Goal: Communication & Community: Answer question/provide support

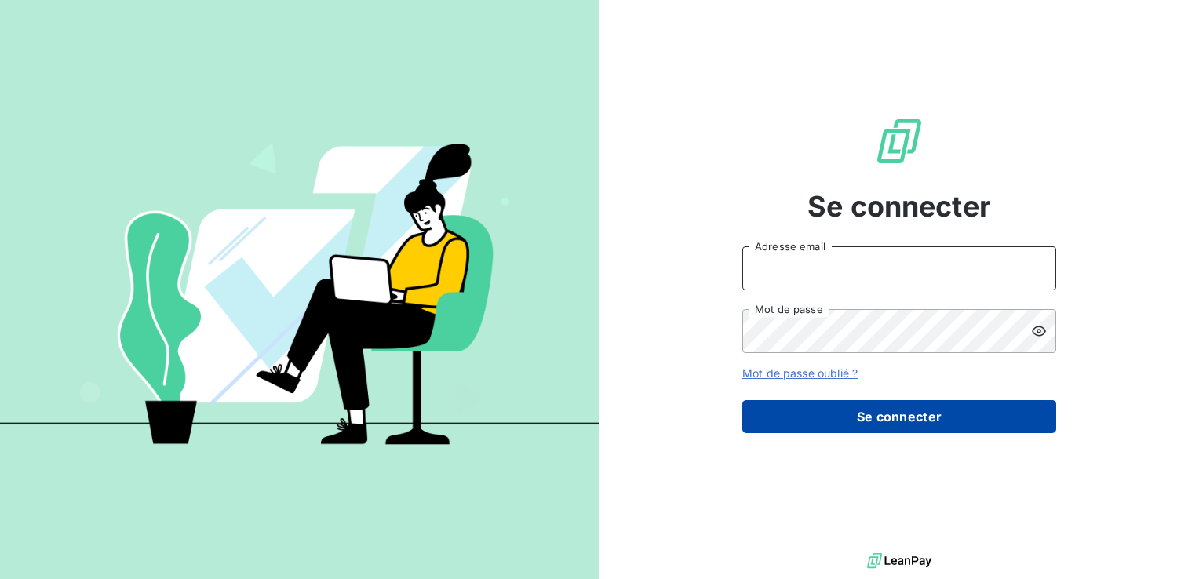
type input "[EMAIL_ADDRESS][DOMAIN_NAME]"
click at [816, 414] on button "Se connecter" at bounding box center [899, 416] width 314 height 33
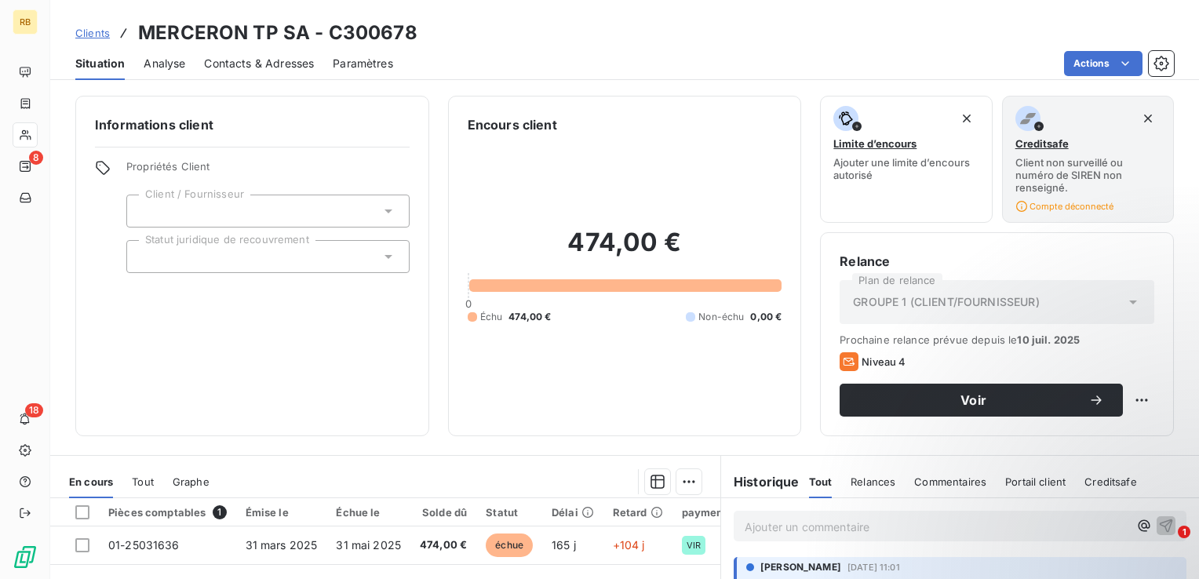
click at [681, 338] on div "474,00 € 0 Échu 474,00 € Non-échu 0,00 €" at bounding box center [625, 275] width 315 height 283
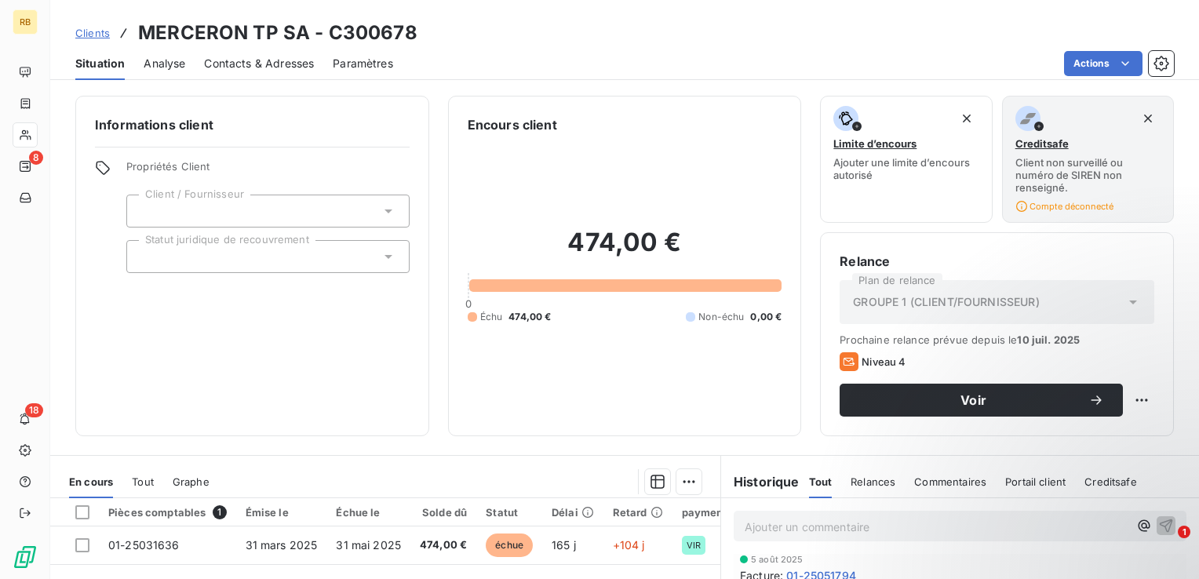
click at [837, 531] on p "Ajouter un commentaire ﻿" at bounding box center [937, 527] width 384 height 20
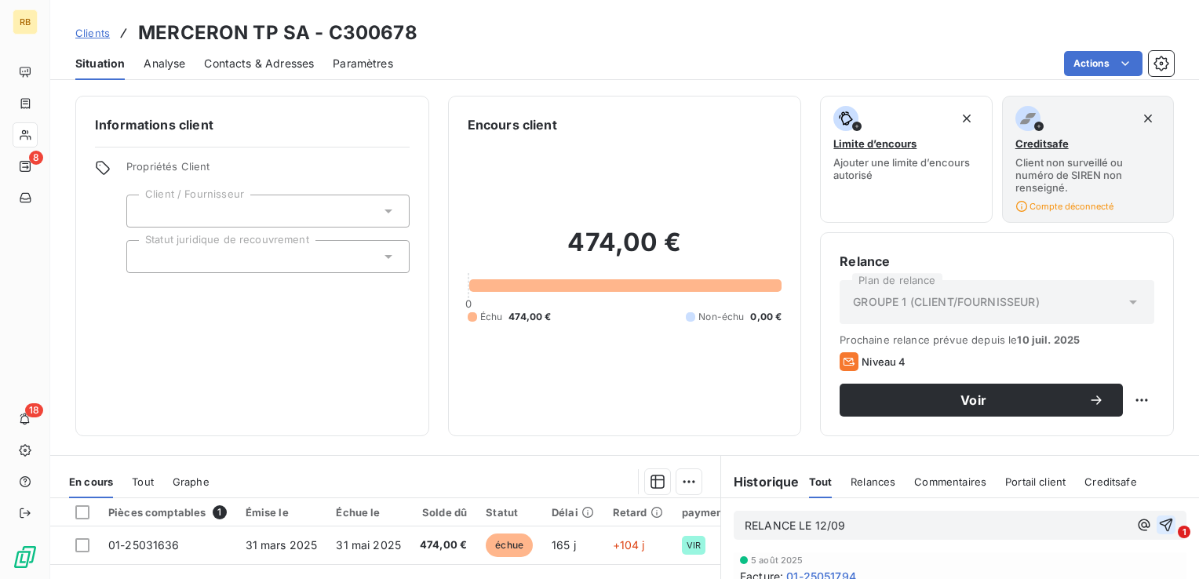
click at [1160, 521] on icon "button" at bounding box center [1166, 525] width 13 height 13
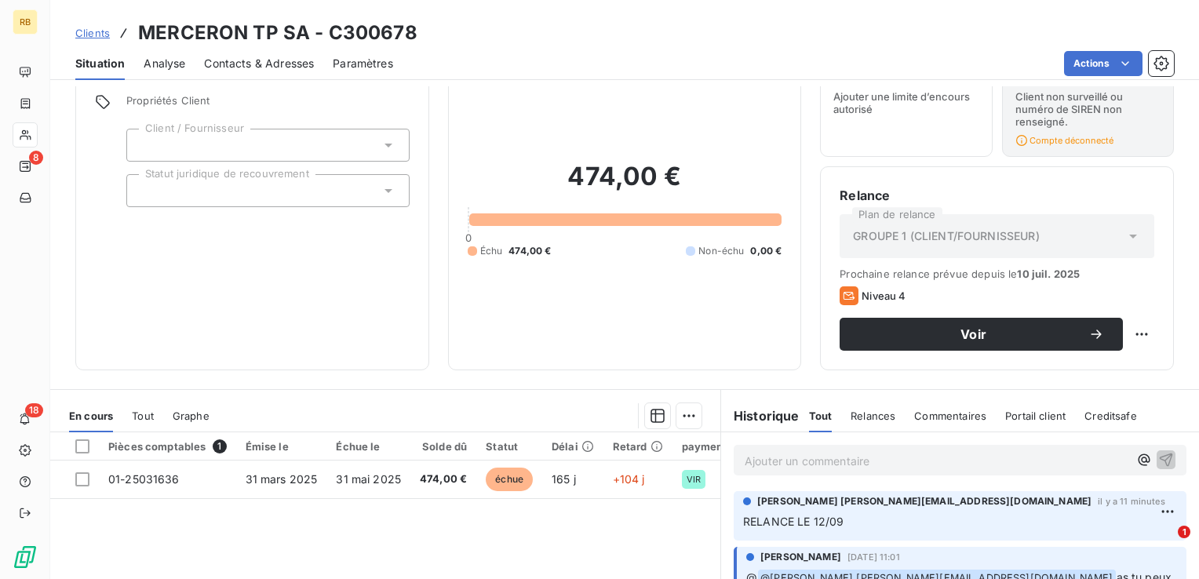
scroll to position [0, 0]
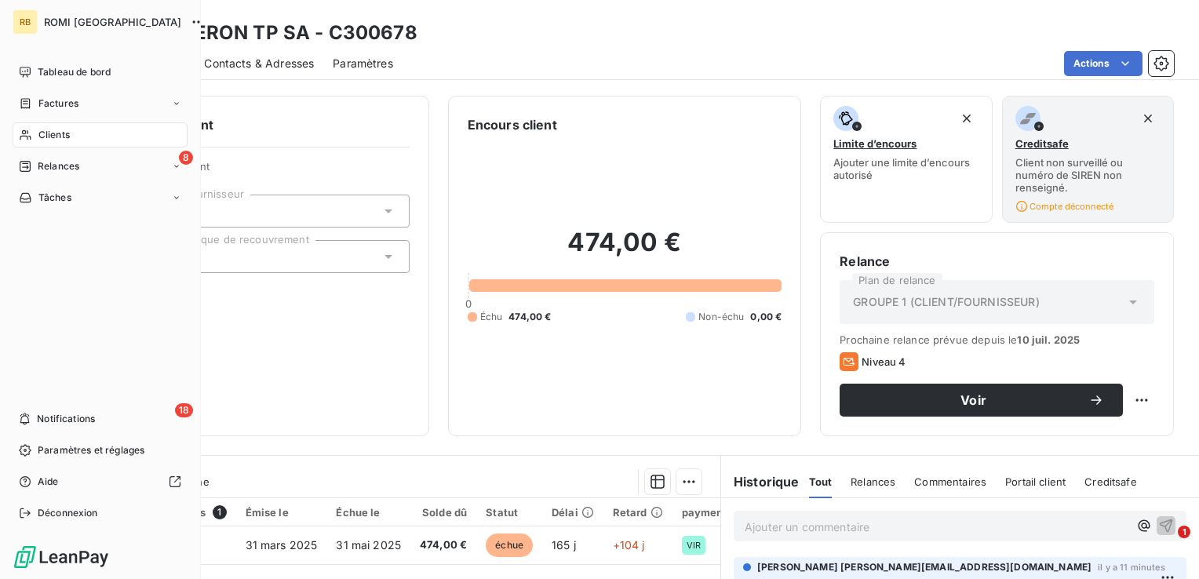
click at [90, 133] on div "Clients" at bounding box center [100, 134] width 175 height 25
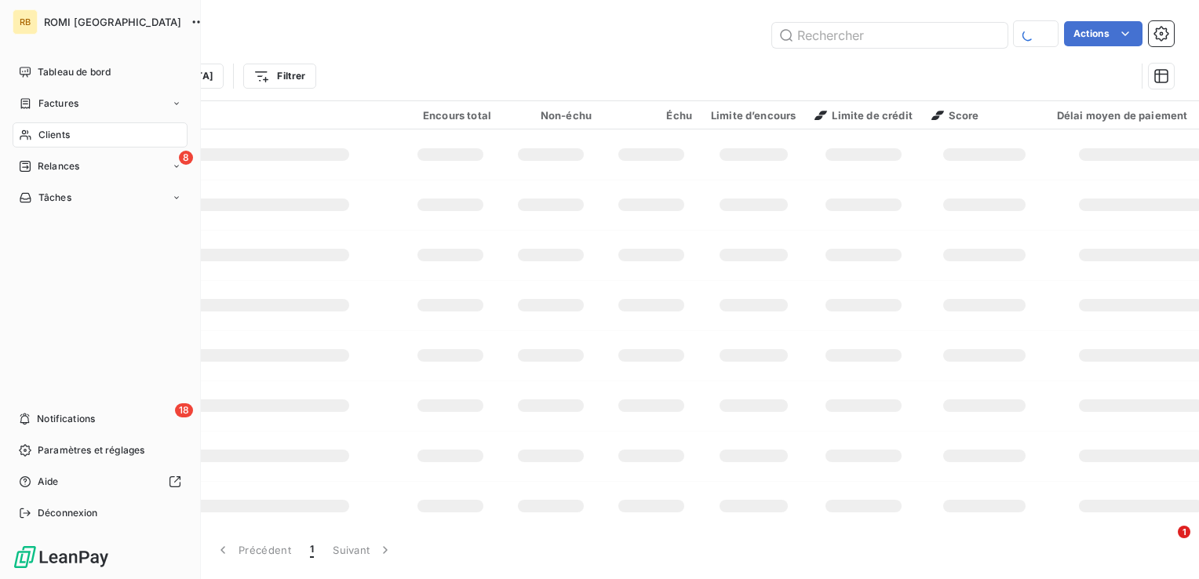
click at [88, 16] on span "ROMI [GEOGRAPHIC_DATA]" at bounding box center [112, 22] width 137 height 13
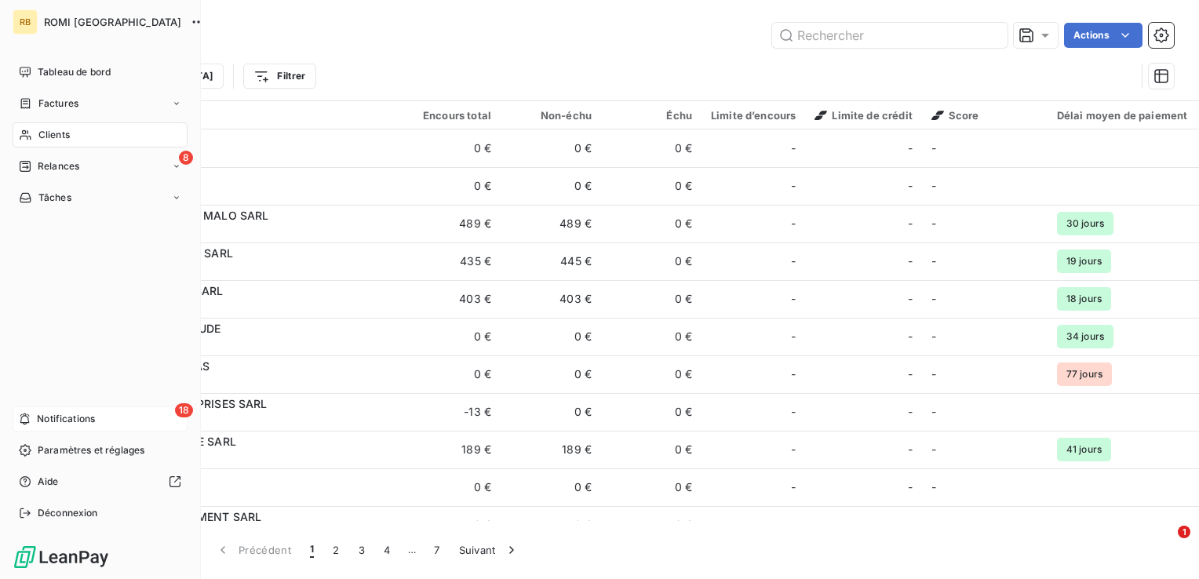
click at [85, 419] on span "Notifications" at bounding box center [66, 419] width 58 height 14
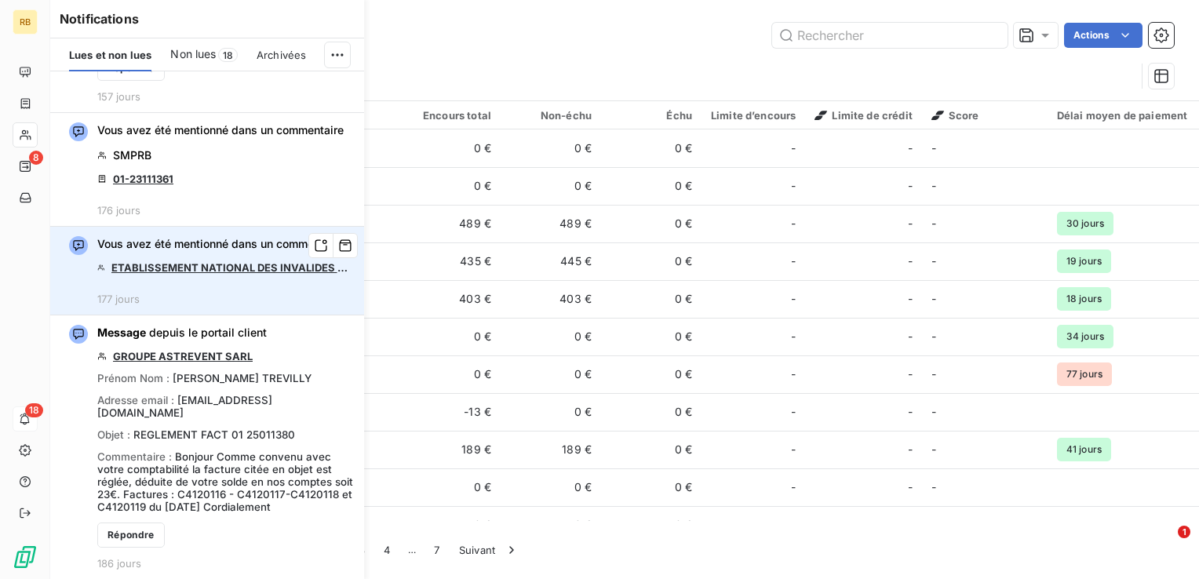
scroll to position [6893, 0]
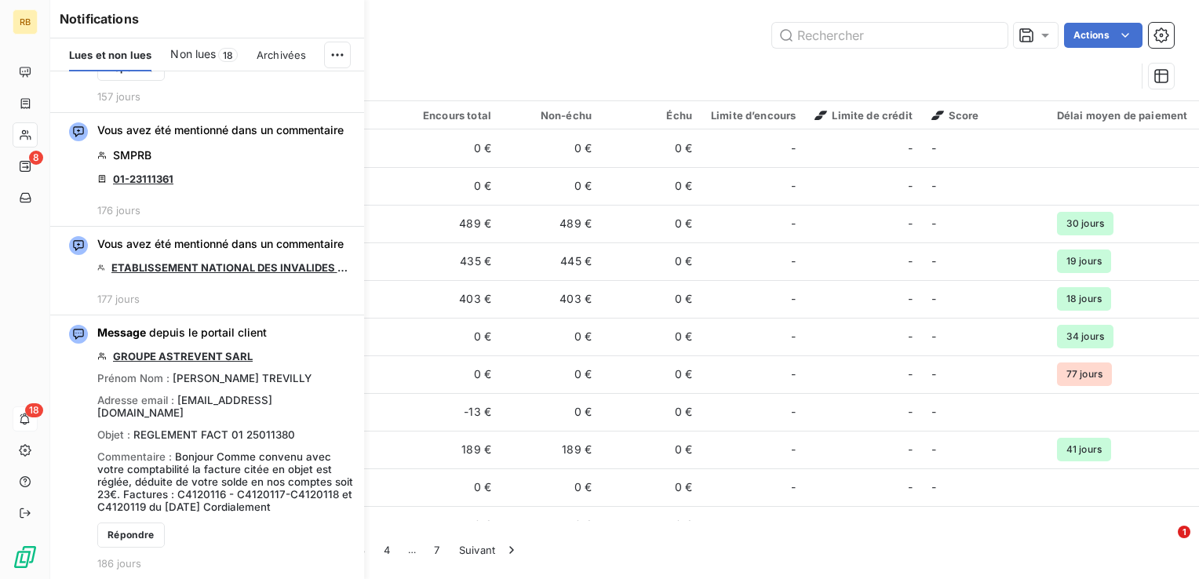
click at [210, 51] on span "Non lues" at bounding box center [193, 54] width 46 height 16
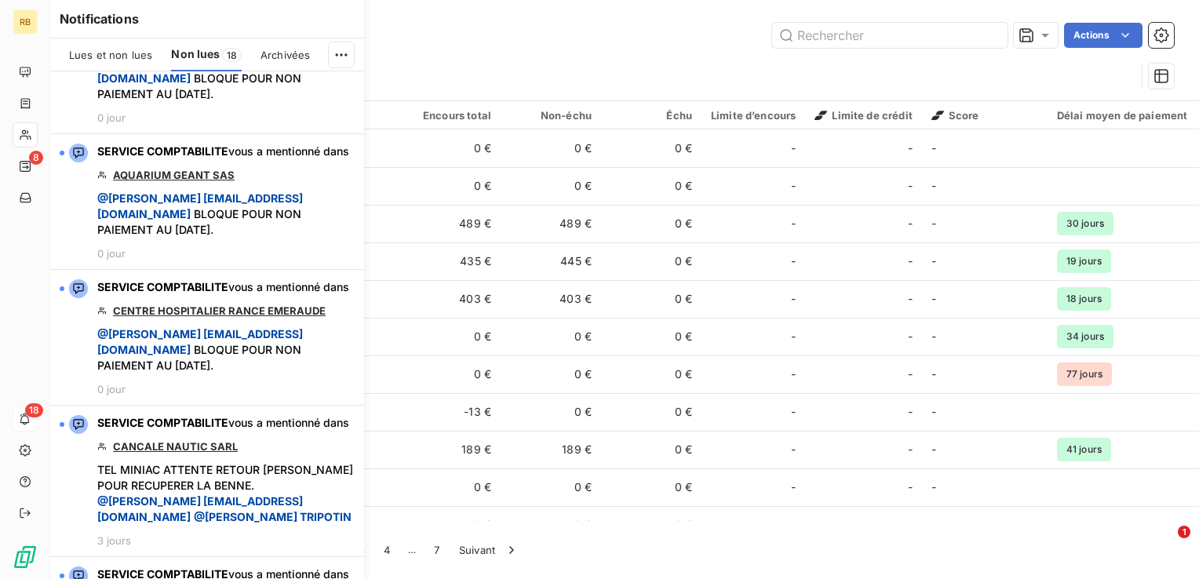
scroll to position [0, 0]
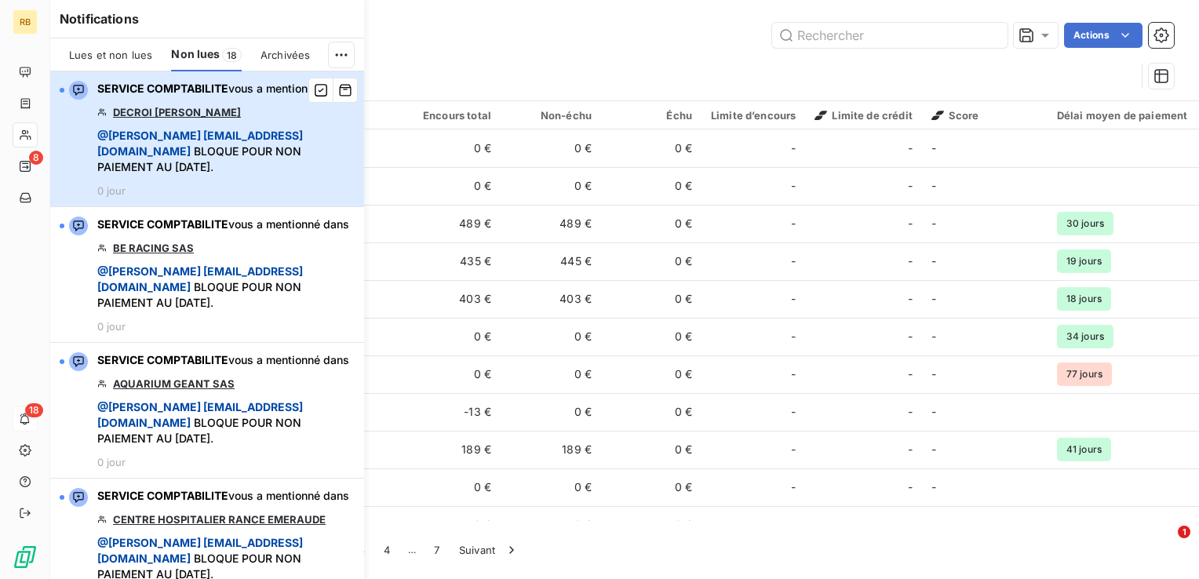
click at [250, 173] on span "@ [PERSON_NAME] [PERSON_NAME][EMAIL_ADDRESS][DOMAIN_NAME] BLOQUE POUR NON PAIEM…" at bounding box center [225, 151] width 257 height 47
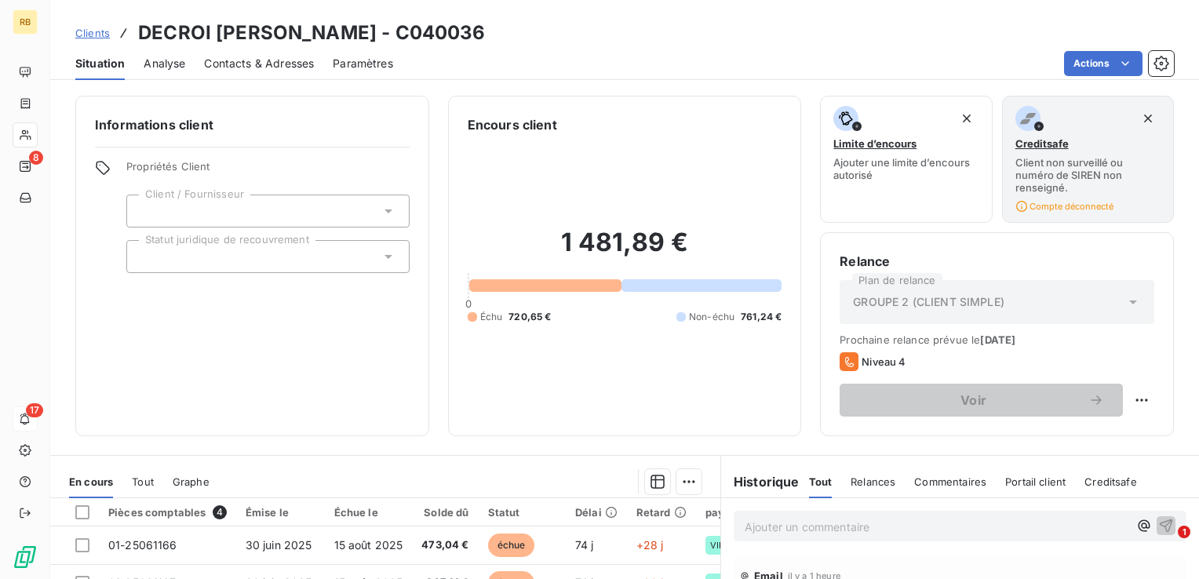
click at [903, 519] on p "Ajouter un commentaire ﻿" at bounding box center [937, 527] width 384 height 20
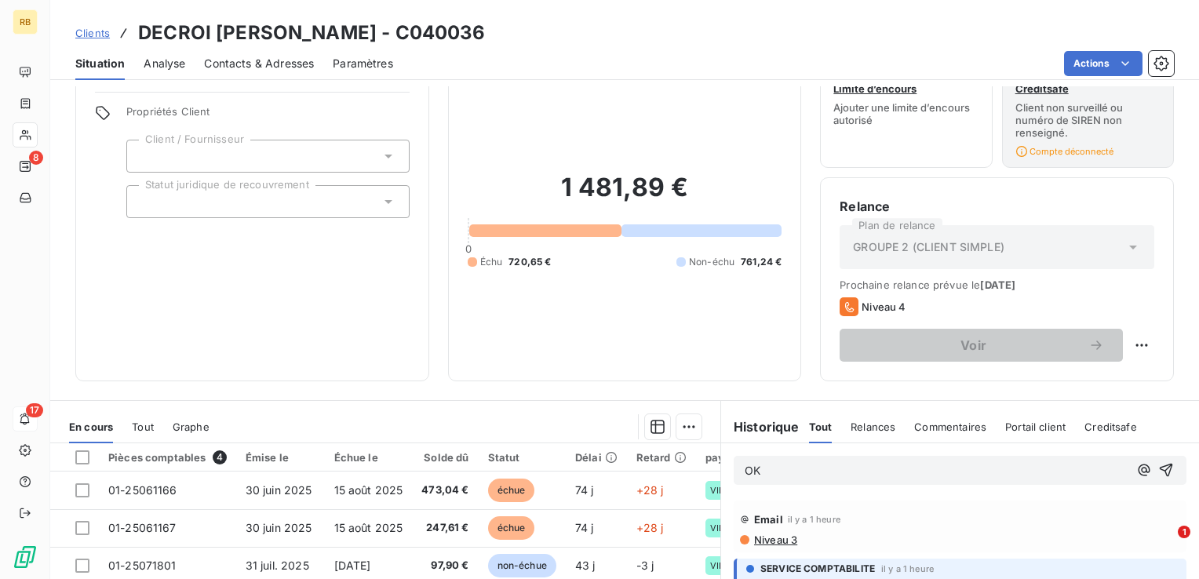
scroll to position [78, 0]
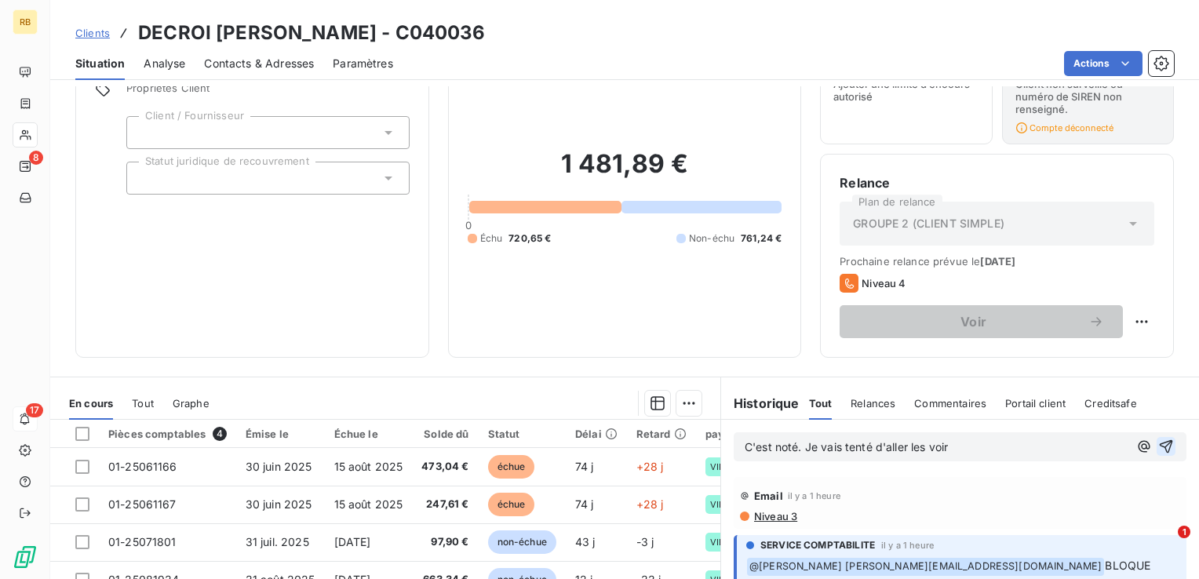
click at [1158, 446] on icon "button" at bounding box center [1166, 447] width 16 height 16
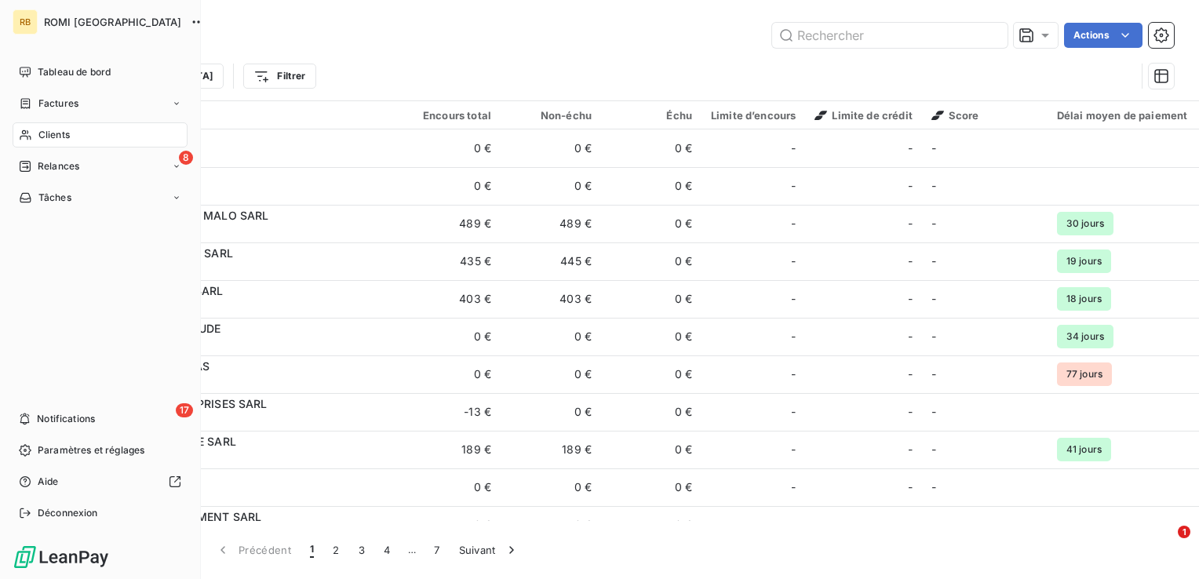
drag, startPoint x: 72, startPoint y: 416, endPoint x: 100, endPoint y: 400, distance: 32.3
click at [72, 416] on span "Notifications" at bounding box center [66, 419] width 58 height 14
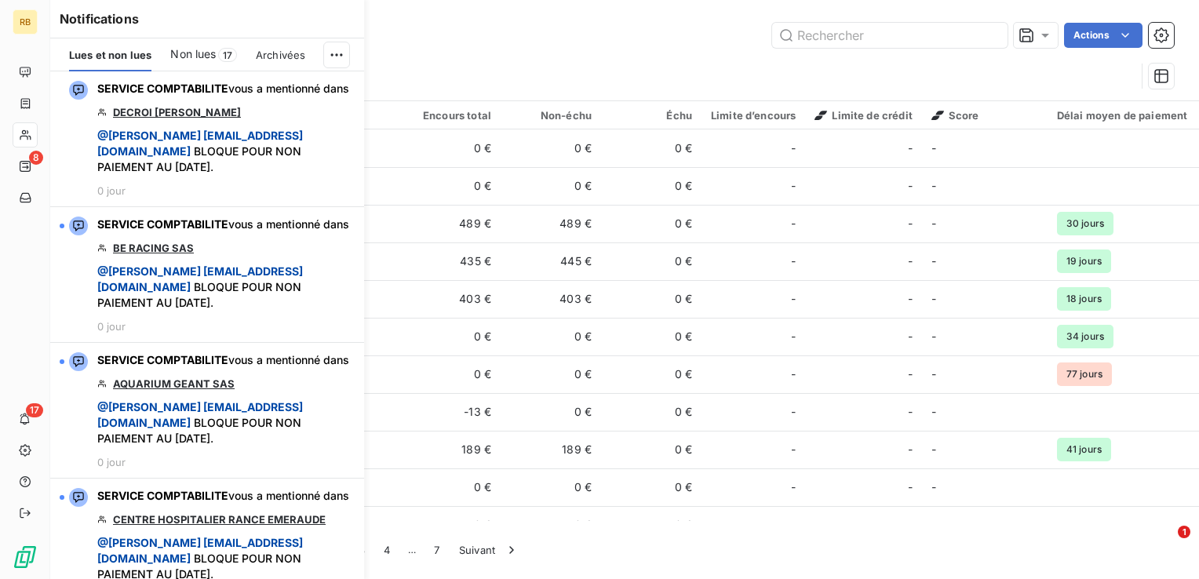
click at [198, 54] on span "Non lues" at bounding box center [193, 54] width 46 height 16
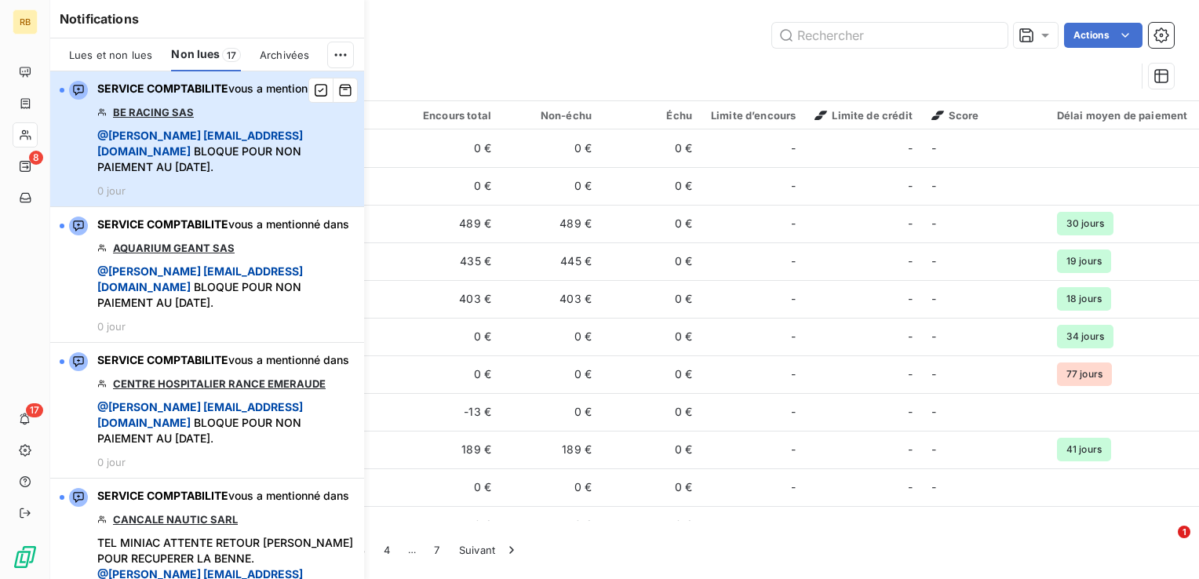
click at [295, 175] on span "@ [PERSON_NAME] [PERSON_NAME][EMAIL_ADDRESS][DOMAIN_NAME] BLOQUE POUR NON PAIEM…" at bounding box center [225, 151] width 257 height 47
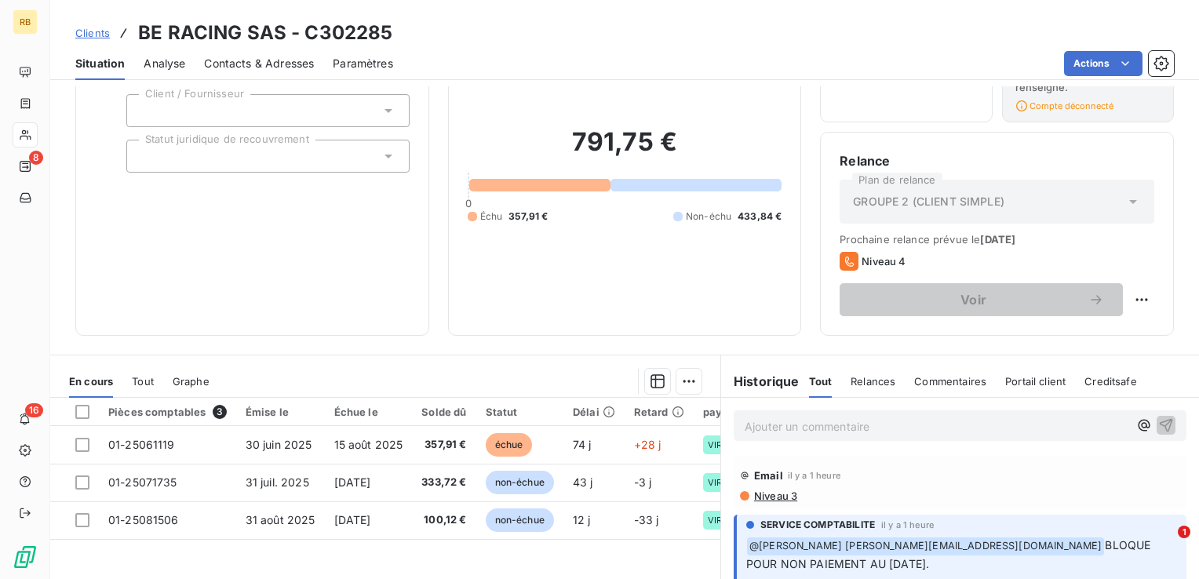
scroll to position [157, 0]
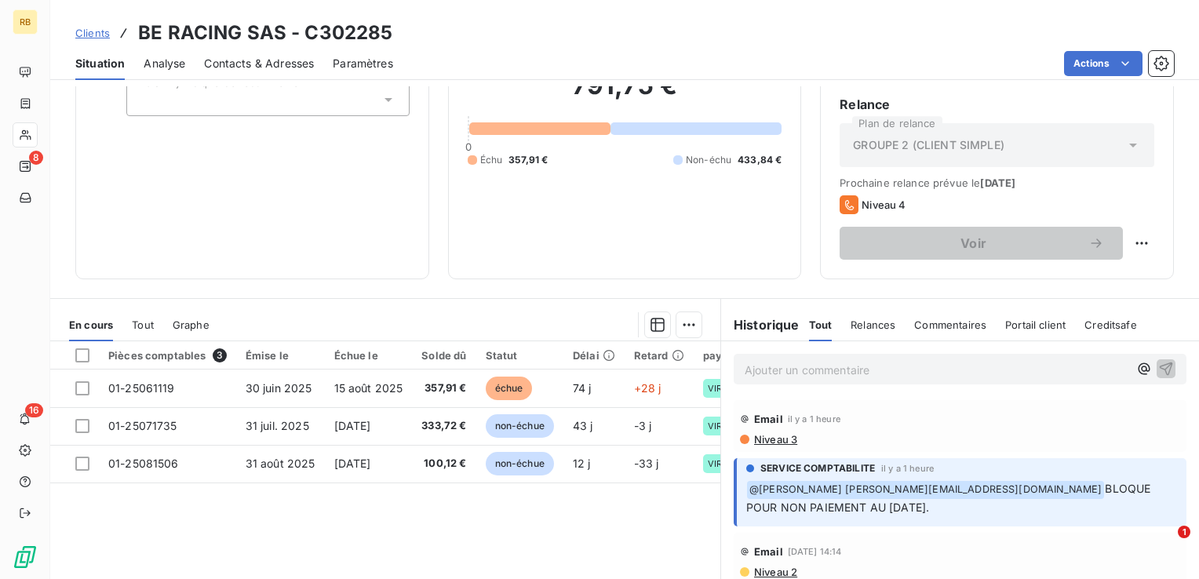
click at [819, 372] on p "Ajouter un commentaire ﻿" at bounding box center [937, 370] width 384 height 20
click at [1158, 367] on icon "button" at bounding box center [1166, 368] width 16 height 16
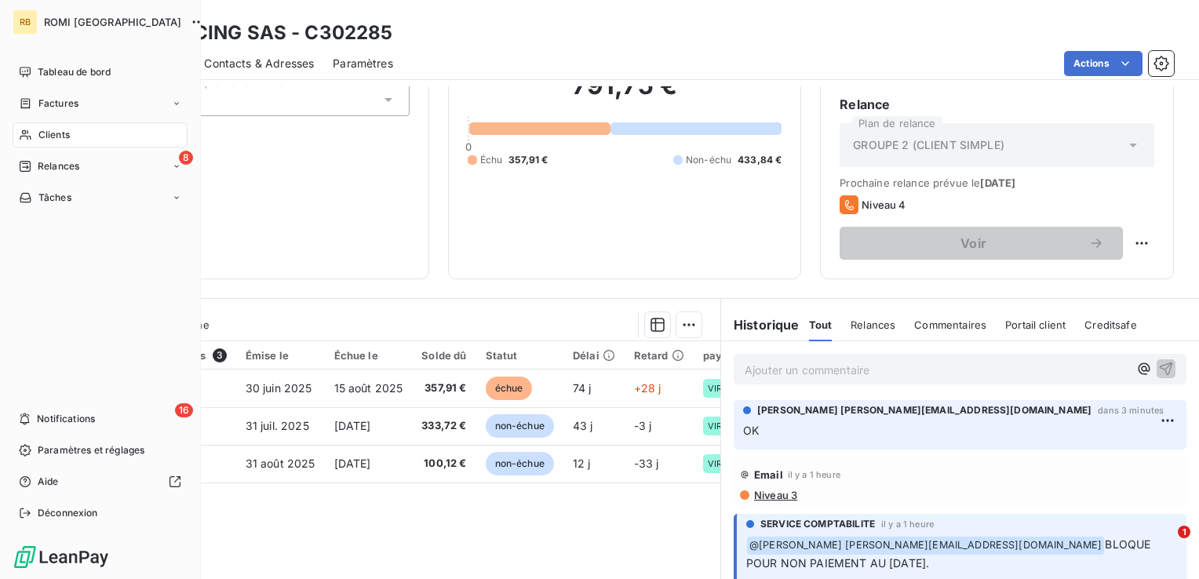
drag, startPoint x: 66, startPoint y: 414, endPoint x: 82, endPoint y: 391, distance: 28.1
click at [66, 414] on span "Notifications" at bounding box center [66, 419] width 58 height 14
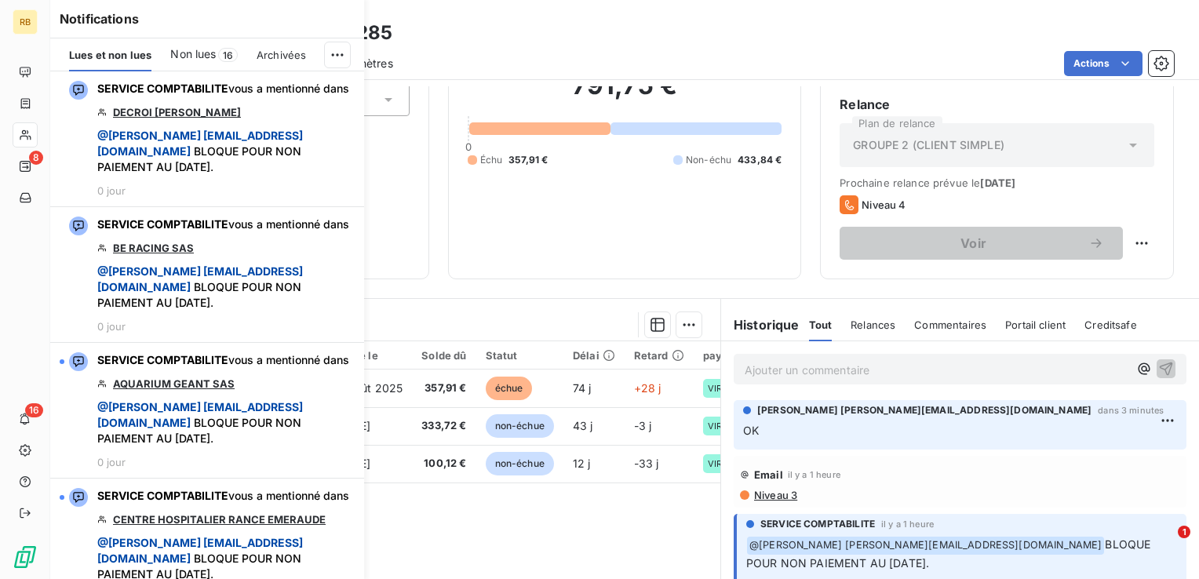
click at [195, 56] on span "Non lues" at bounding box center [193, 54] width 46 height 16
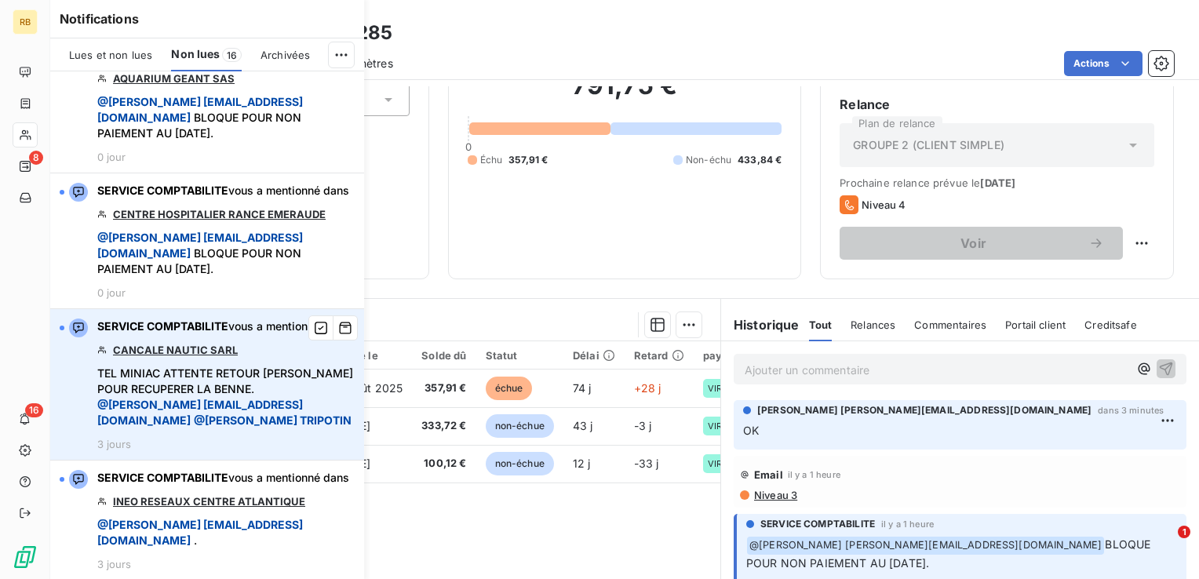
scroll to position [0, 0]
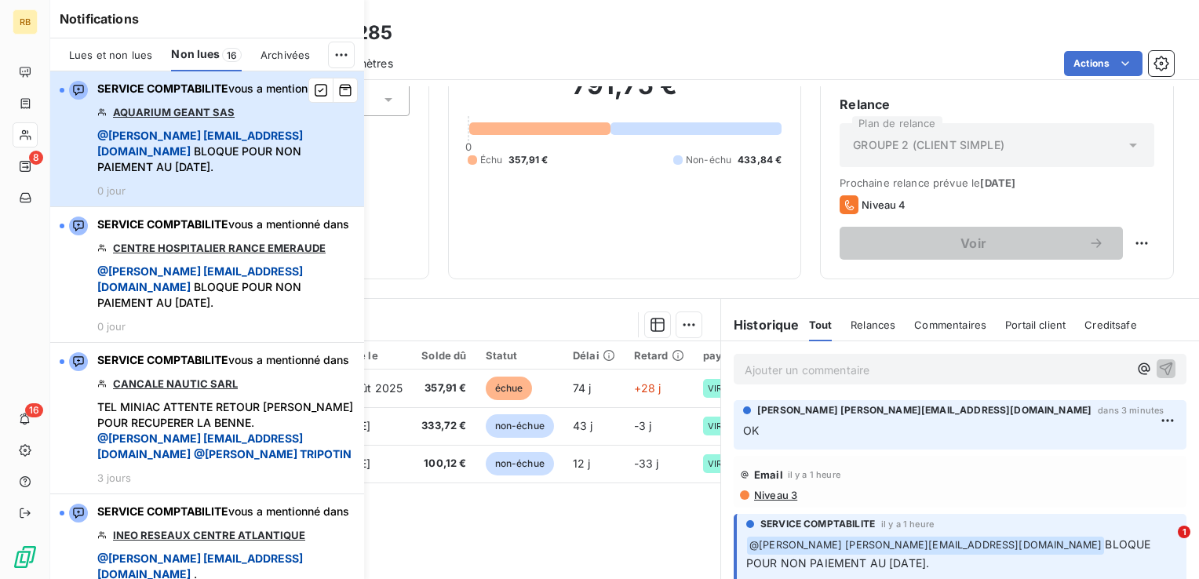
click at [290, 166] on span "@ [PERSON_NAME] [PERSON_NAME][EMAIL_ADDRESS][DOMAIN_NAME] BLOQUE POUR NON PAIEM…" at bounding box center [225, 151] width 257 height 47
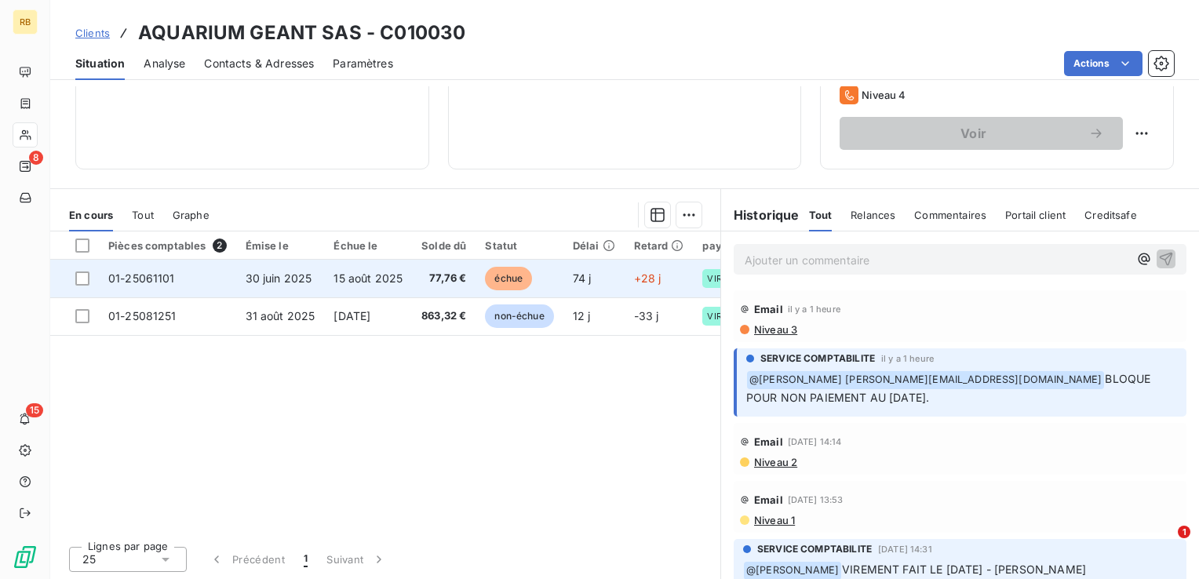
scroll to position [188, 0]
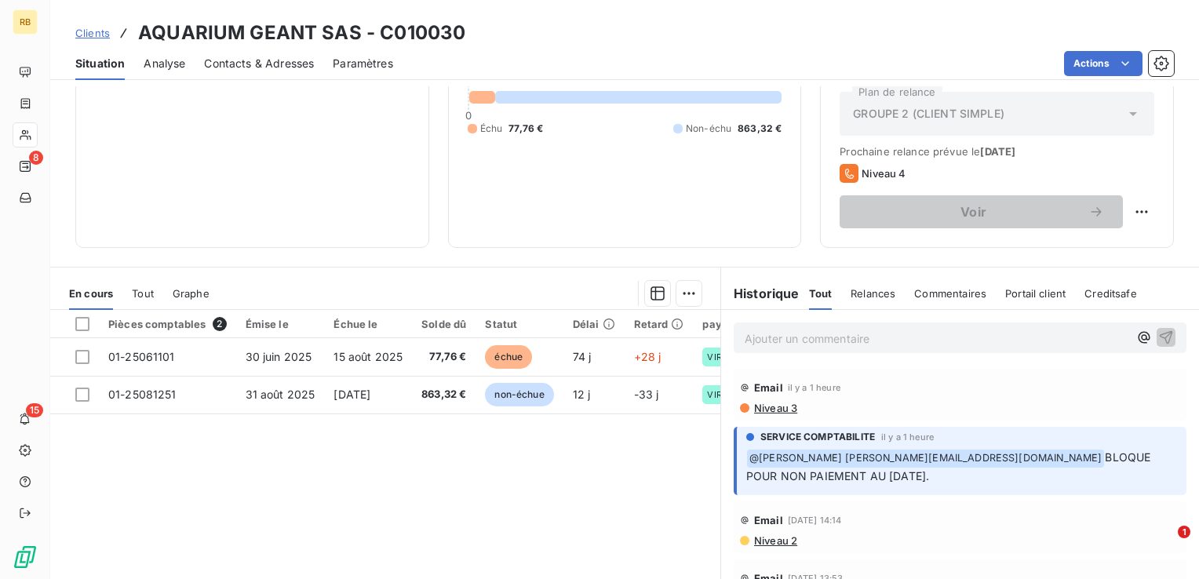
click at [772, 337] on p "Ajouter un commentaire ﻿" at bounding box center [937, 339] width 384 height 20
click at [1160, 337] on icon "button" at bounding box center [1166, 336] width 13 height 13
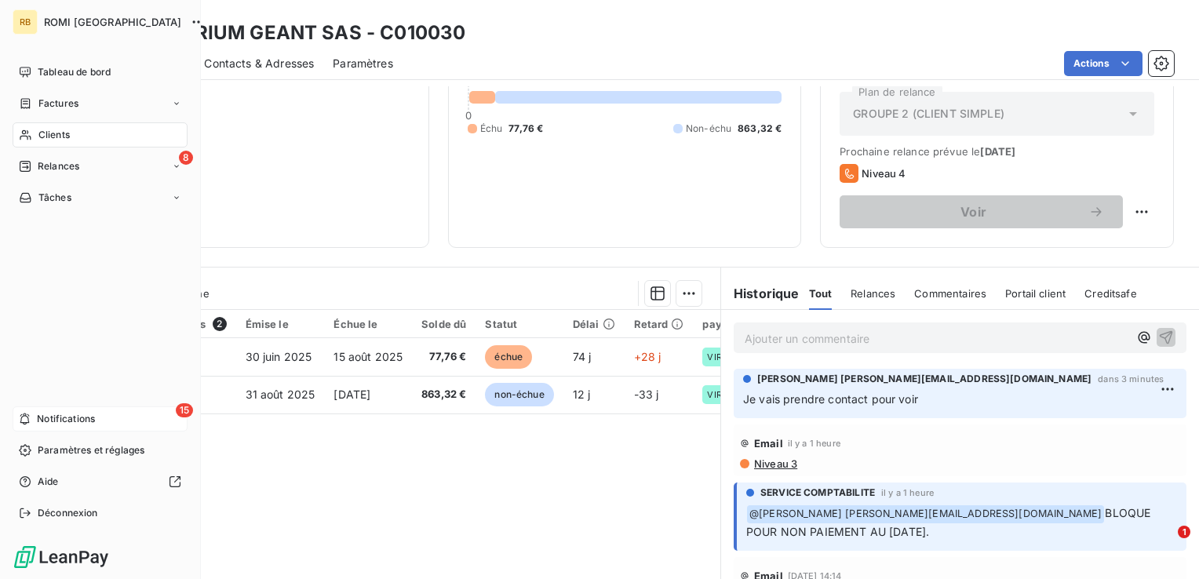
click at [66, 420] on span "Notifications" at bounding box center [66, 419] width 58 height 14
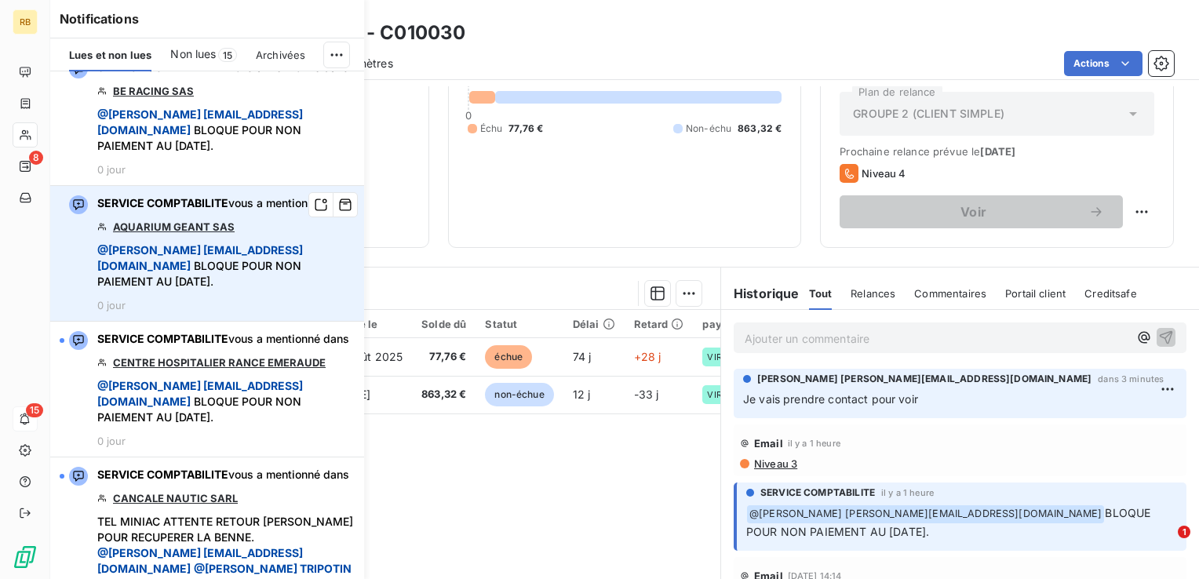
scroll to position [0, 0]
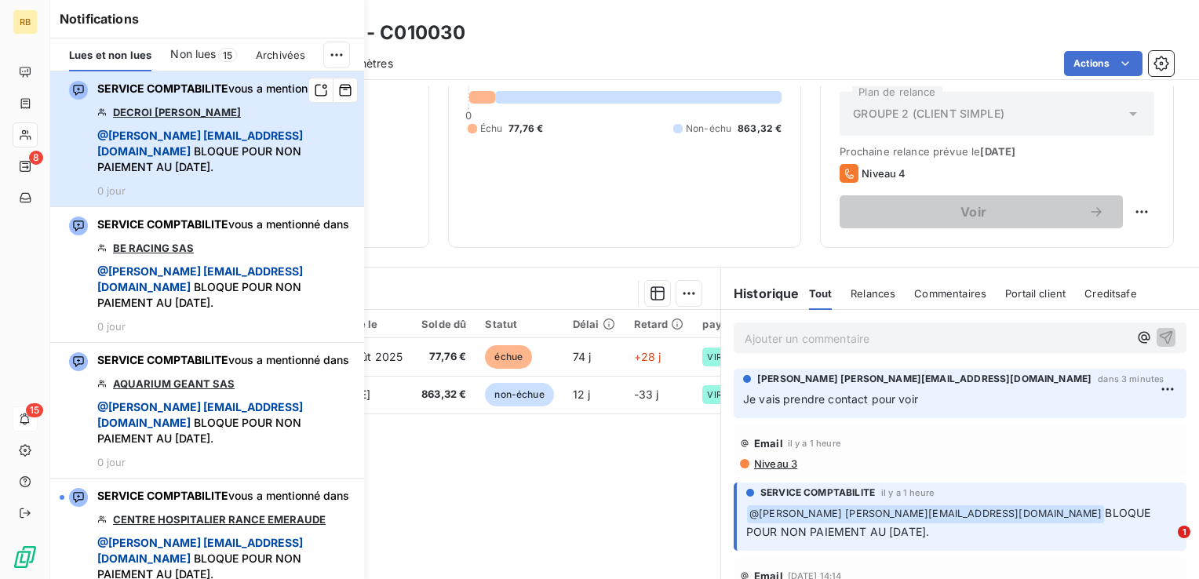
click at [254, 175] on span "@ [PERSON_NAME] [PERSON_NAME][EMAIL_ADDRESS][DOMAIN_NAME] BLOQUE POUR NON PAIEM…" at bounding box center [225, 151] width 257 height 47
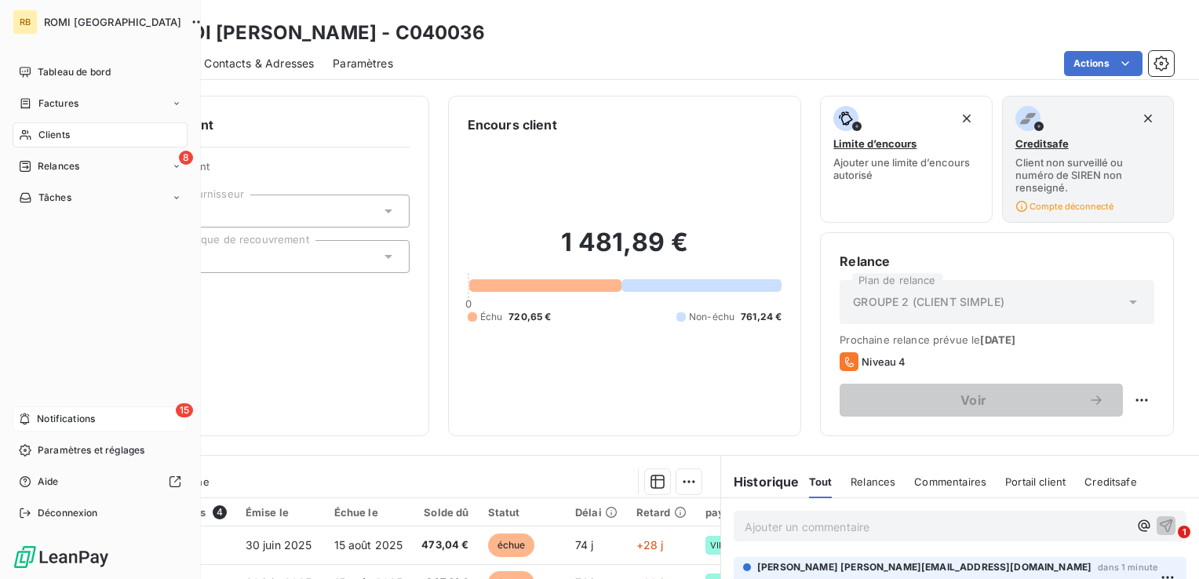
click at [74, 415] on span "Notifications" at bounding box center [66, 419] width 58 height 14
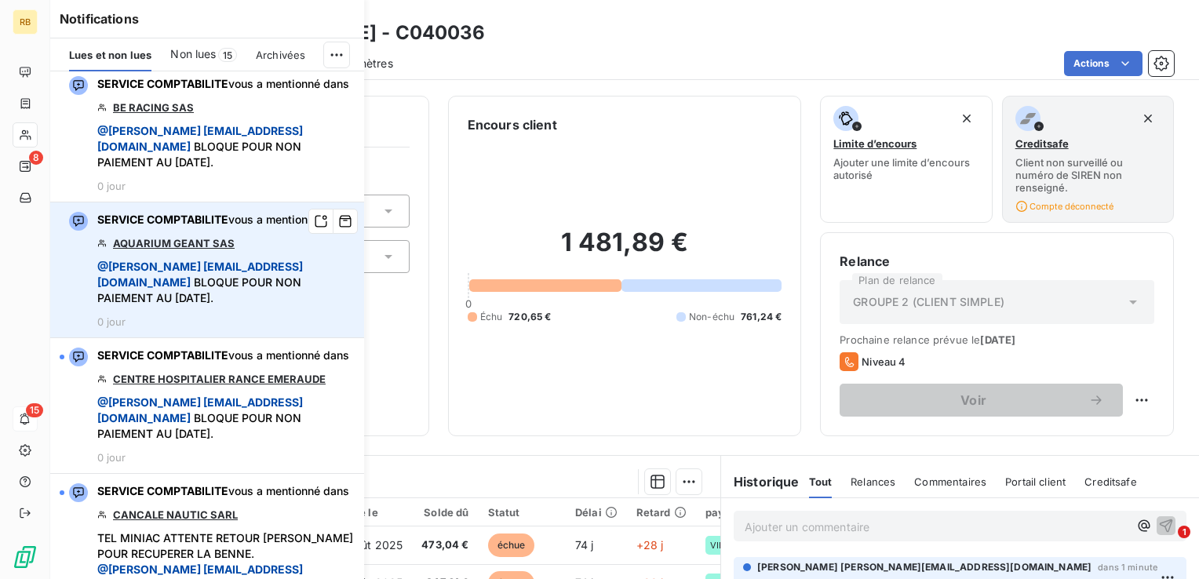
scroll to position [157, 0]
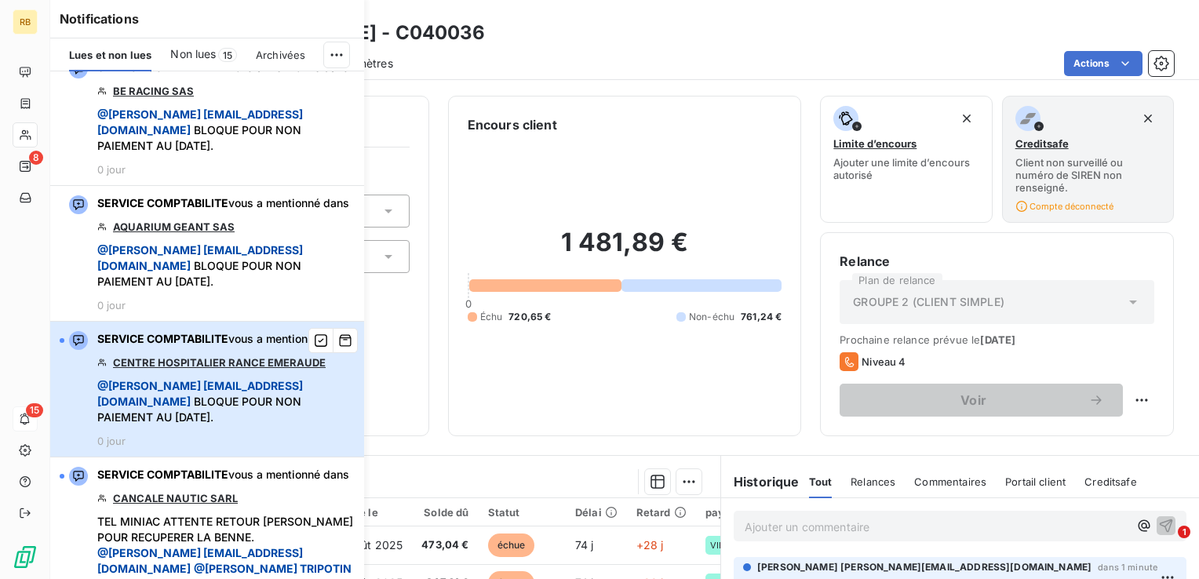
click at [244, 408] on span "@ [PERSON_NAME] [PERSON_NAME][EMAIL_ADDRESS][DOMAIN_NAME]" at bounding box center [200, 393] width 206 height 29
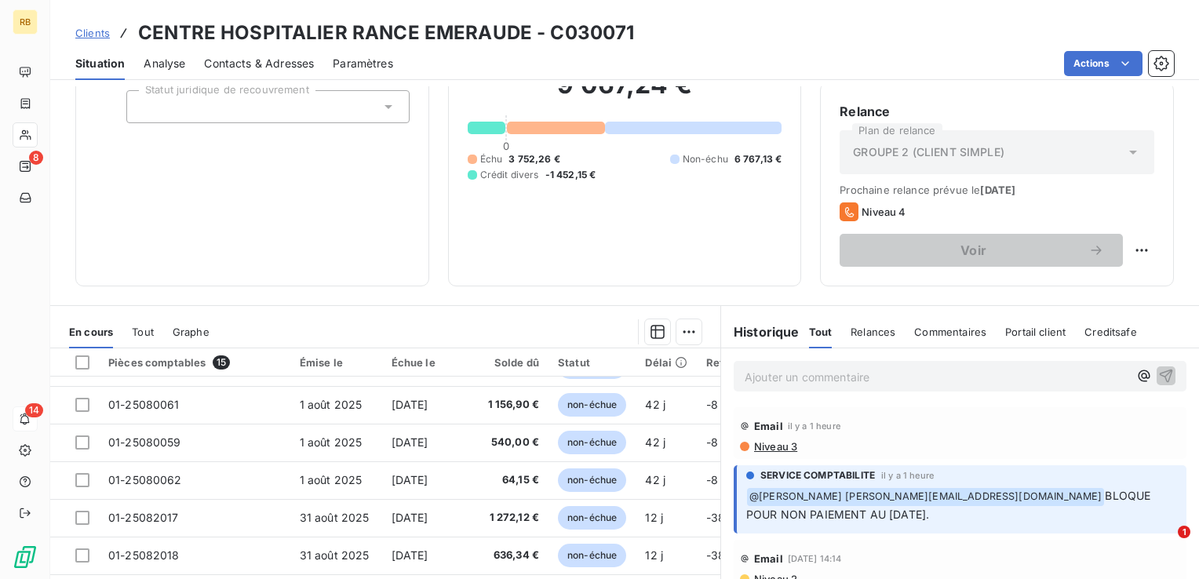
scroll to position [157, 0]
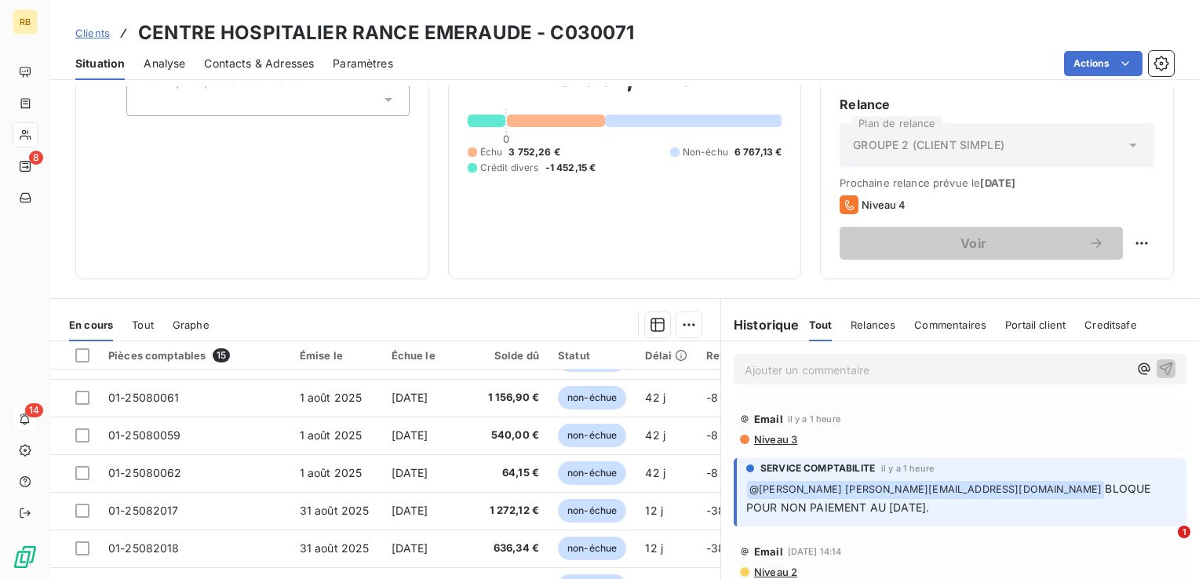
click at [765, 376] on p "Ajouter un commentaire ﻿" at bounding box center [937, 370] width 384 height 20
click at [1158, 366] on icon "button" at bounding box center [1166, 368] width 16 height 16
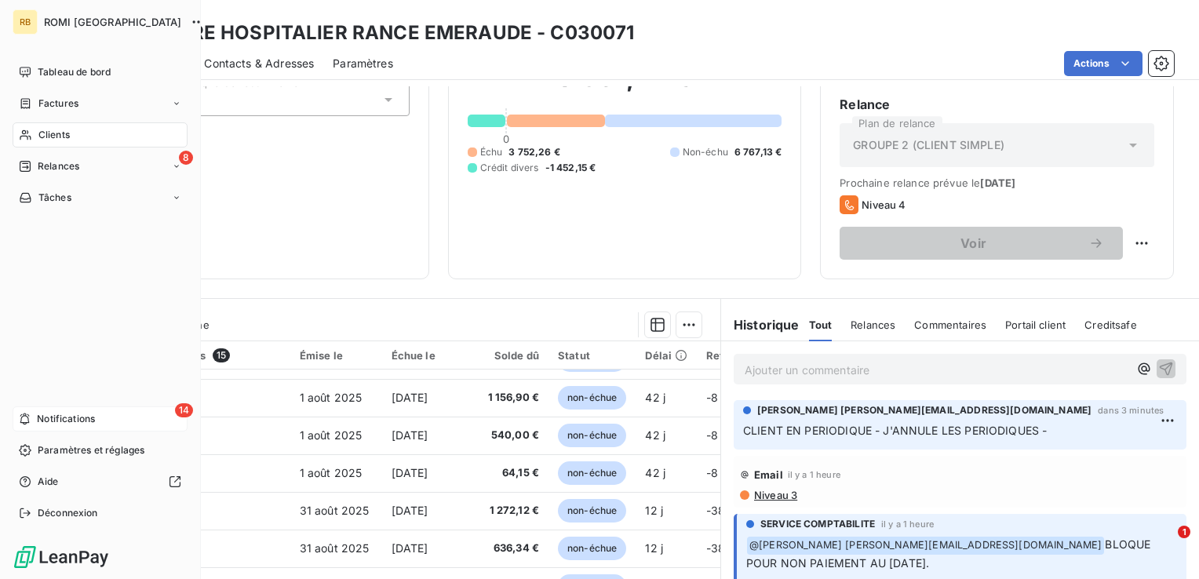
click at [137, 414] on div "14 Notifications" at bounding box center [100, 419] width 175 height 25
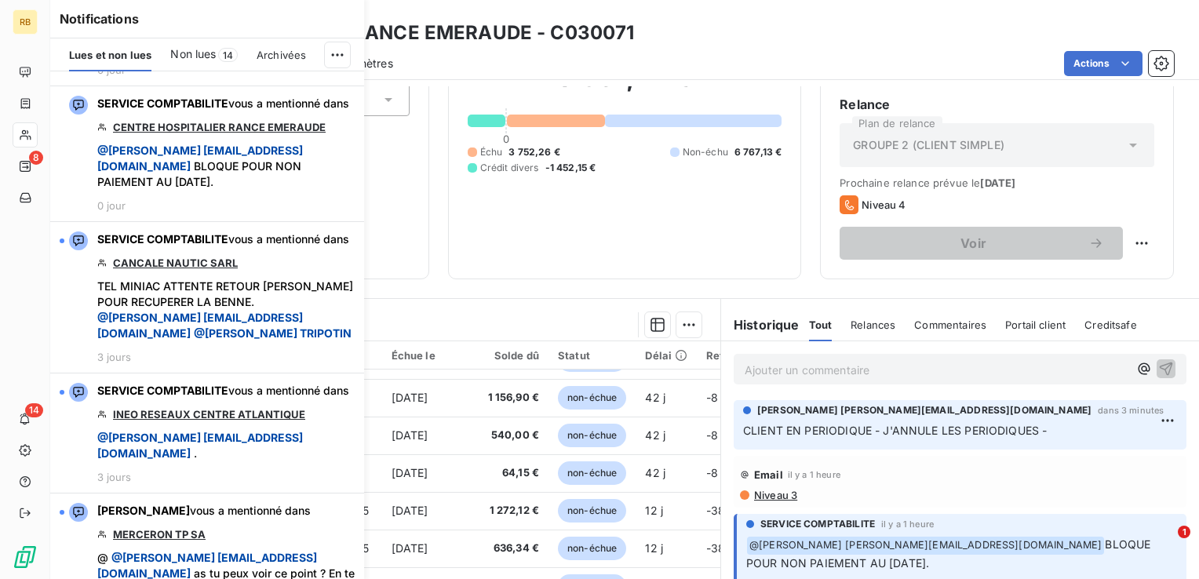
scroll to position [471, 0]
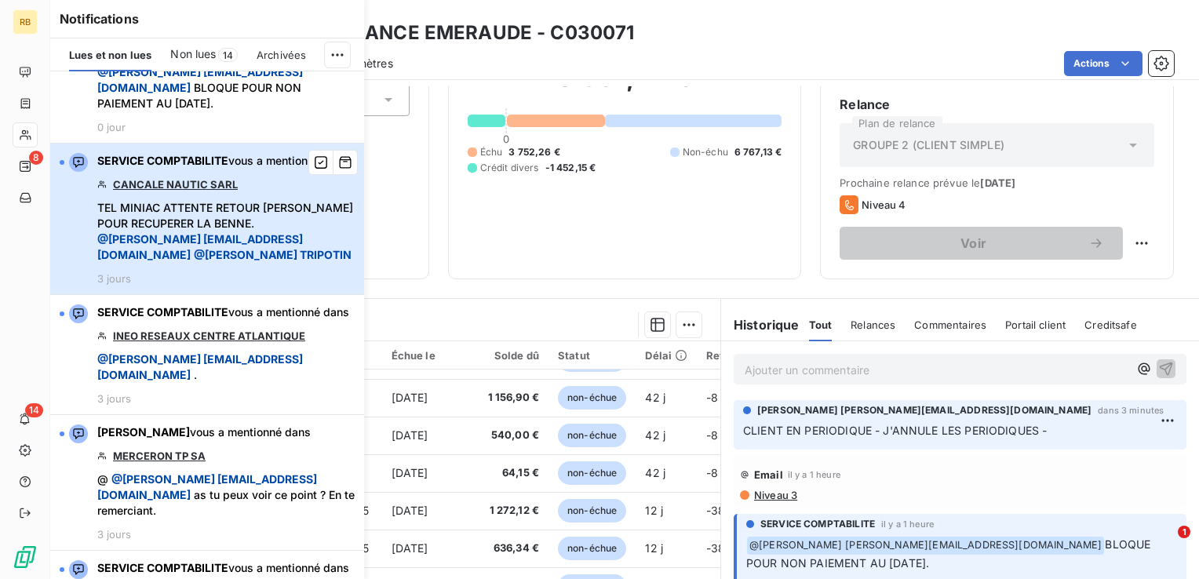
click at [210, 263] on span "TEL MINIAC ATTENTE RETOUR [PERSON_NAME] POUR RECUPERER LA BENNE. @ [PERSON_NAME…" at bounding box center [225, 231] width 257 height 63
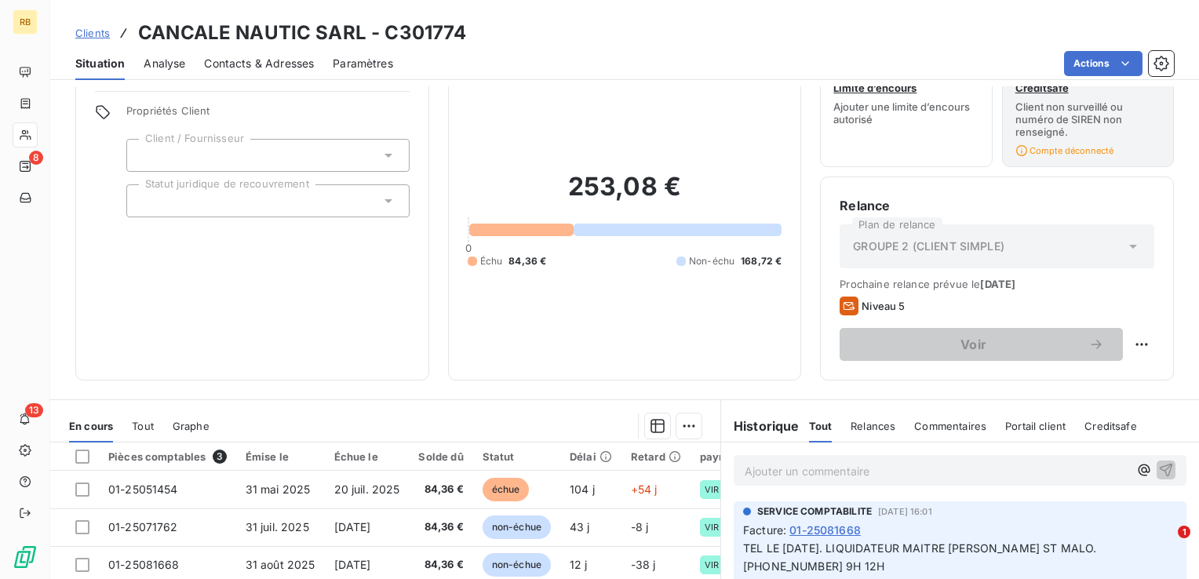
scroll to position [78, 0]
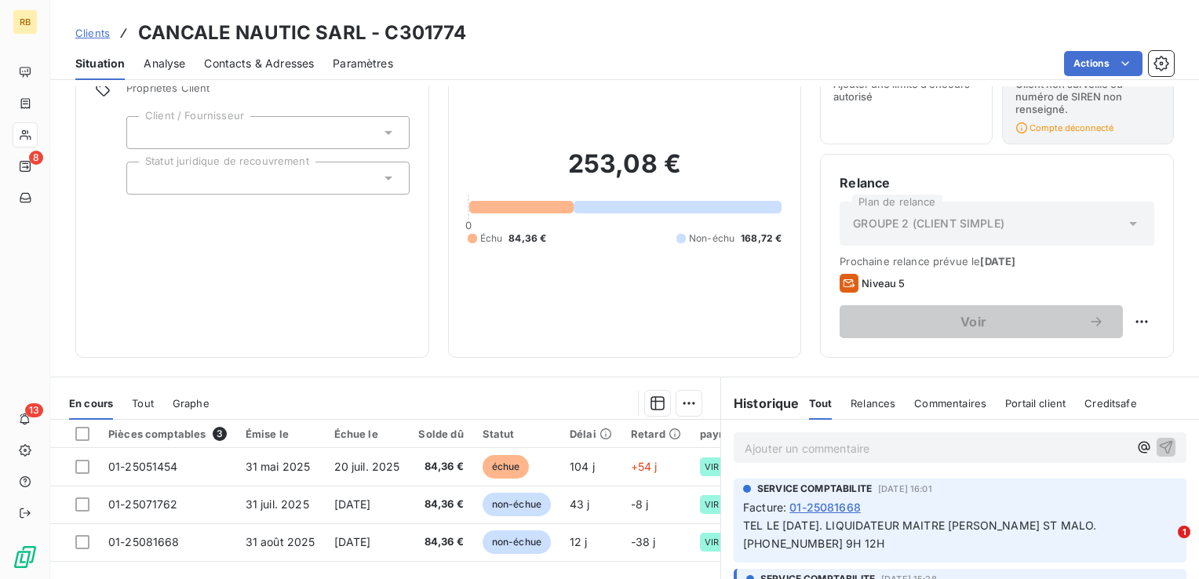
click at [805, 441] on p "Ajouter un commentaire ﻿" at bounding box center [937, 449] width 384 height 20
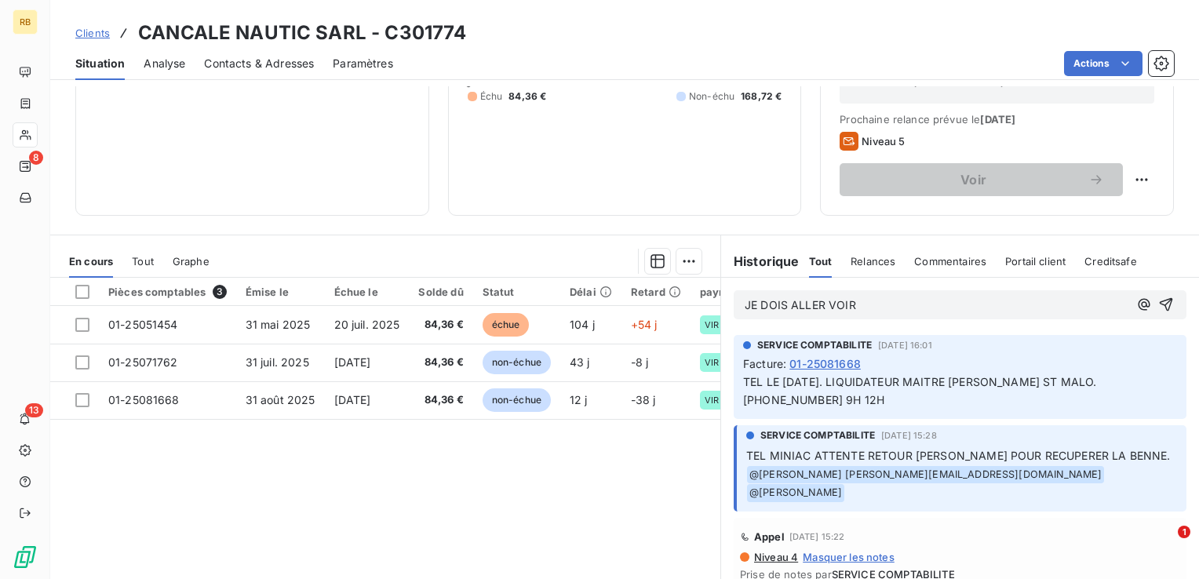
scroll to position [229, 0]
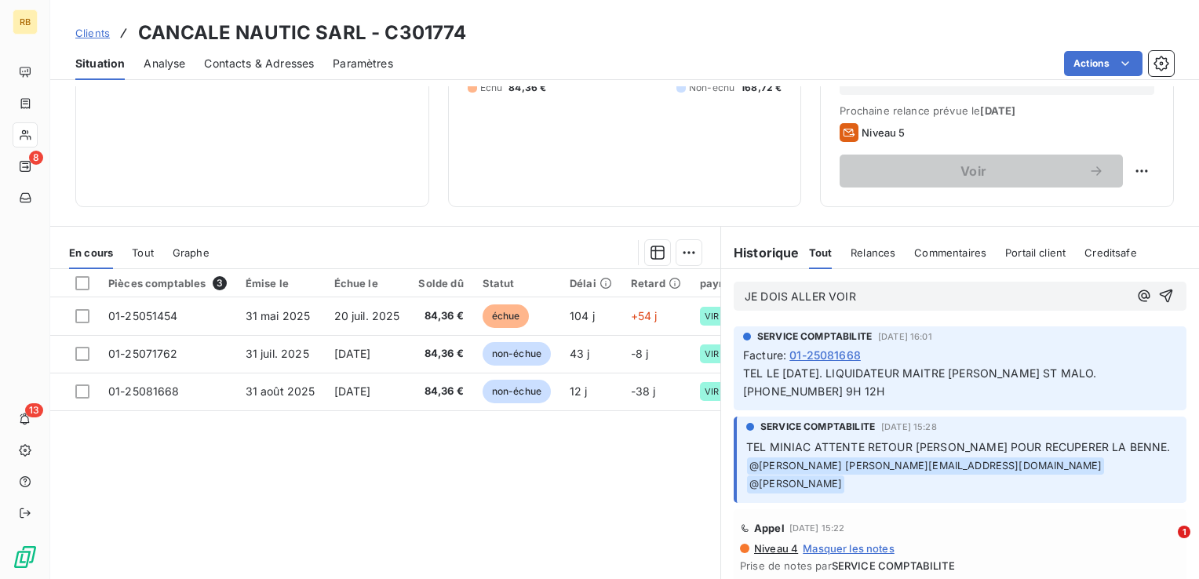
click at [875, 299] on p "JE DOIS ALLER VOIR" at bounding box center [937, 297] width 384 height 18
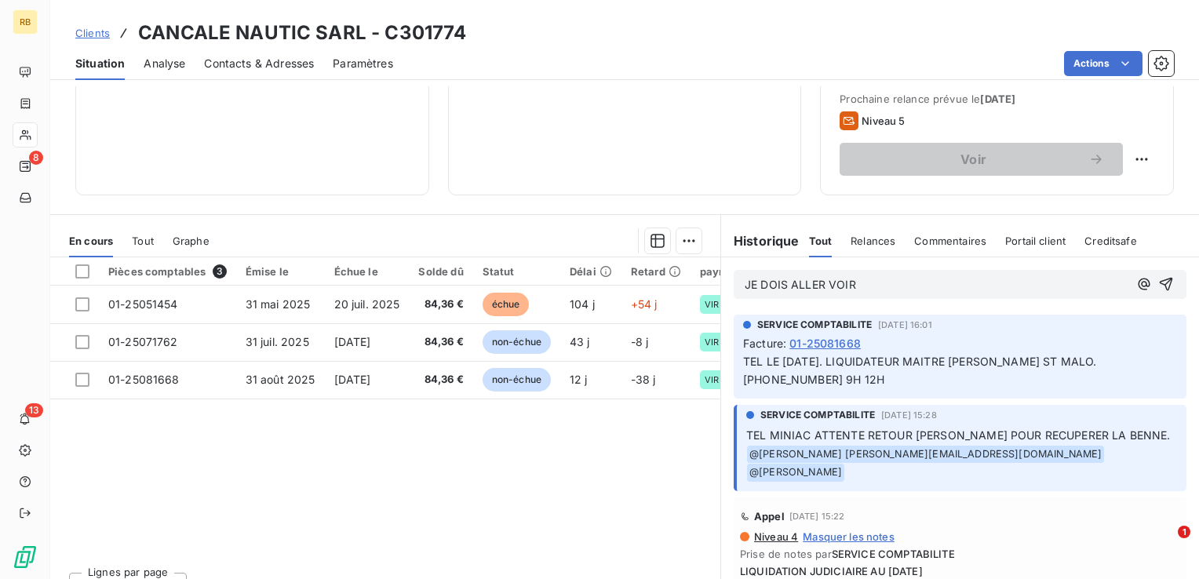
scroll to position [267, 0]
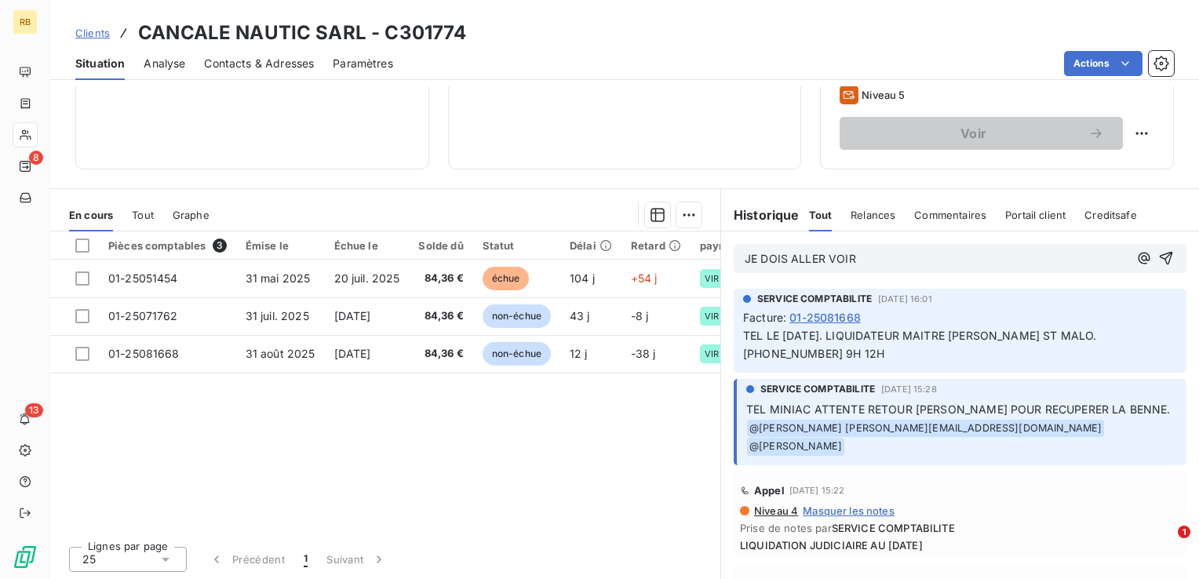
drag, startPoint x: 863, startPoint y: 253, endPoint x: 703, endPoint y: 257, distance: 160.2
click at [703, 257] on div "En cours Tout Graphe Pièces comptables 3 Émise le Échue le Solde dû Statut Déla…" at bounding box center [624, 384] width 1149 height 392
click at [755, 254] on p "J'" at bounding box center [937, 259] width 384 height 18
click at [1158, 260] on icon "button" at bounding box center [1166, 258] width 16 height 16
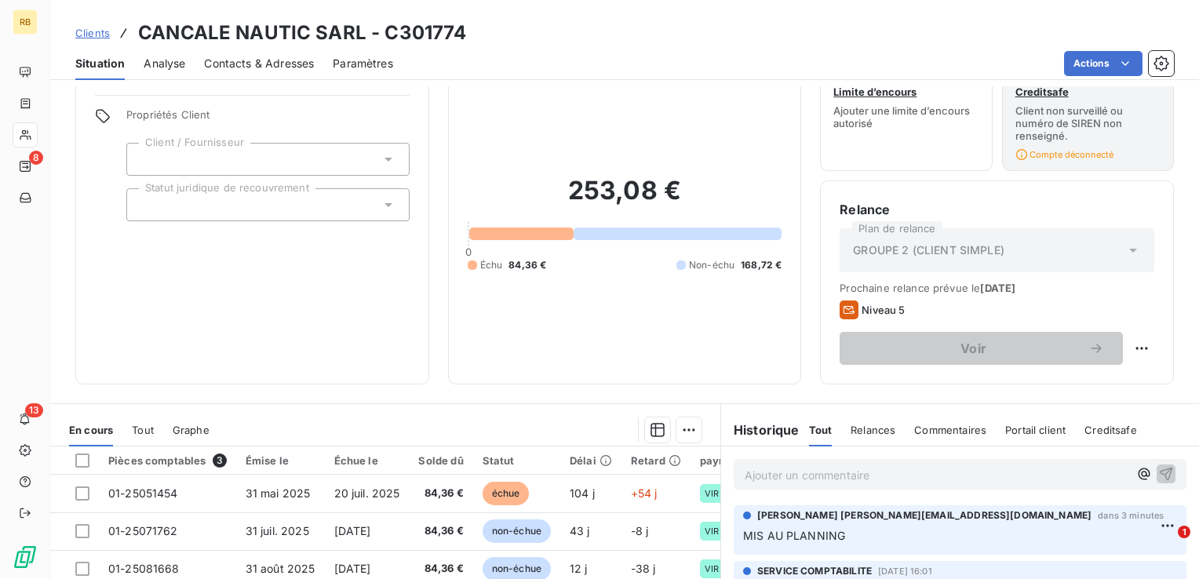
scroll to position [0, 0]
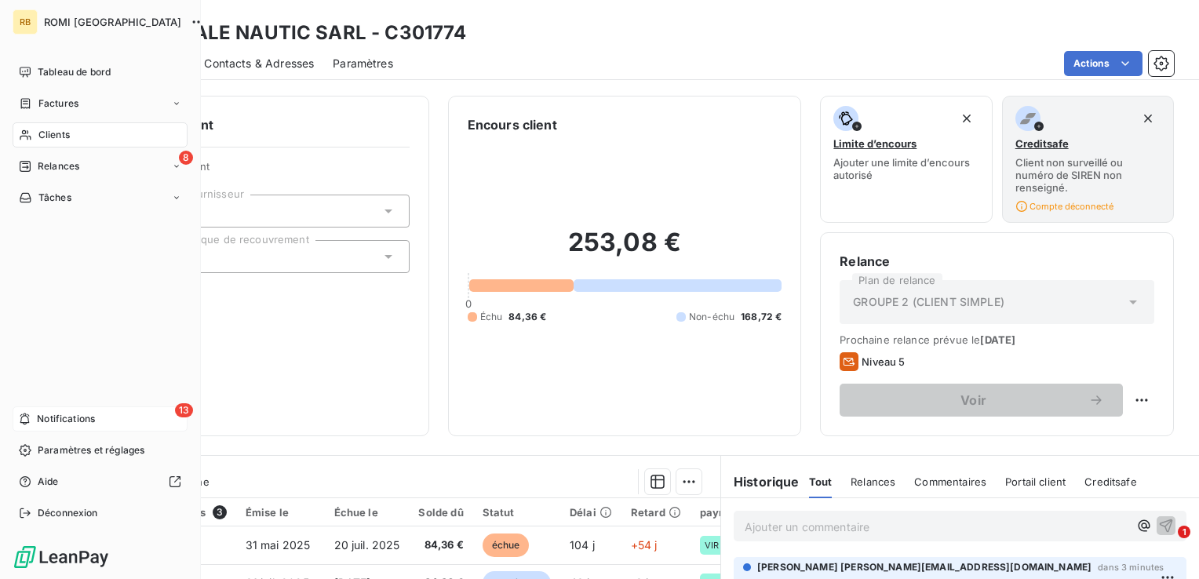
click at [86, 411] on div "13 Notifications" at bounding box center [100, 419] width 175 height 25
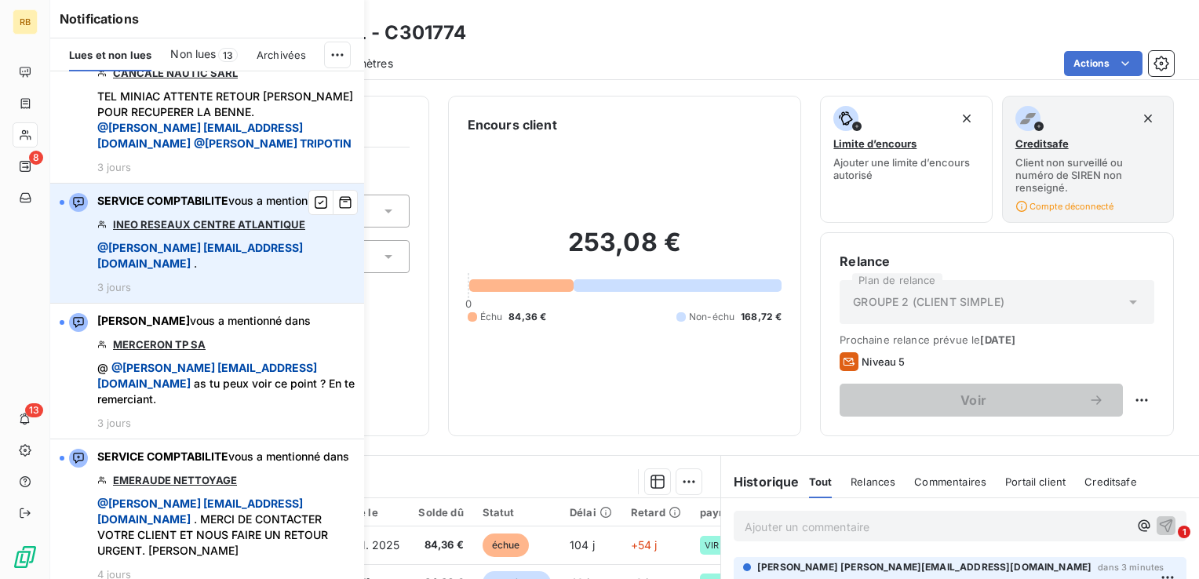
scroll to position [628, 0]
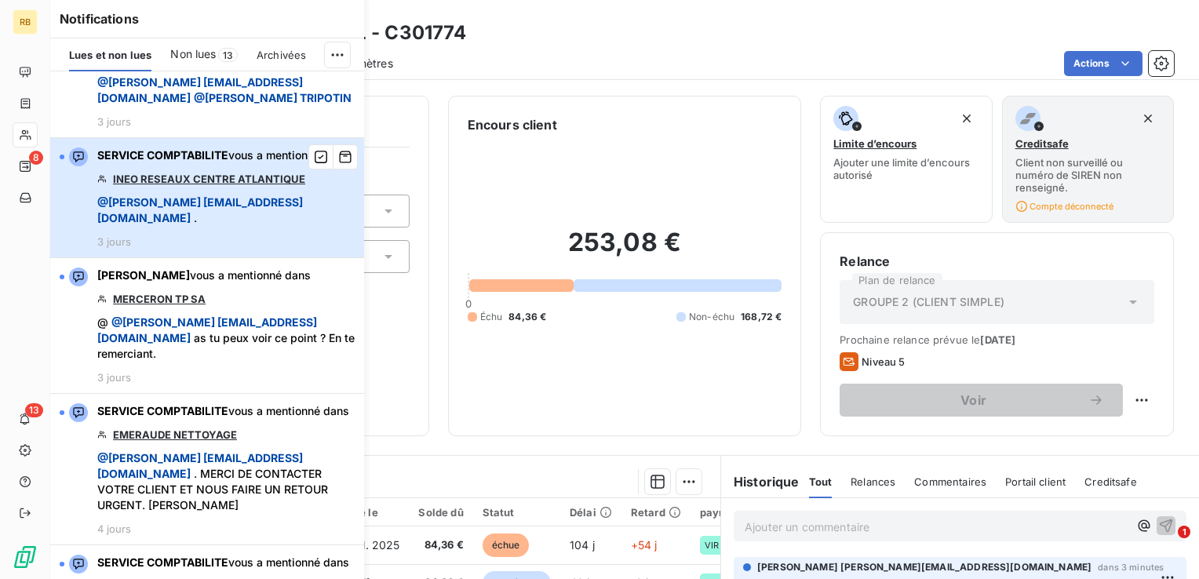
click at [265, 248] on div "SERVICE COMPTABILITE vous a mentionné dans INEO RESEAUX CENTRE ATLANTIQUE @ [PE…" at bounding box center [225, 198] width 257 height 100
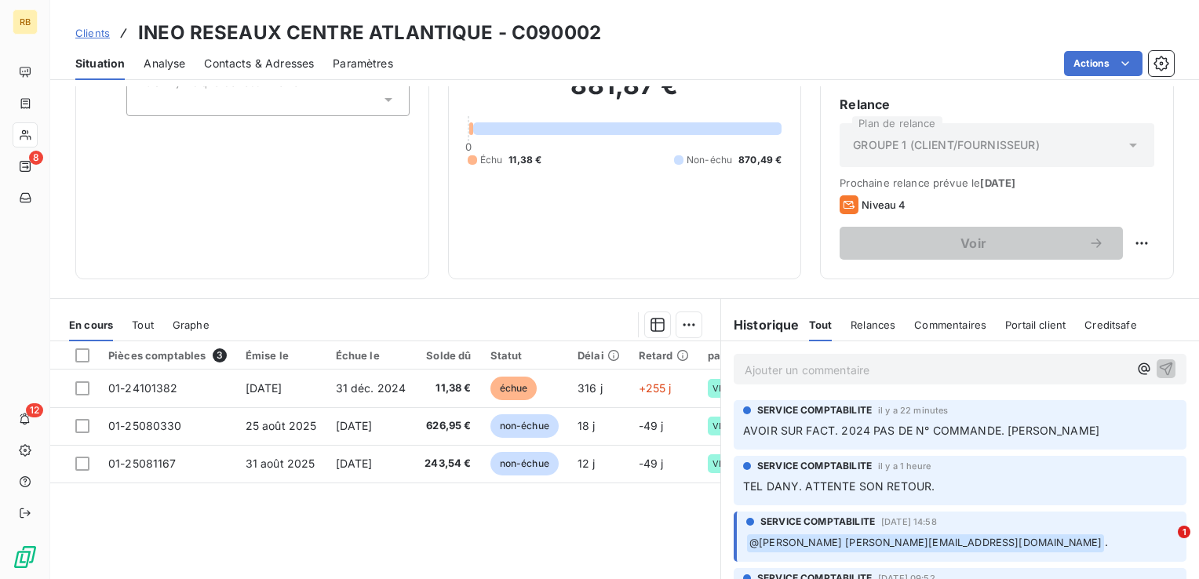
click at [893, 376] on p "Ajouter un commentaire ﻿" at bounding box center [937, 370] width 384 height 20
click at [1158, 370] on icon "button" at bounding box center [1166, 368] width 16 height 16
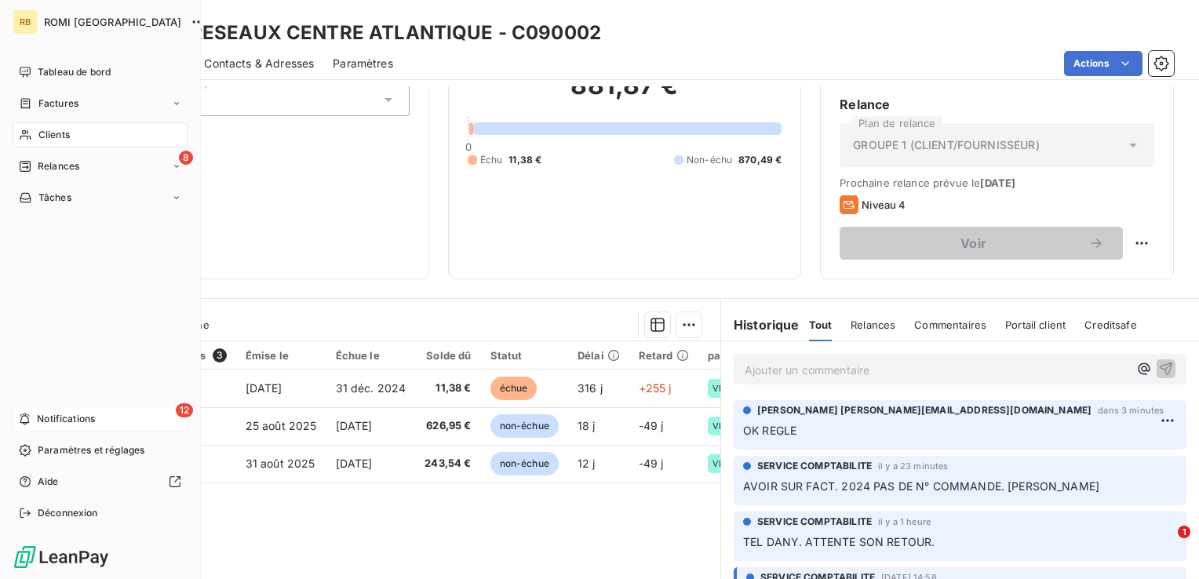
click at [86, 425] on span "Notifications" at bounding box center [66, 419] width 58 height 14
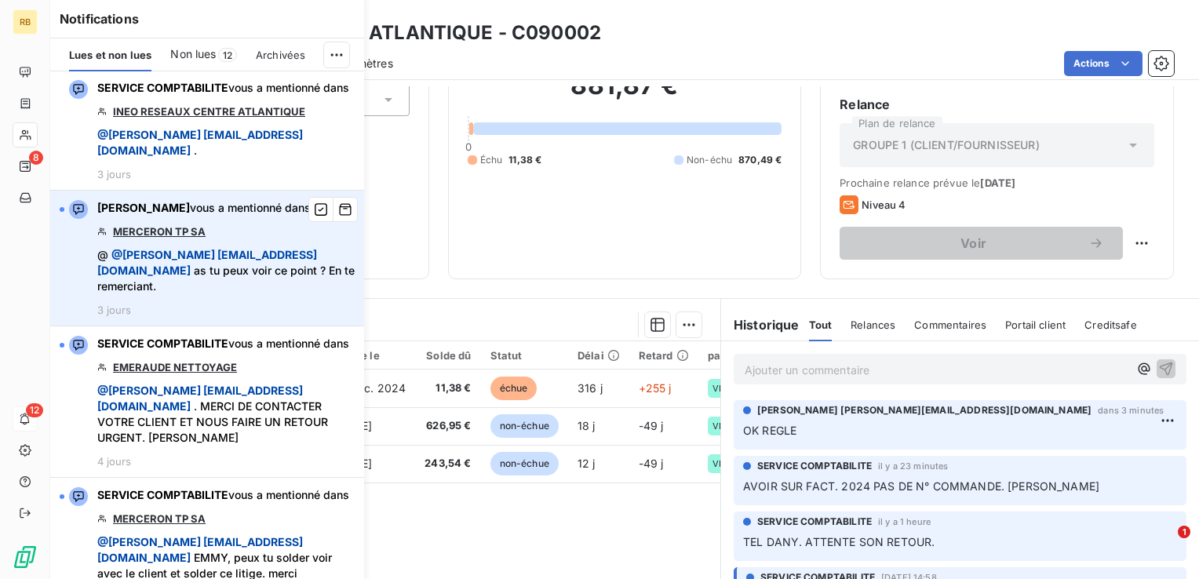
scroll to position [785, 0]
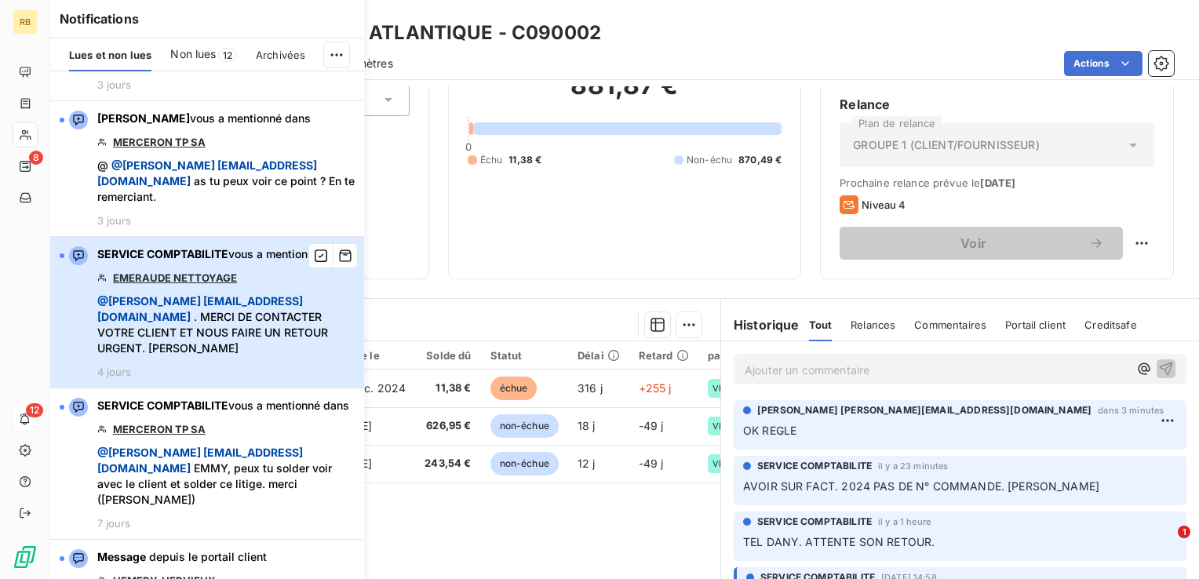
click at [279, 343] on div "SERVICE COMPTABILITE vous a mentionné dans EMERAUDE NETTOYAGE @ [PERSON_NAME] […" at bounding box center [225, 312] width 257 height 132
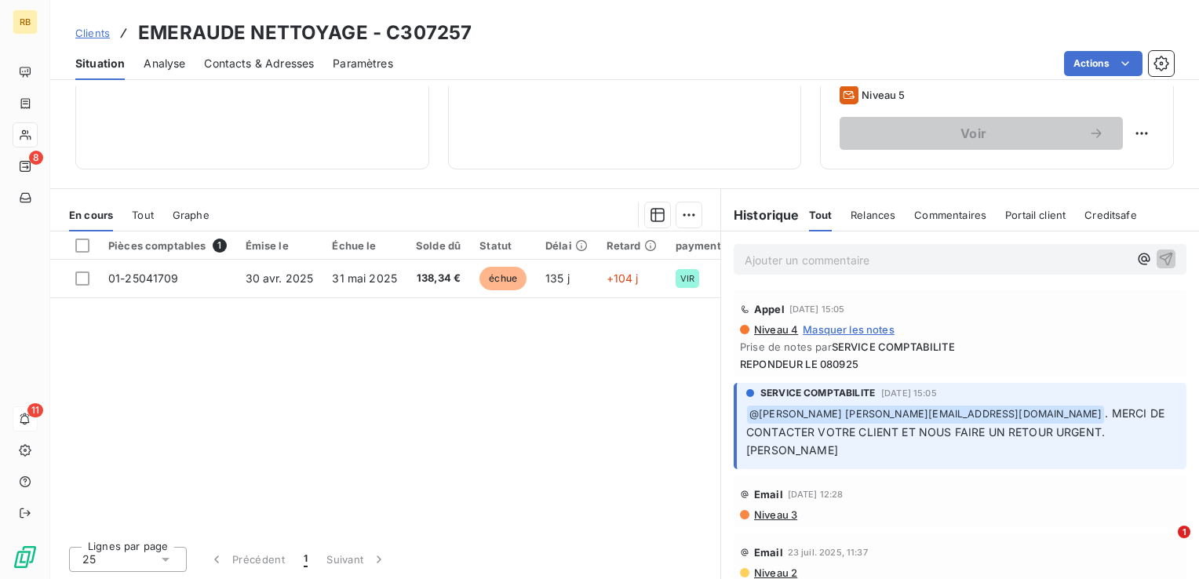
scroll to position [110, 0]
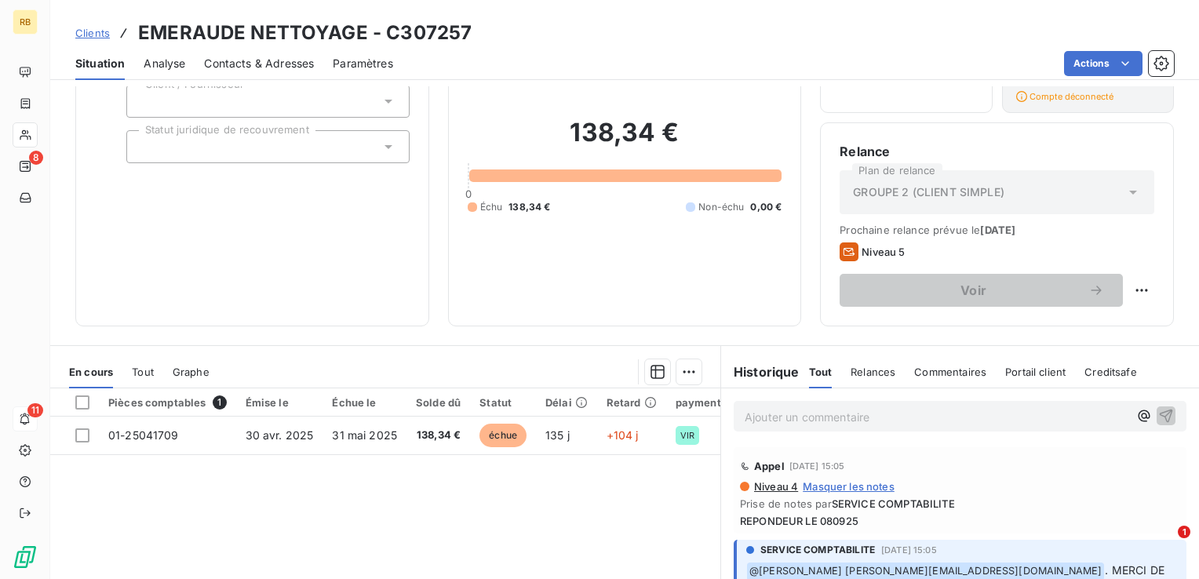
click at [772, 419] on p "Ajouter un commentaire ﻿" at bounding box center [937, 417] width 384 height 20
click at [846, 416] on p "Ajouter un commentaire ﻿" at bounding box center [937, 417] width 384 height 20
click at [1160, 410] on icon "button" at bounding box center [1166, 415] width 13 height 13
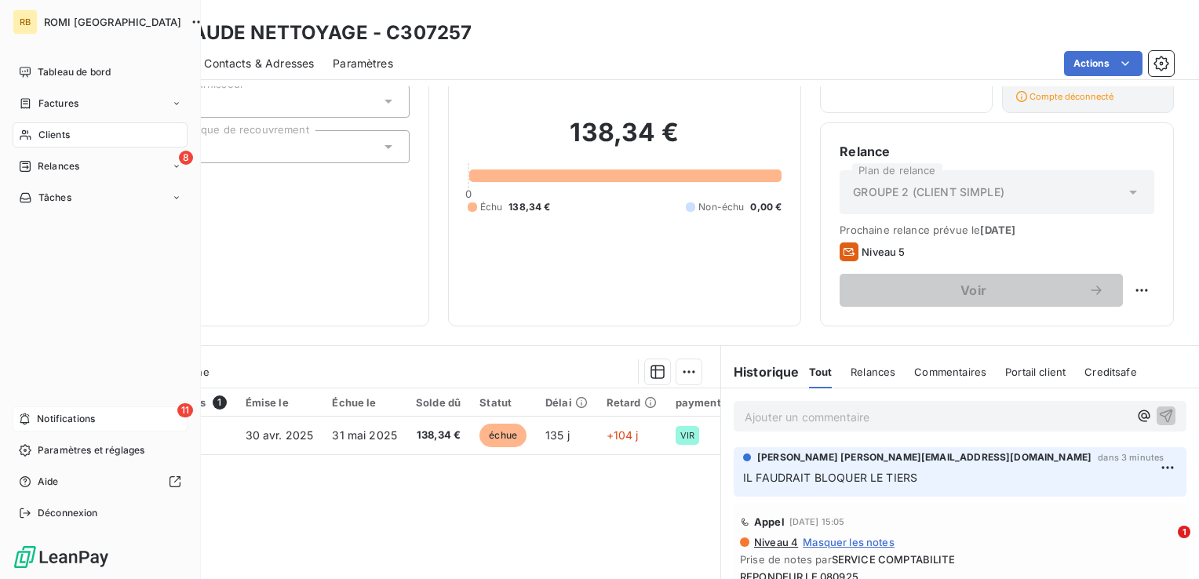
click at [146, 415] on div "11 Notifications" at bounding box center [100, 419] width 175 height 25
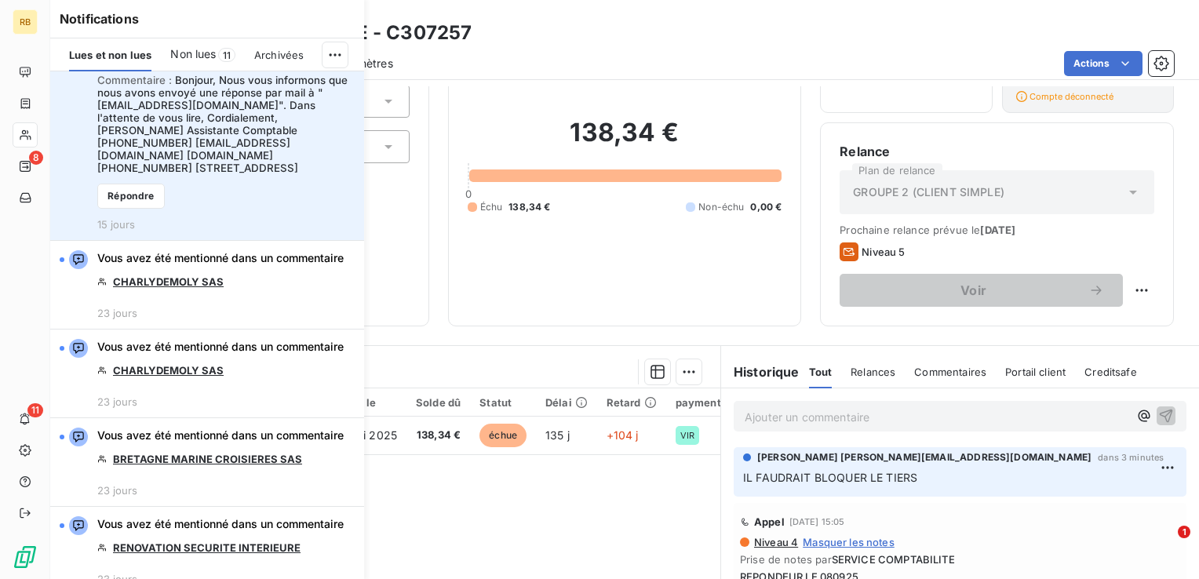
scroll to position [1413, 0]
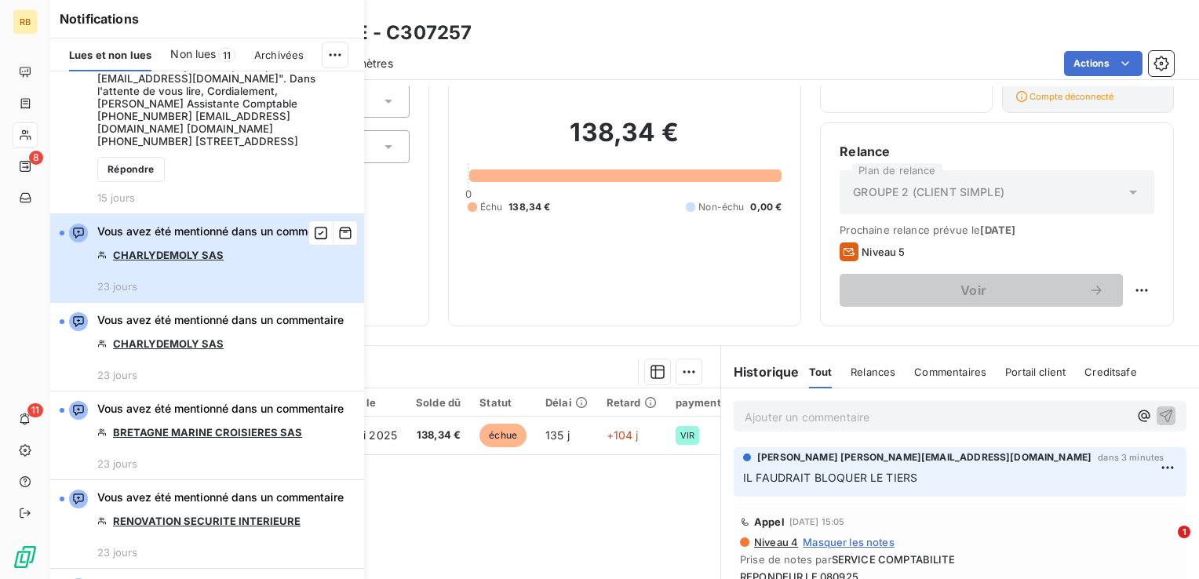
click at [254, 293] on div "Vous avez été mentionné dans un commentaire CHARLYDEMOLY SAS 23 jours" at bounding box center [220, 258] width 246 height 69
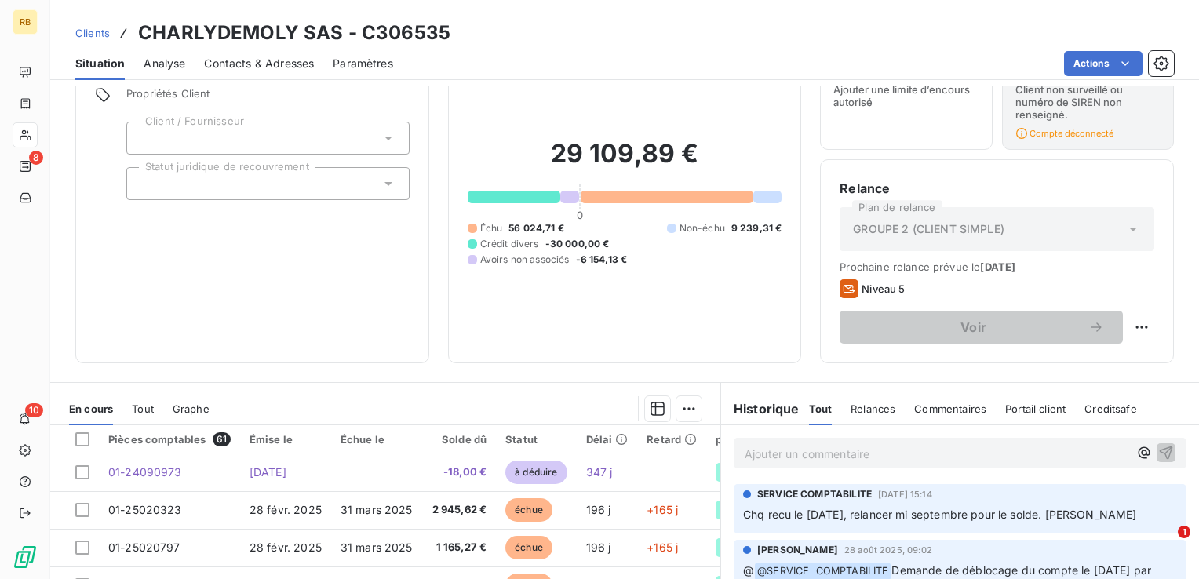
scroll to position [157, 0]
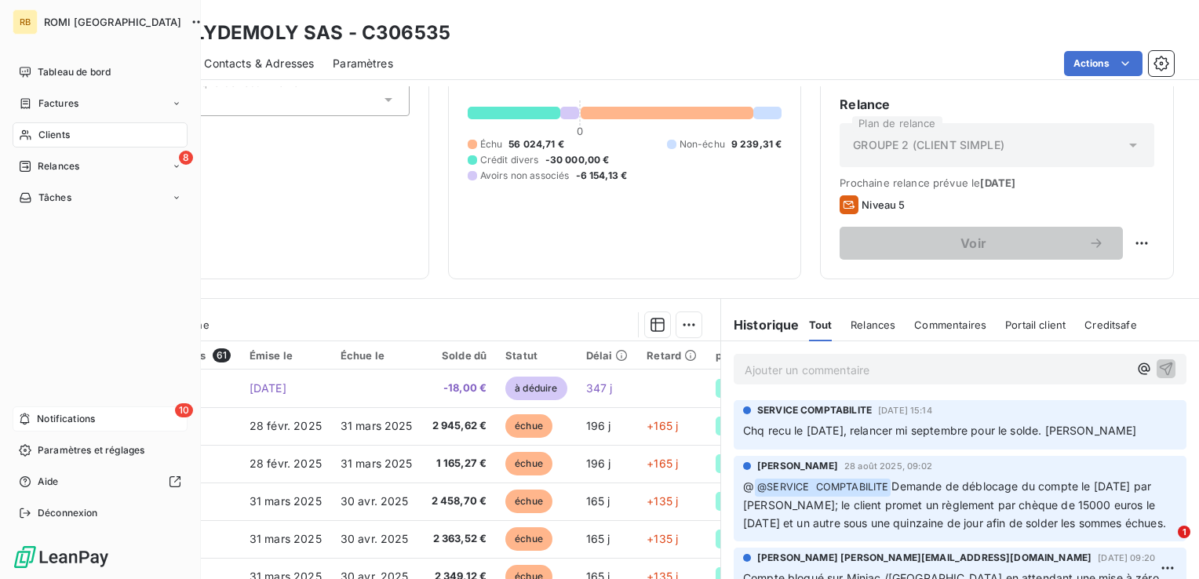
click at [115, 417] on div "10 Notifications" at bounding box center [100, 419] width 175 height 25
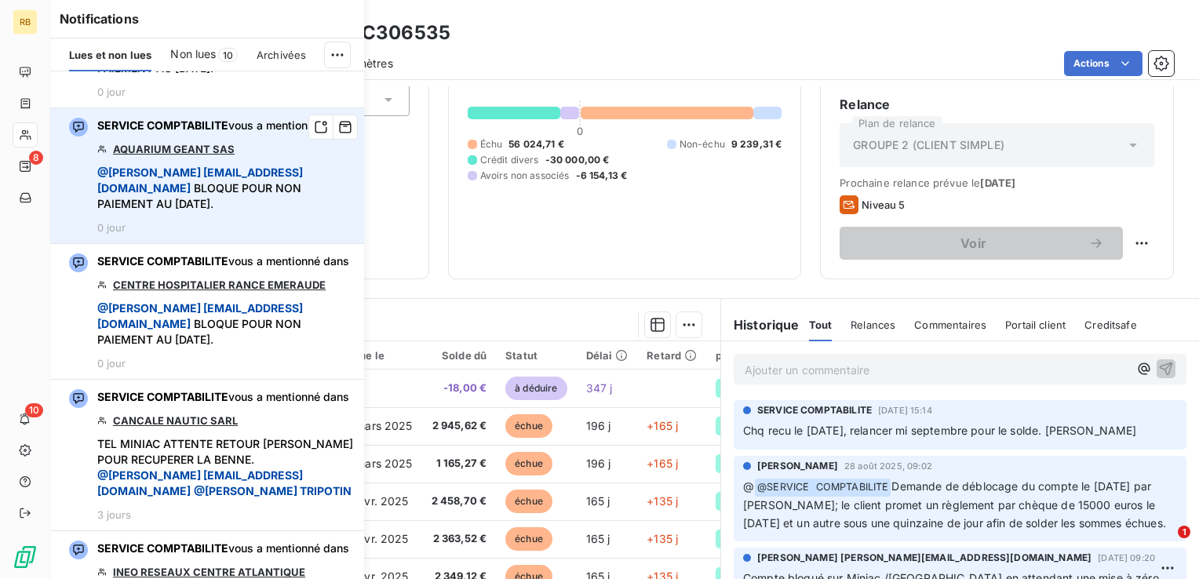
scroll to position [235, 0]
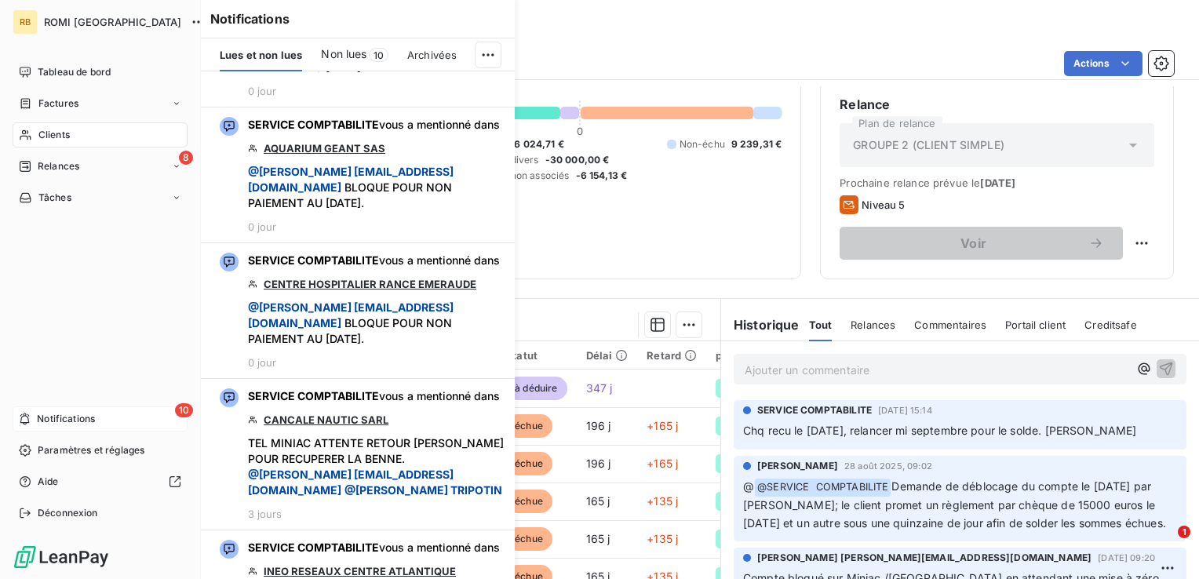
click at [107, 419] on div "10 Notifications" at bounding box center [100, 419] width 175 height 25
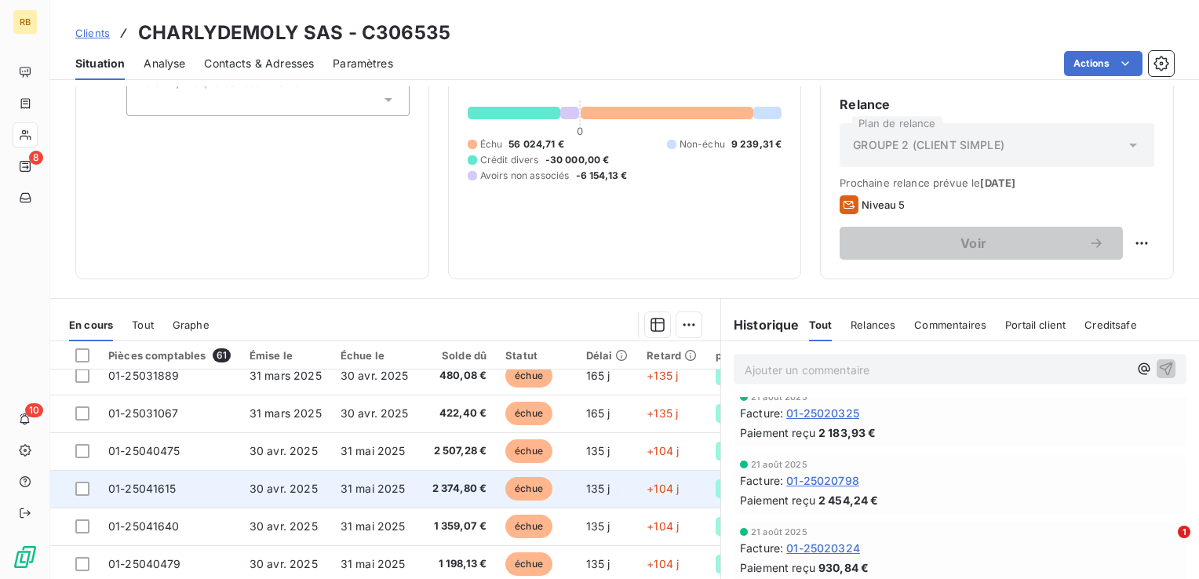
scroll to position [0, 0]
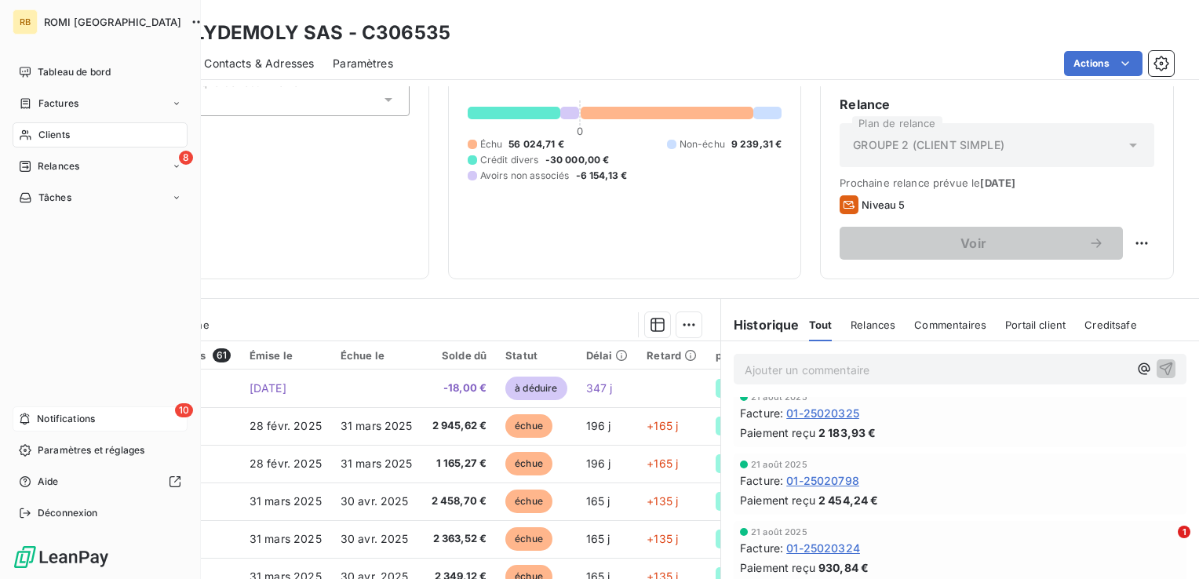
click at [57, 421] on span "Notifications" at bounding box center [66, 419] width 58 height 14
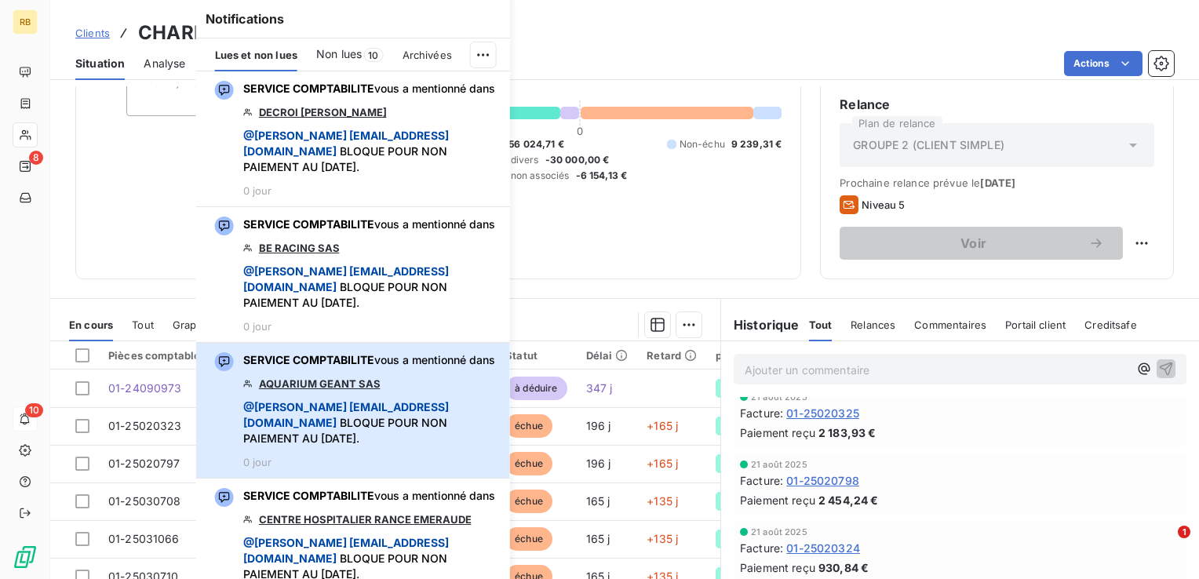
click at [243, 368] on span "SERVICE COMPTABILITE vous a mentionné dans" at bounding box center [369, 360] width 252 height 16
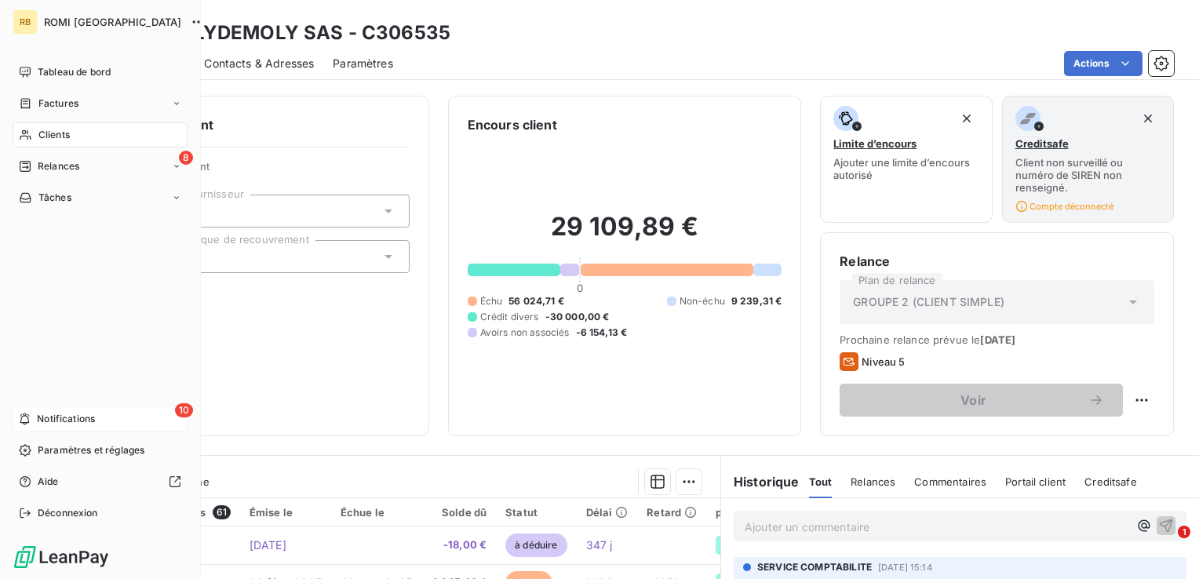
click at [91, 418] on span "Notifications" at bounding box center [66, 419] width 58 height 14
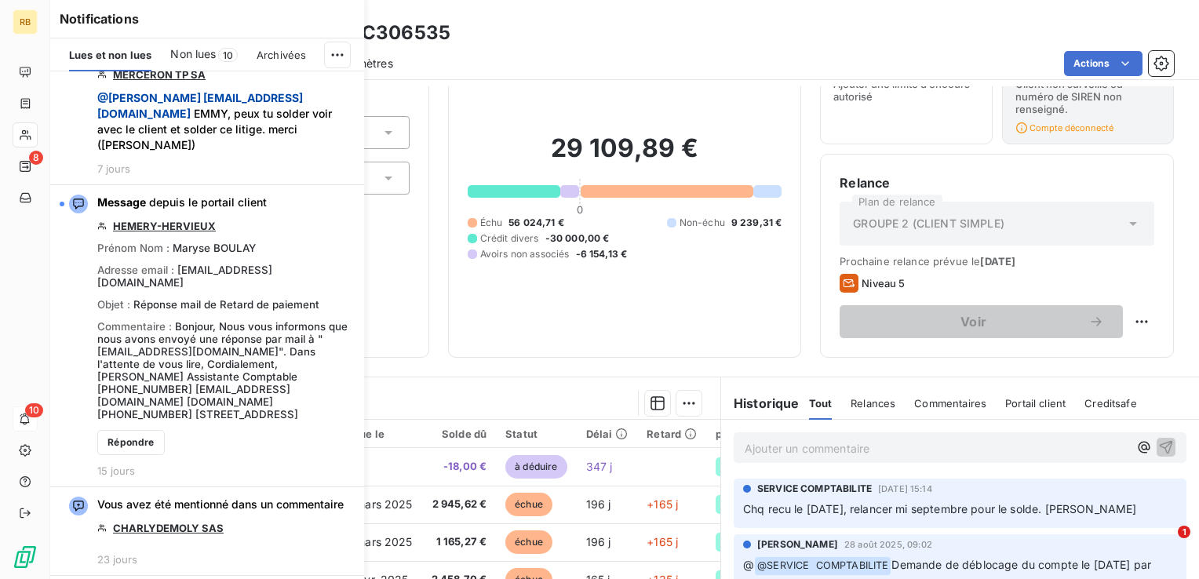
scroll to position [423, 0]
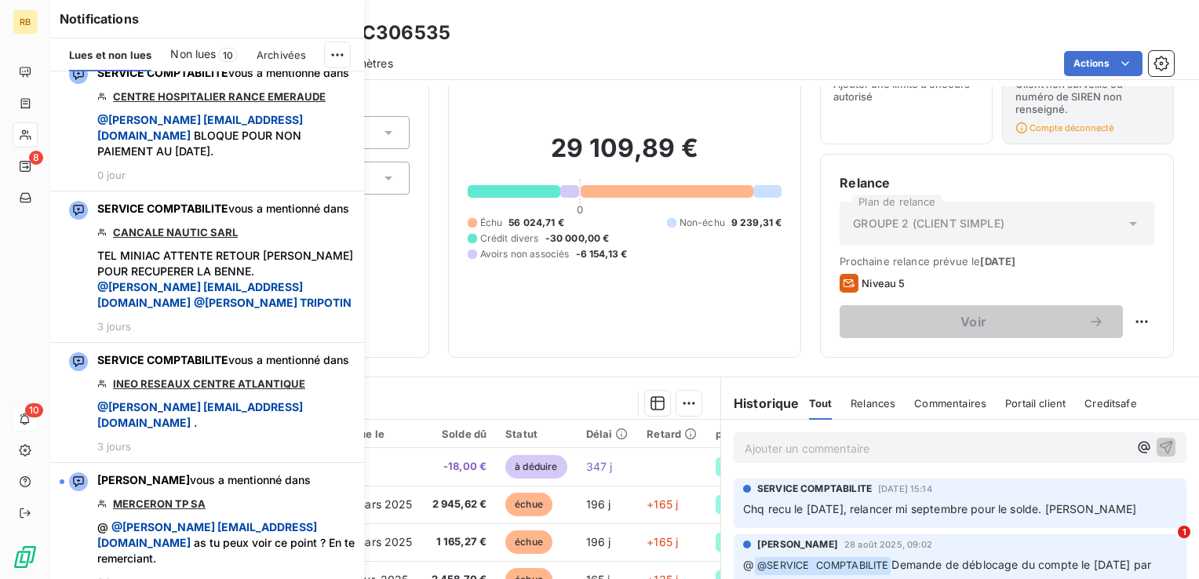
click at [217, 49] on div "Non lues 10" at bounding box center [203, 54] width 67 height 33
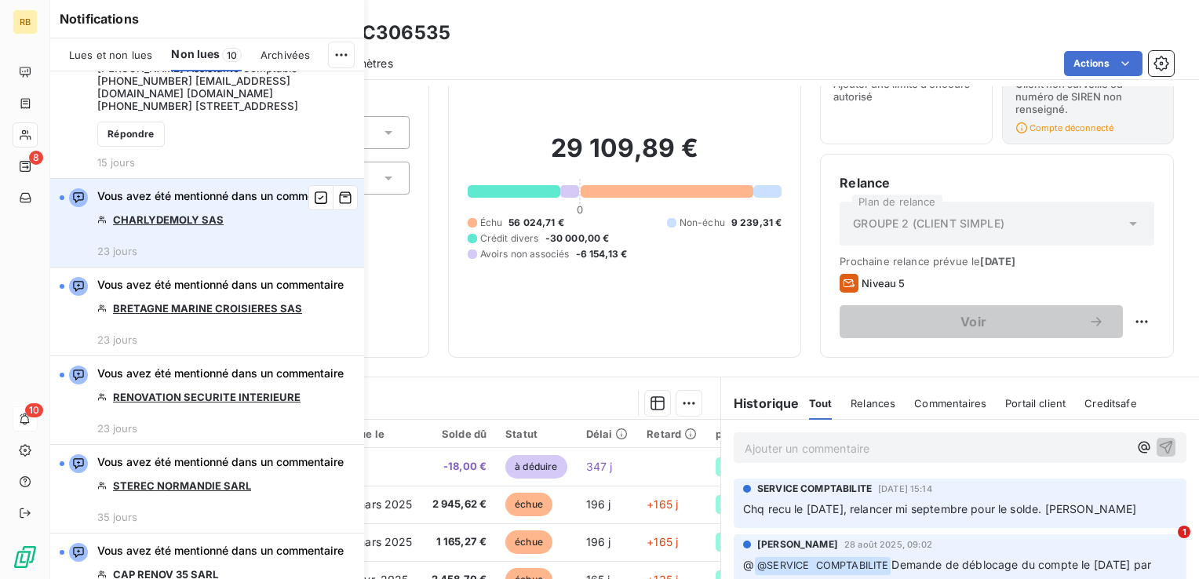
scroll to position [549, 0]
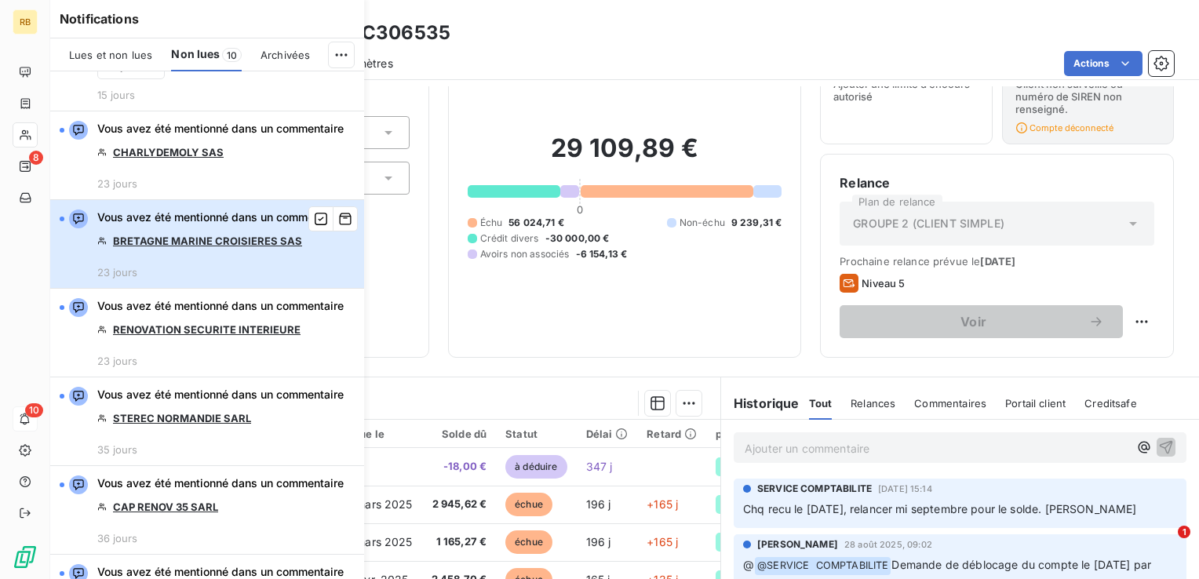
click at [283, 279] on div "Vous avez été mentionné dans un commentaire BRETAGNE MARINE CROISIERES SAS 23 j…" at bounding box center [220, 244] width 246 height 69
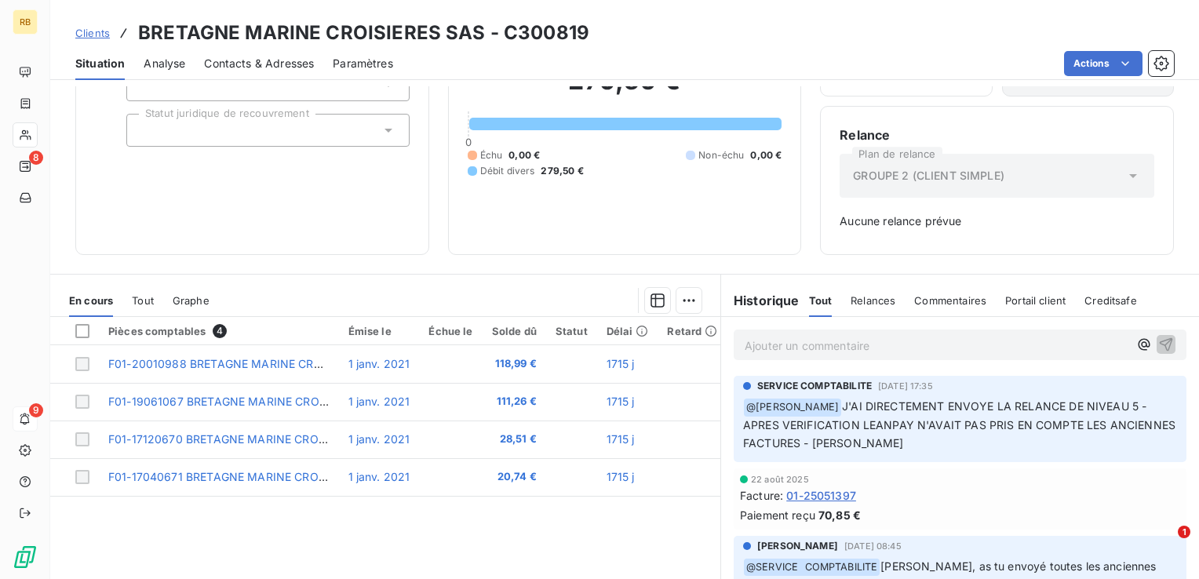
scroll to position [212, 0]
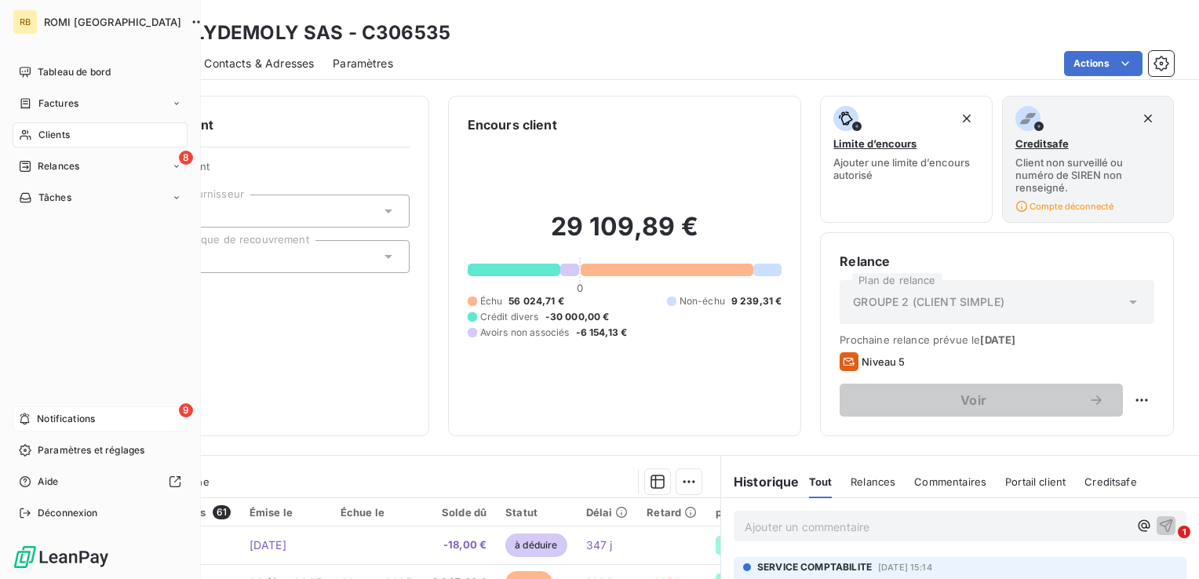
click at [72, 425] on span "Notifications" at bounding box center [66, 419] width 58 height 14
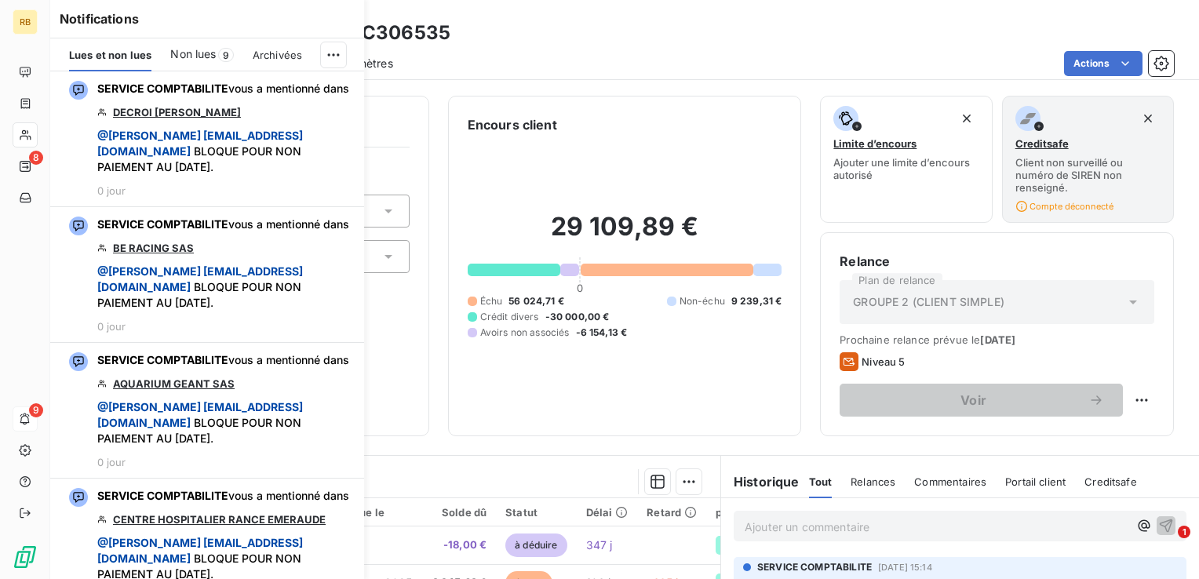
click at [216, 56] on span "Non lues" at bounding box center [193, 54] width 46 height 16
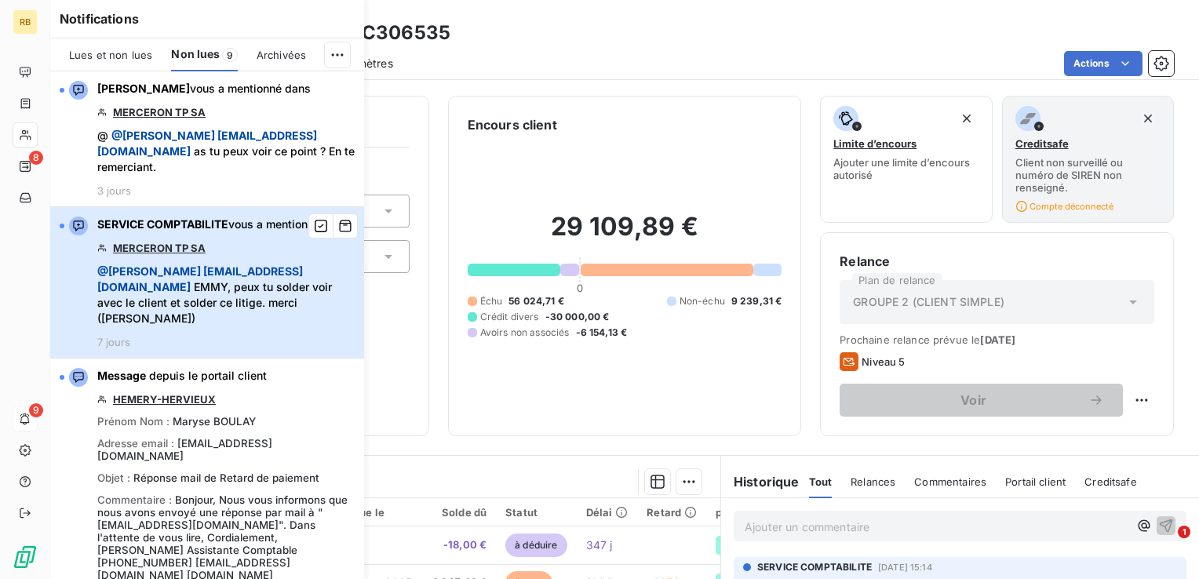
click at [207, 275] on span "@ [PERSON_NAME] [PERSON_NAME][EMAIL_ADDRESS][DOMAIN_NAME]" at bounding box center [200, 278] width 206 height 29
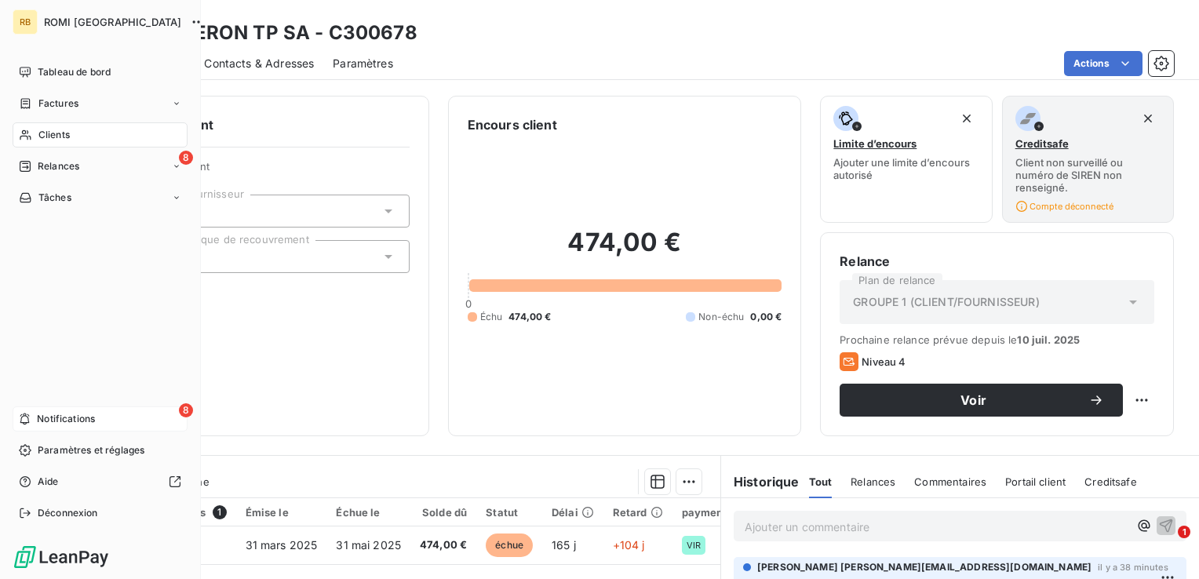
click at [89, 413] on span "Notifications" at bounding box center [66, 419] width 58 height 14
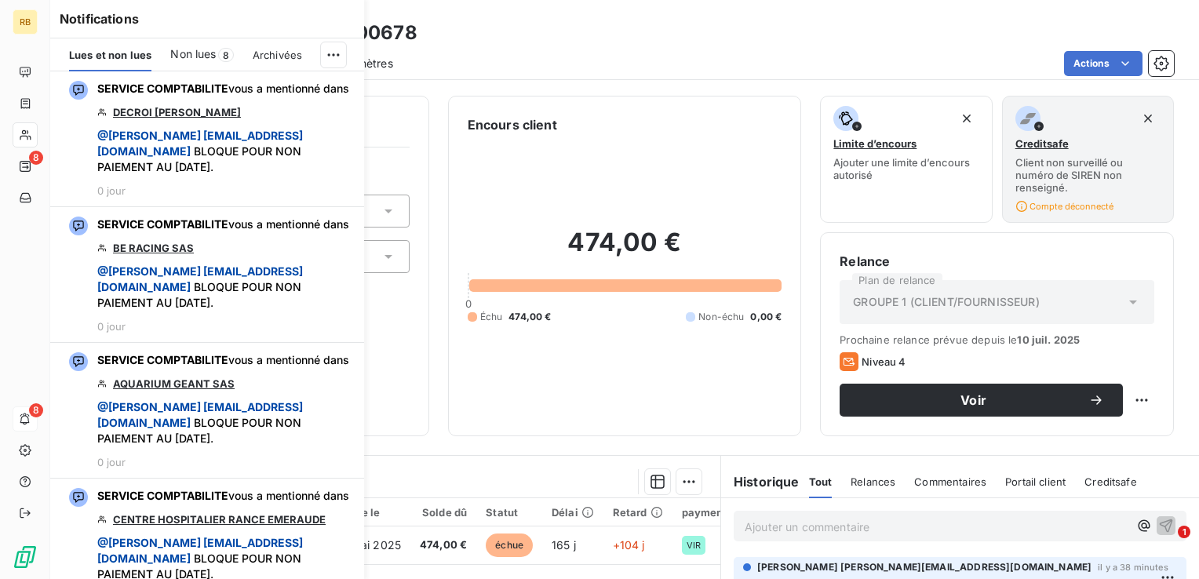
click at [209, 50] on span "Non lues" at bounding box center [193, 54] width 46 height 16
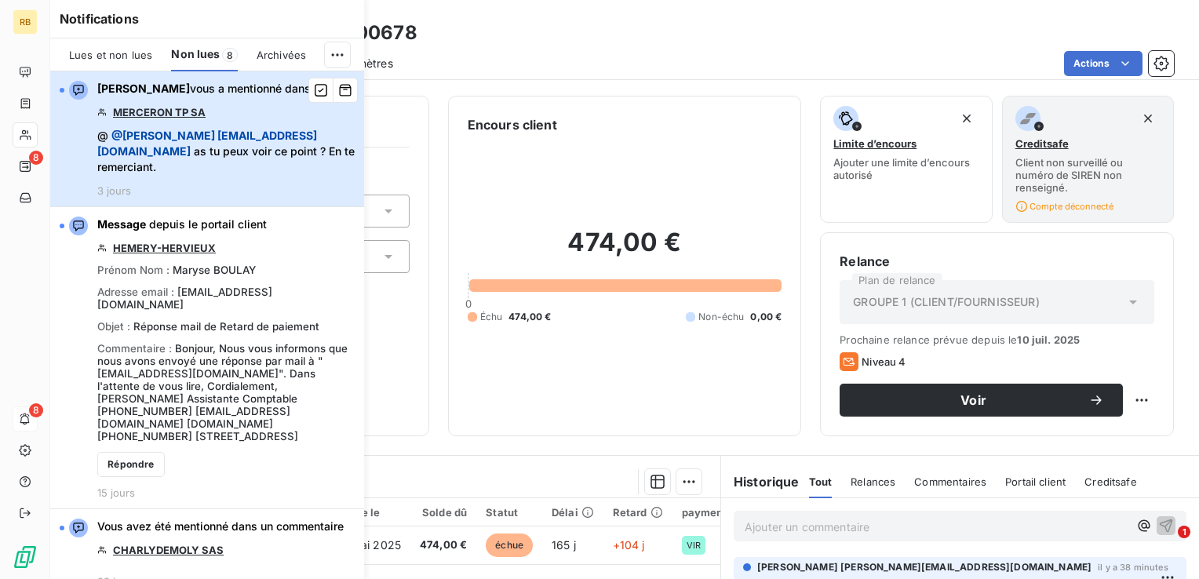
click at [234, 154] on span "@ @ [PERSON_NAME] [PERSON_NAME][EMAIL_ADDRESS][DOMAIN_NAME] as tu peux voir ce …" at bounding box center [225, 151] width 257 height 47
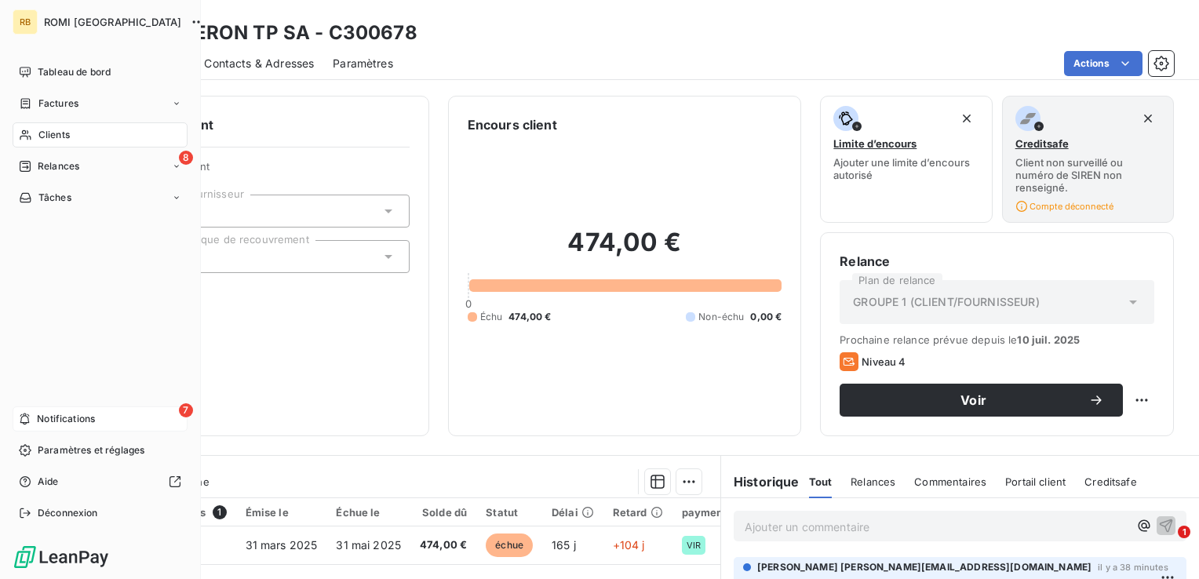
click at [31, 414] on div "7 Notifications" at bounding box center [100, 419] width 175 height 25
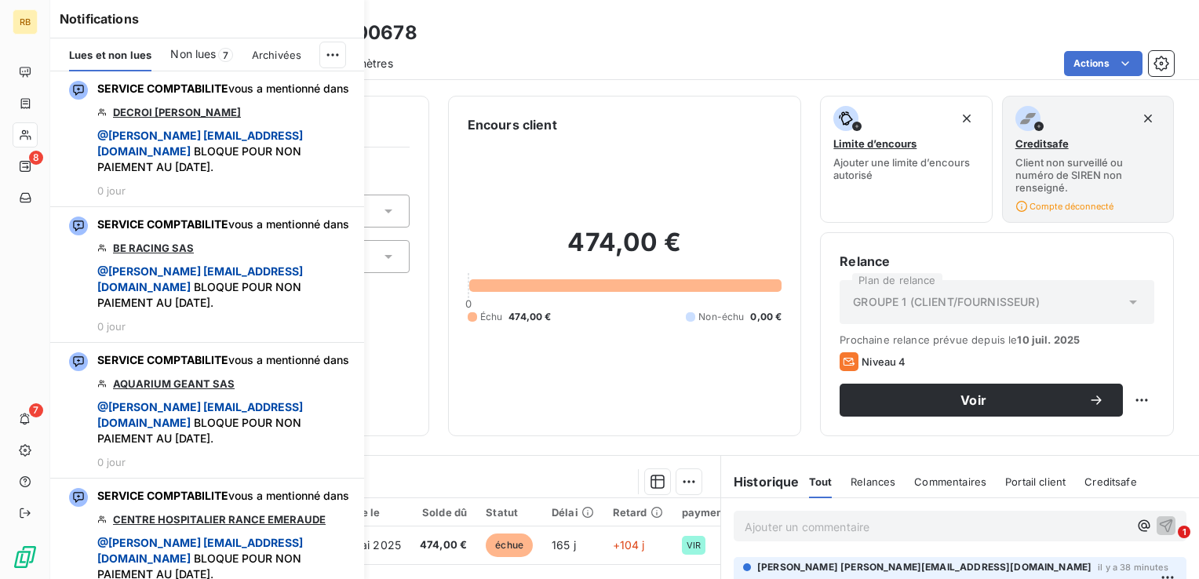
click at [213, 53] on span "Non lues" at bounding box center [193, 54] width 46 height 16
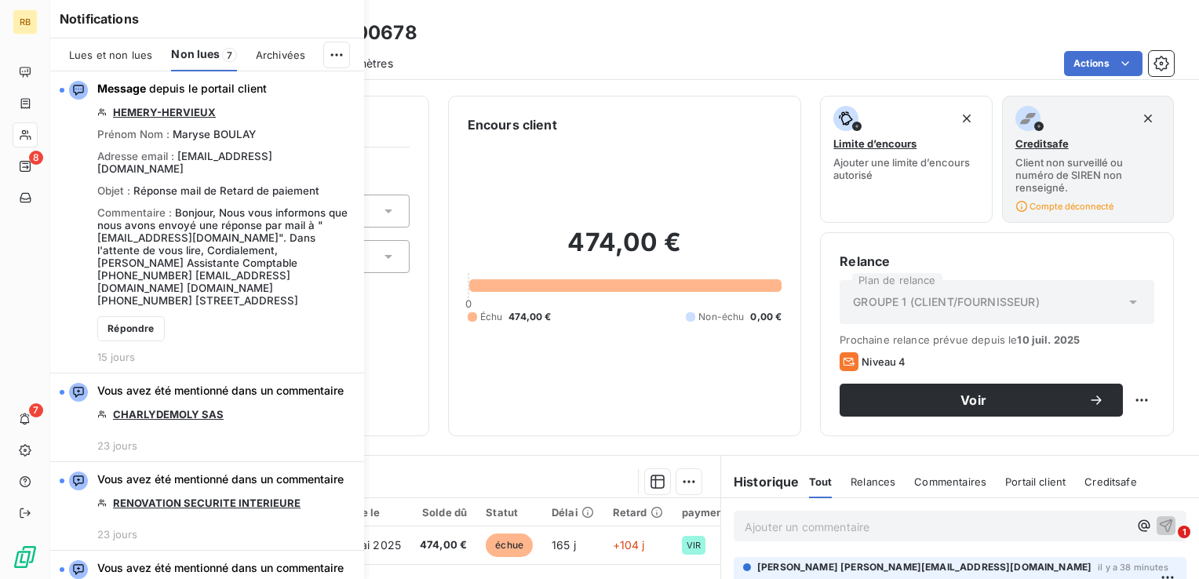
click at [600, 168] on div "474,00 € 0 Échu 474,00 € Non-échu 0,00 €" at bounding box center [625, 275] width 315 height 283
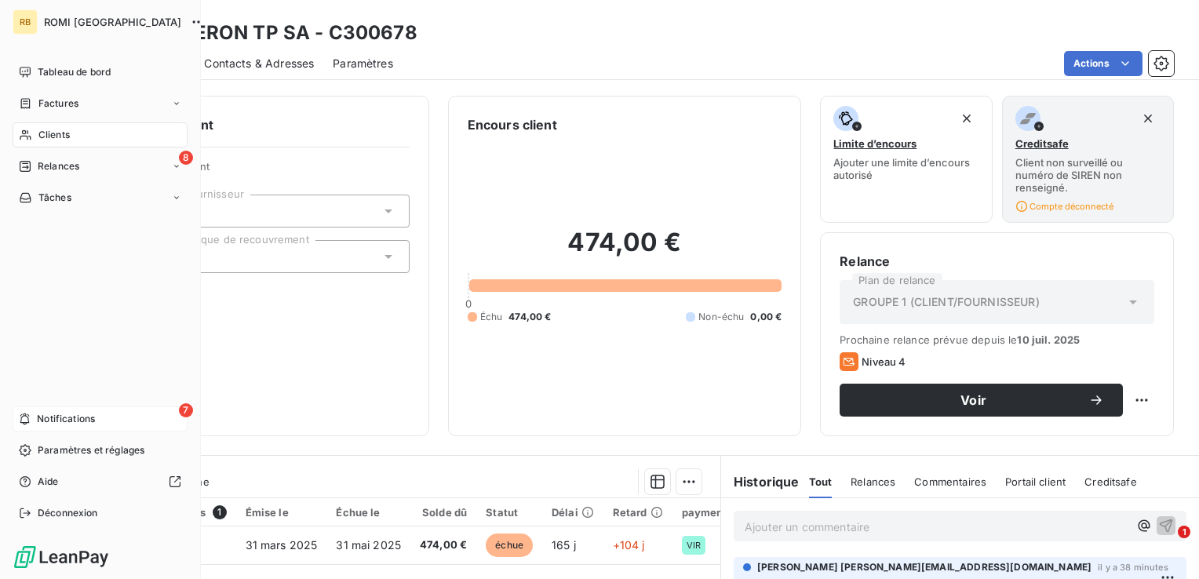
click at [62, 421] on span "Notifications" at bounding box center [66, 419] width 58 height 14
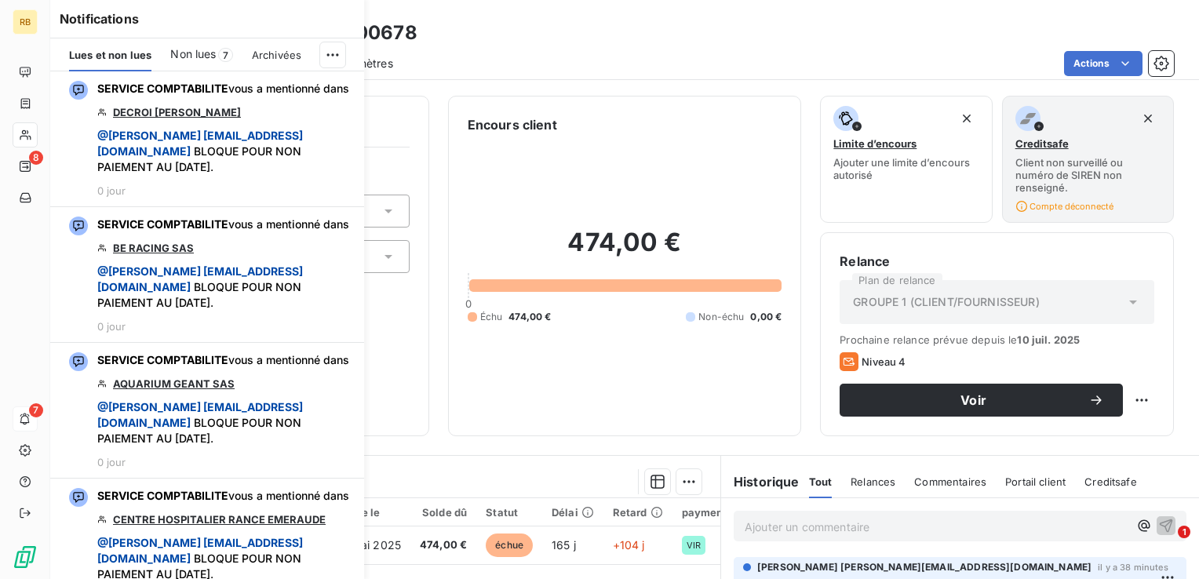
click at [218, 49] on div "Non lues 7" at bounding box center [201, 54] width 62 height 33
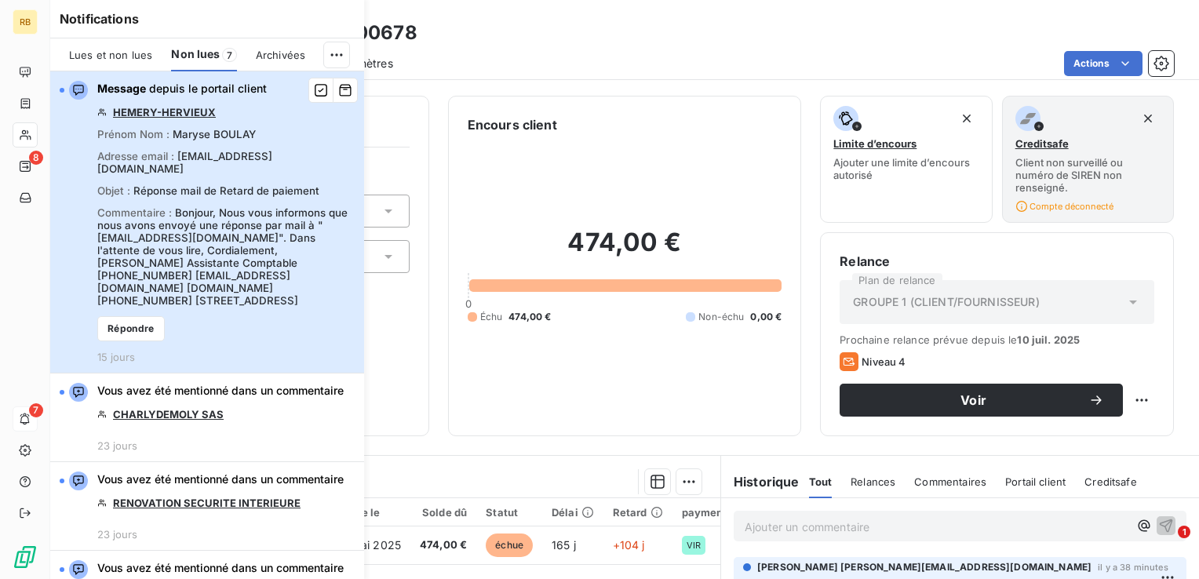
click at [275, 187] on span "Réponse mail de Retard de paiement" at bounding box center [226, 190] width 186 height 13
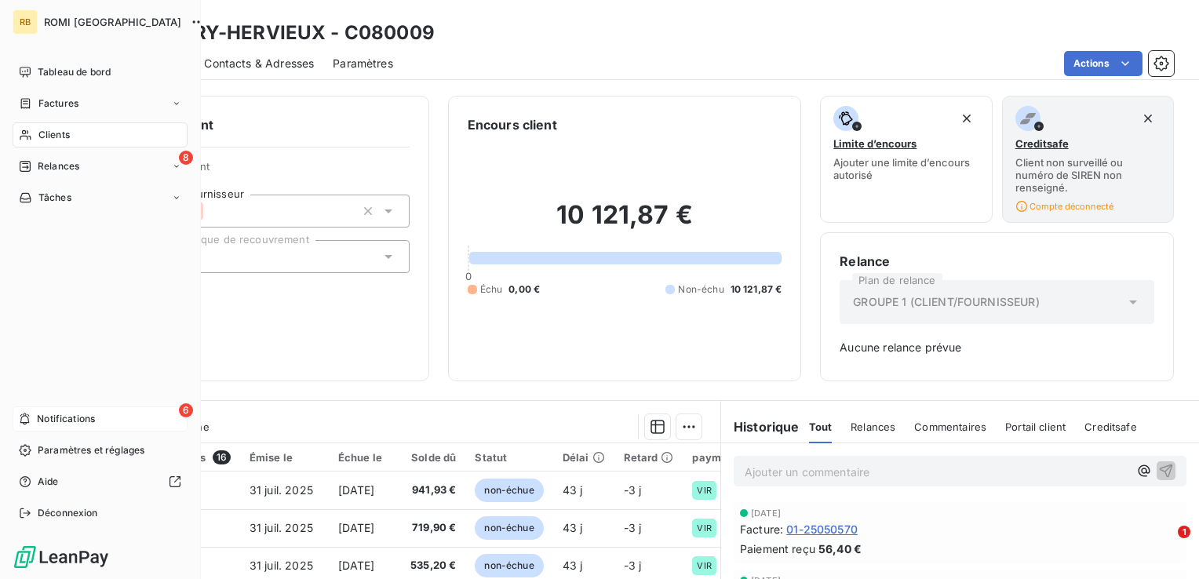
click at [84, 420] on span "Notifications" at bounding box center [66, 419] width 58 height 14
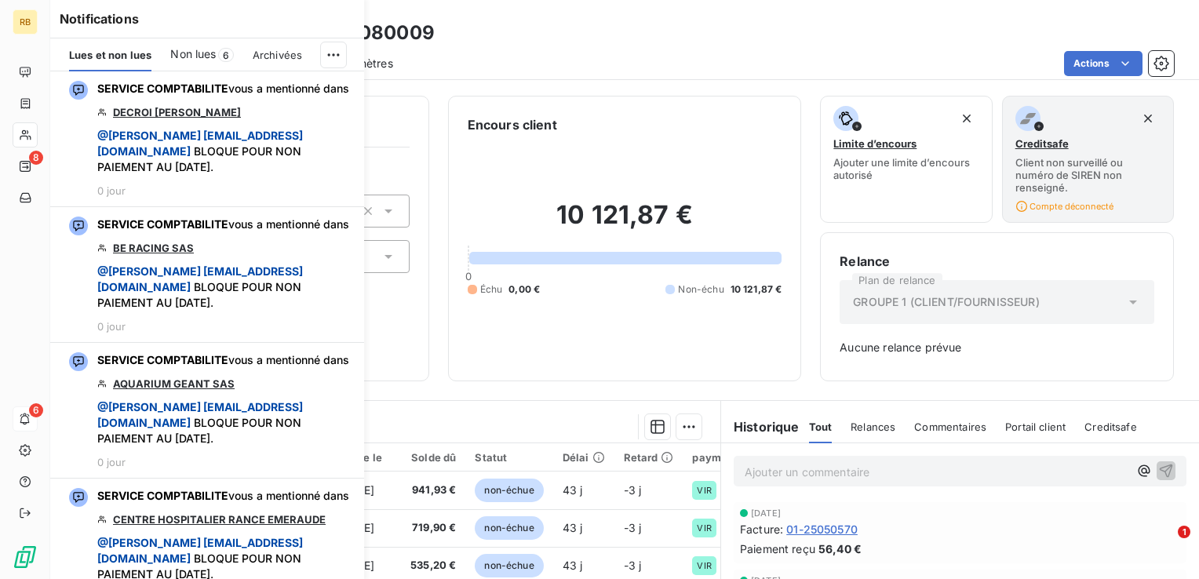
click at [224, 53] on span "6" at bounding box center [226, 55] width 16 height 14
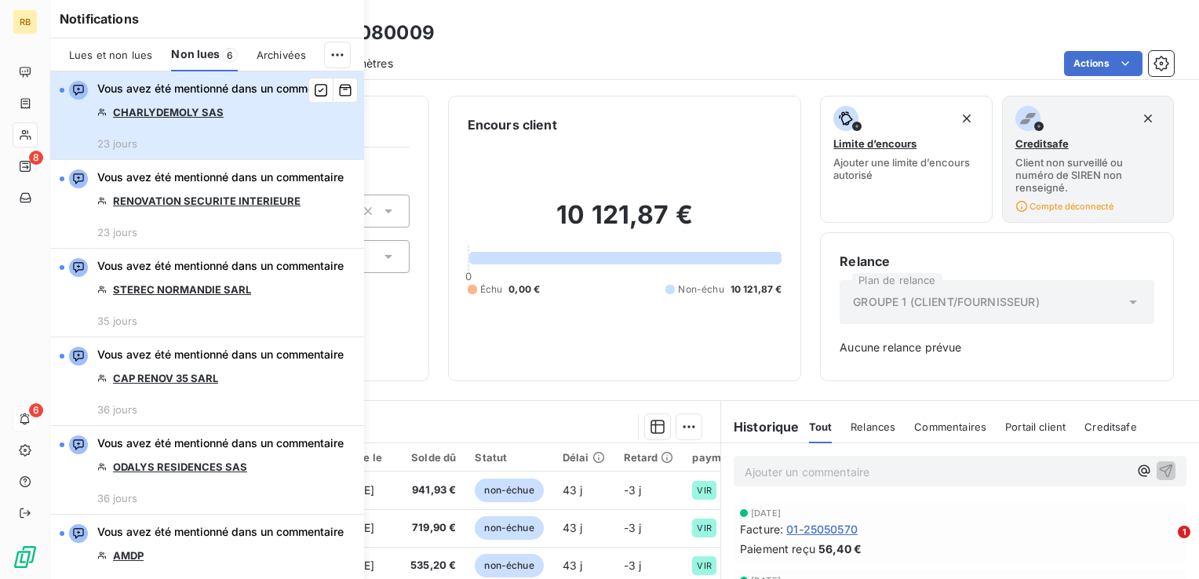
click at [313, 145] on div "Vous avez été mentionné dans un commentaire CHARLYDEMOLY SAS 23 jours" at bounding box center [220, 115] width 246 height 69
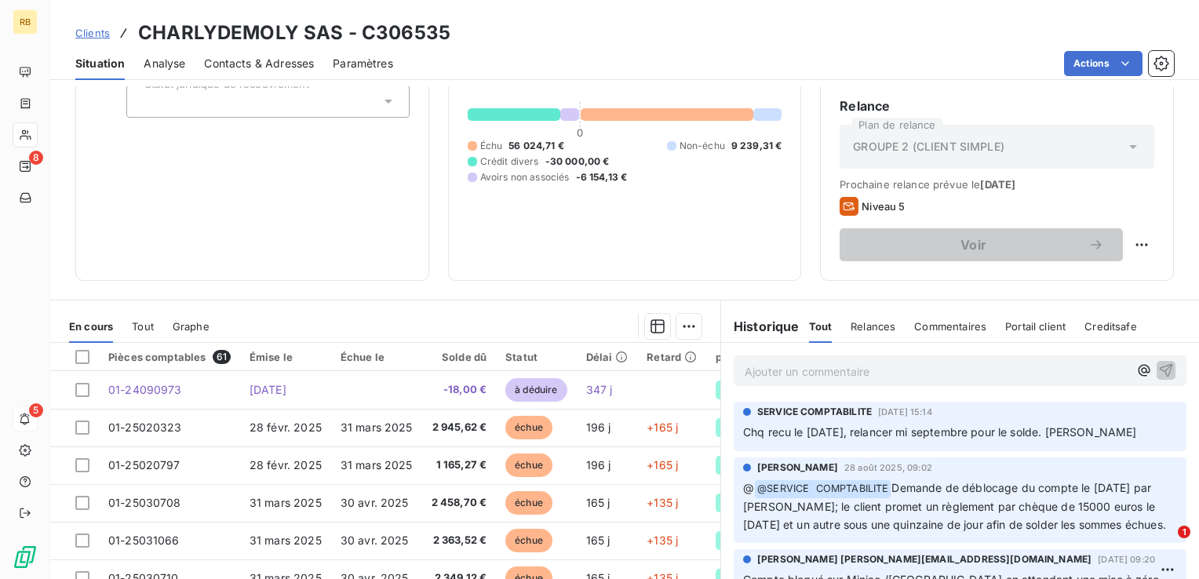
scroll to position [235, 0]
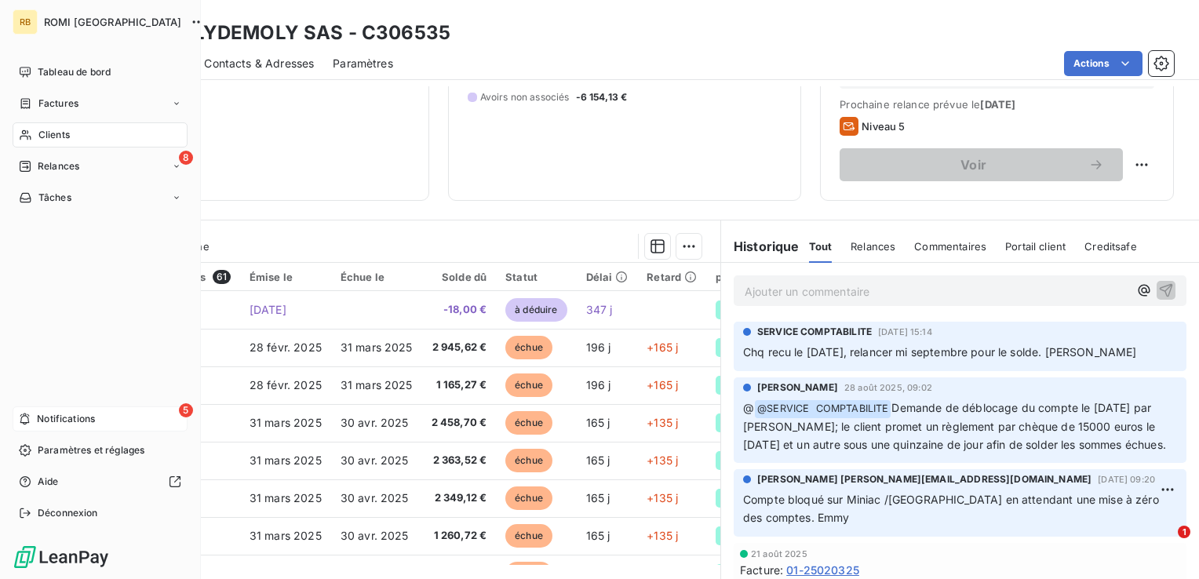
click at [91, 417] on span "Notifications" at bounding box center [66, 419] width 58 height 14
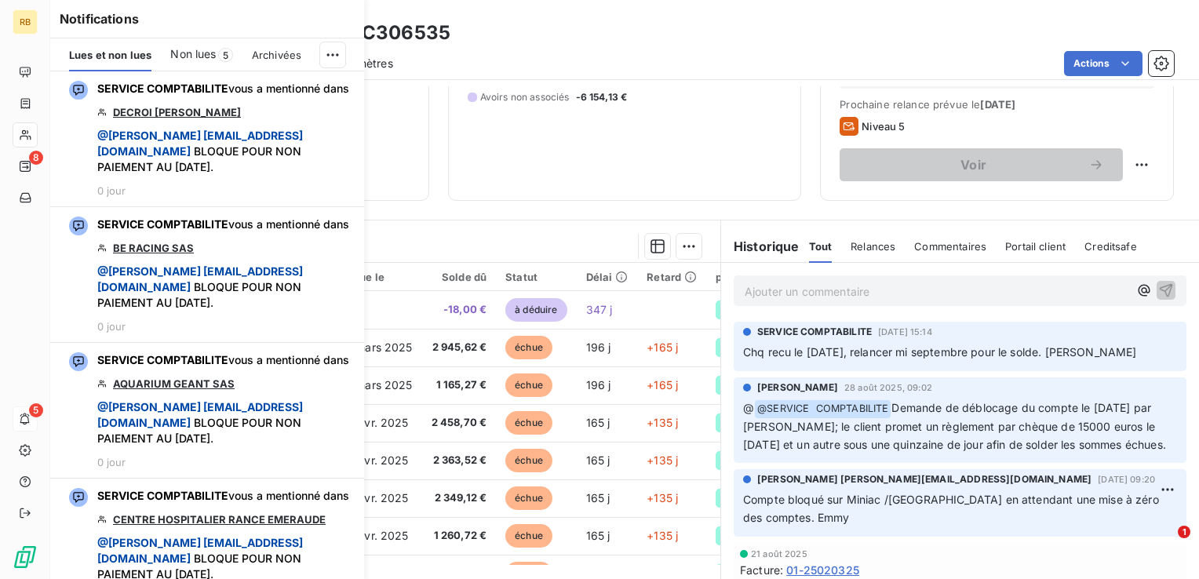
click at [215, 61] on span "Non lues" at bounding box center [193, 54] width 46 height 16
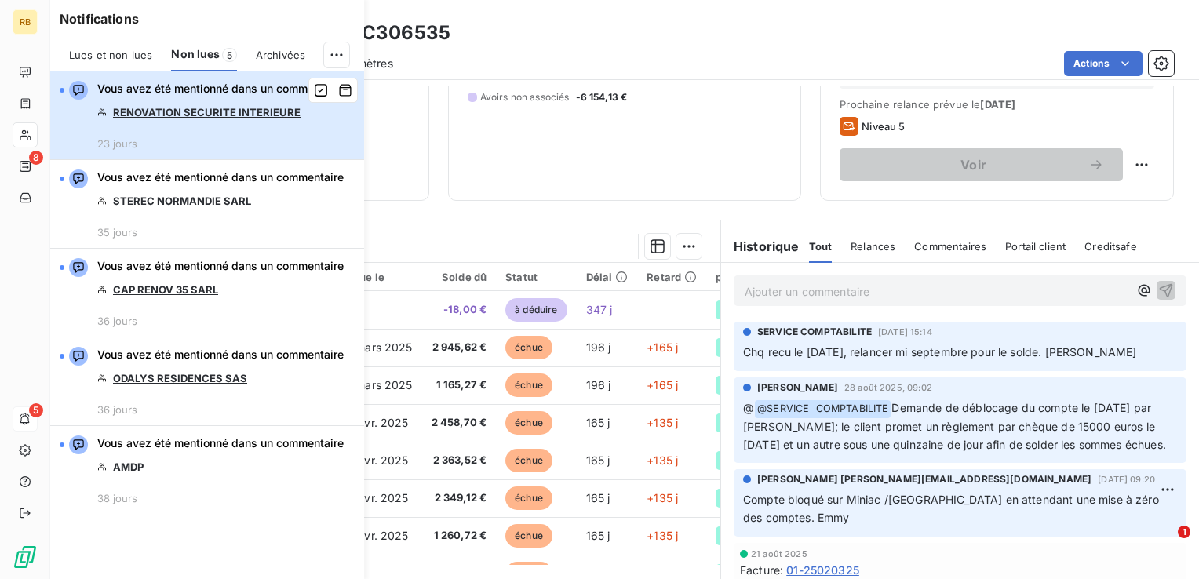
click at [248, 136] on div "Vous avez été mentionné dans un commentaire RENOVATION SECURITE INTERIEURE 23 j…" at bounding box center [220, 115] width 246 height 69
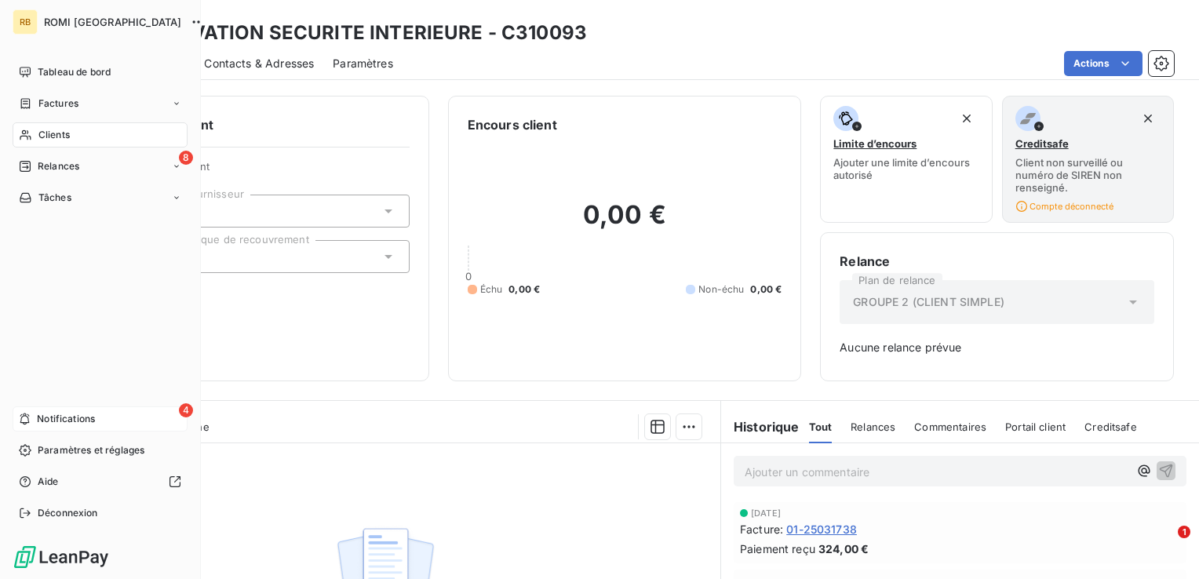
click at [86, 414] on span "Notifications" at bounding box center [66, 419] width 58 height 14
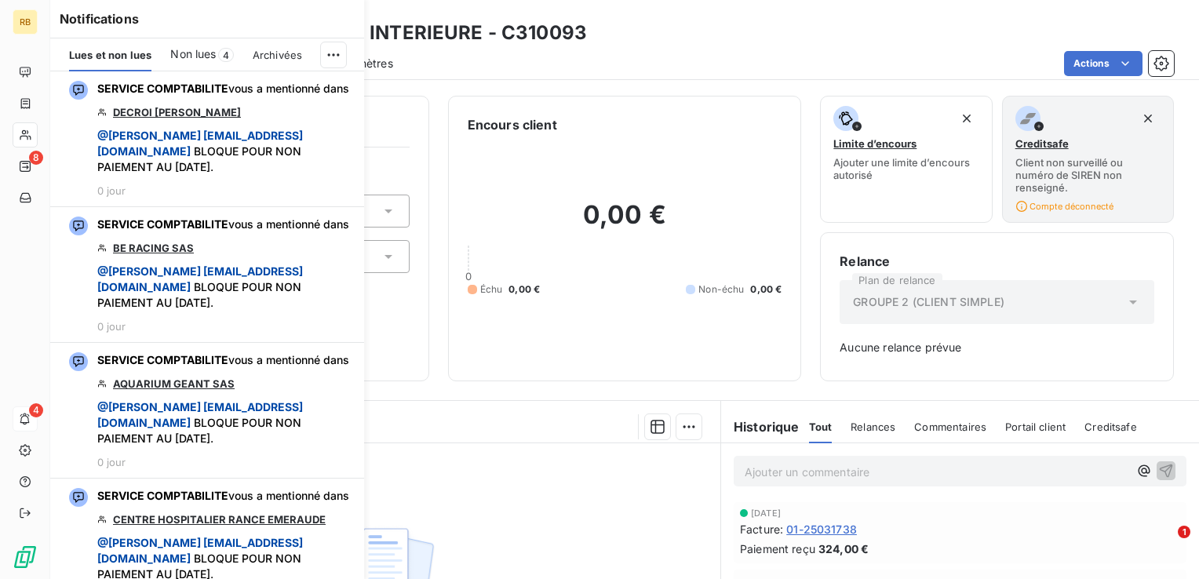
click at [202, 61] on span "Non lues" at bounding box center [193, 54] width 46 height 16
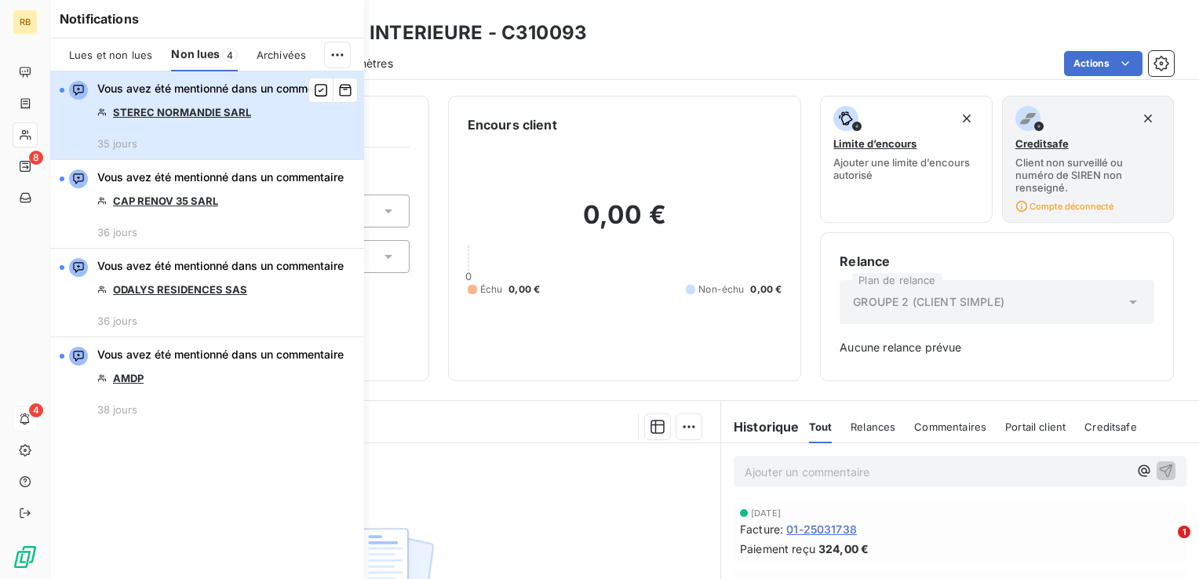
click at [272, 142] on div "Vous avez été mentionné dans un commentaire STEREC NORMANDIE SARL 35 jours" at bounding box center [220, 115] width 246 height 69
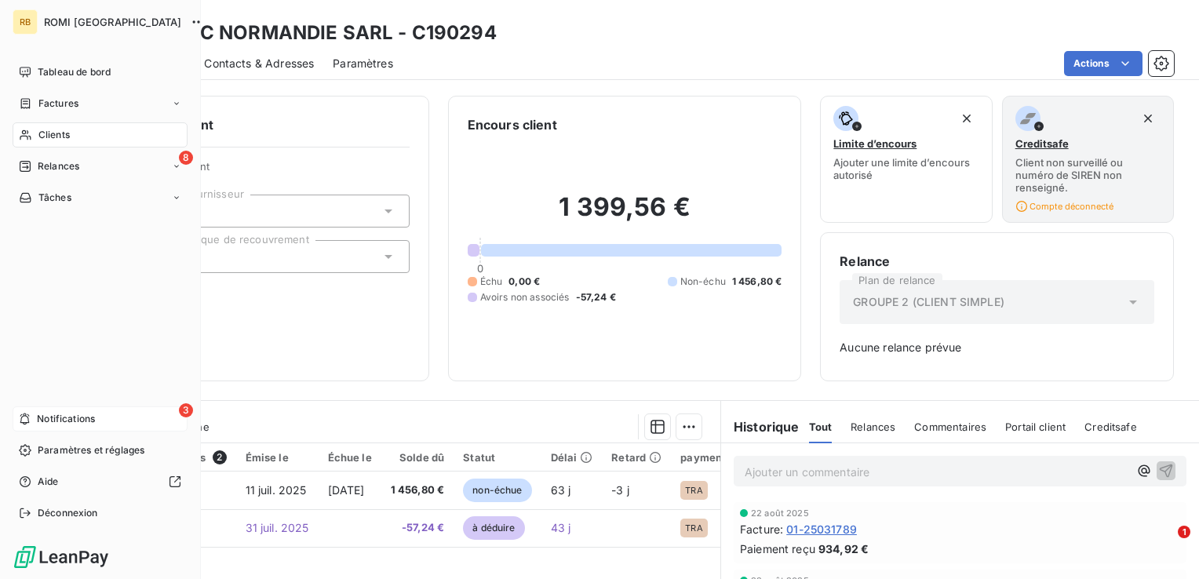
click at [79, 418] on span "Notifications" at bounding box center [66, 419] width 58 height 14
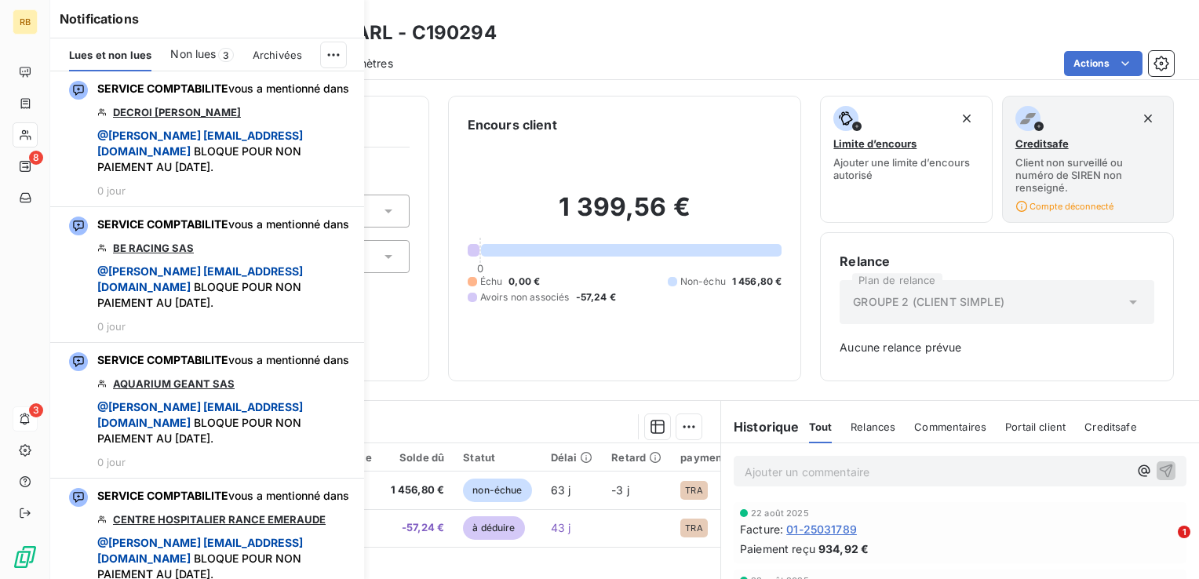
click at [204, 58] on span "Non lues" at bounding box center [193, 54] width 46 height 16
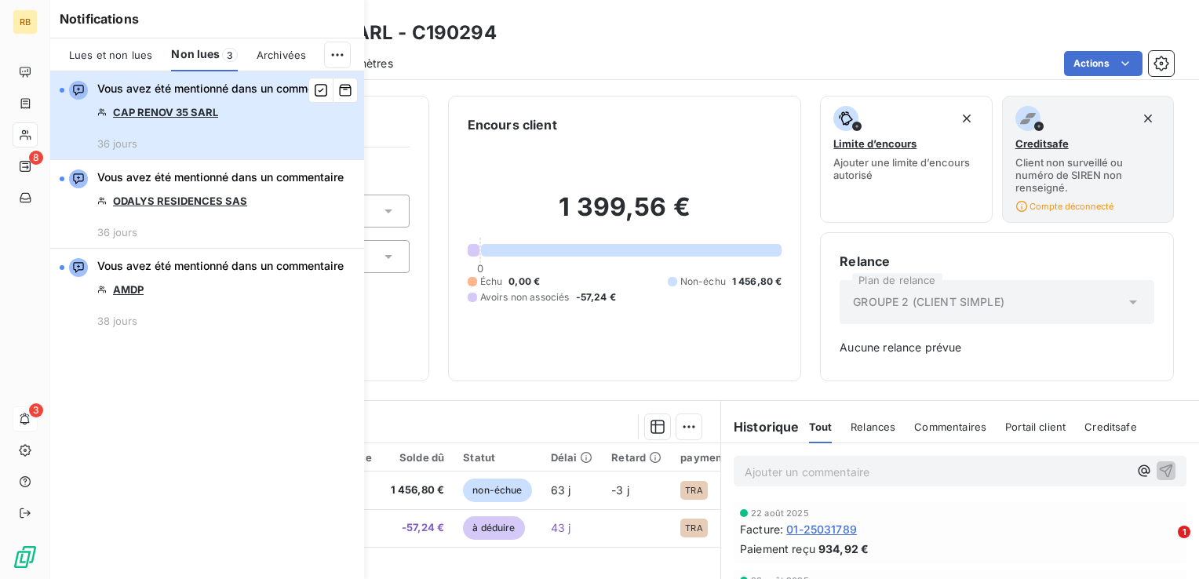
click at [283, 134] on div "Vous avez été mentionné dans un commentaire CAP RENOV 35 SARL 36 jours" at bounding box center [220, 115] width 246 height 69
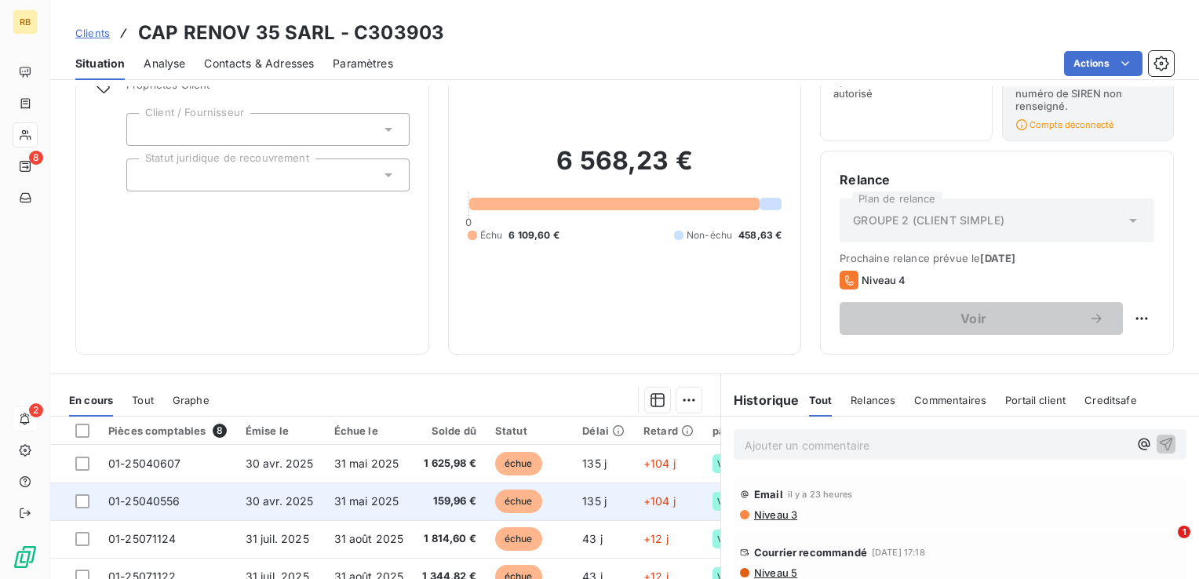
scroll to position [78, 0]
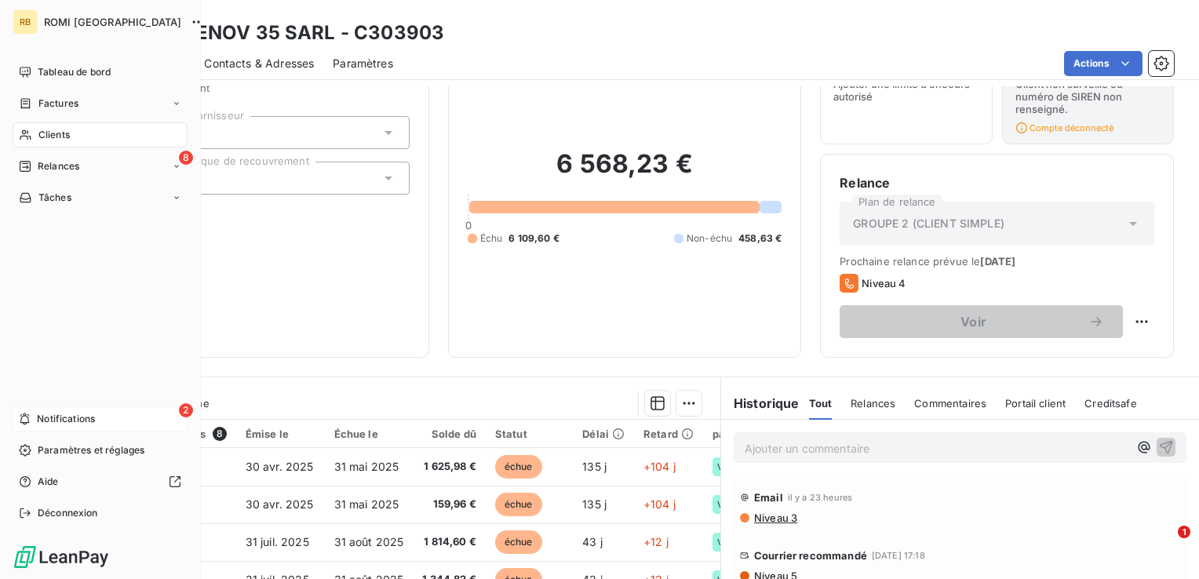
click at [112, 425] on div "2 Notifications" at bounding box center [100, 419] width 175 height 25
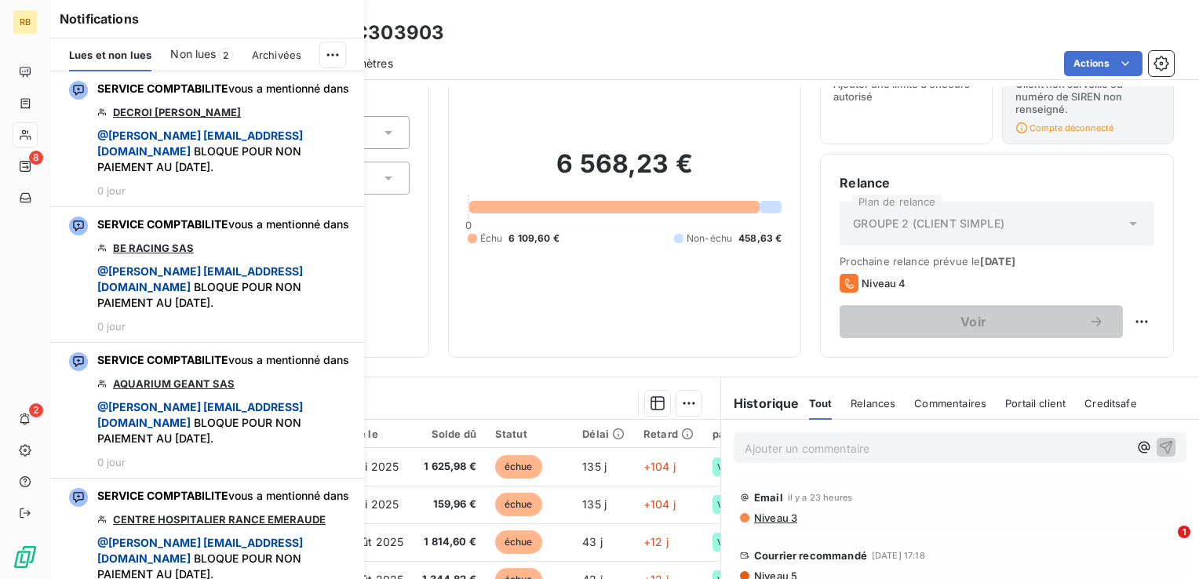
click at [201, 53] on span "Non lues" at bounding box center [193, 54] width 46 height 16
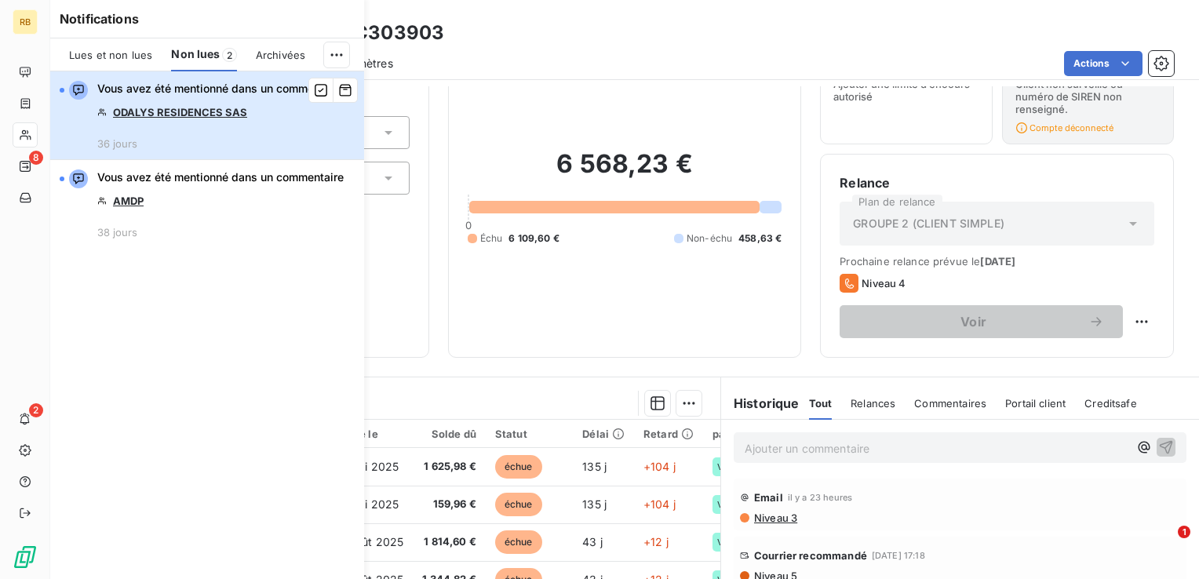
click at [202, 126] on div "Vous avez été mentionné dans un commentaire ODALYS RESIDENCES SAS 36 jours" at bounding box center [220, 115] width 246 height 69
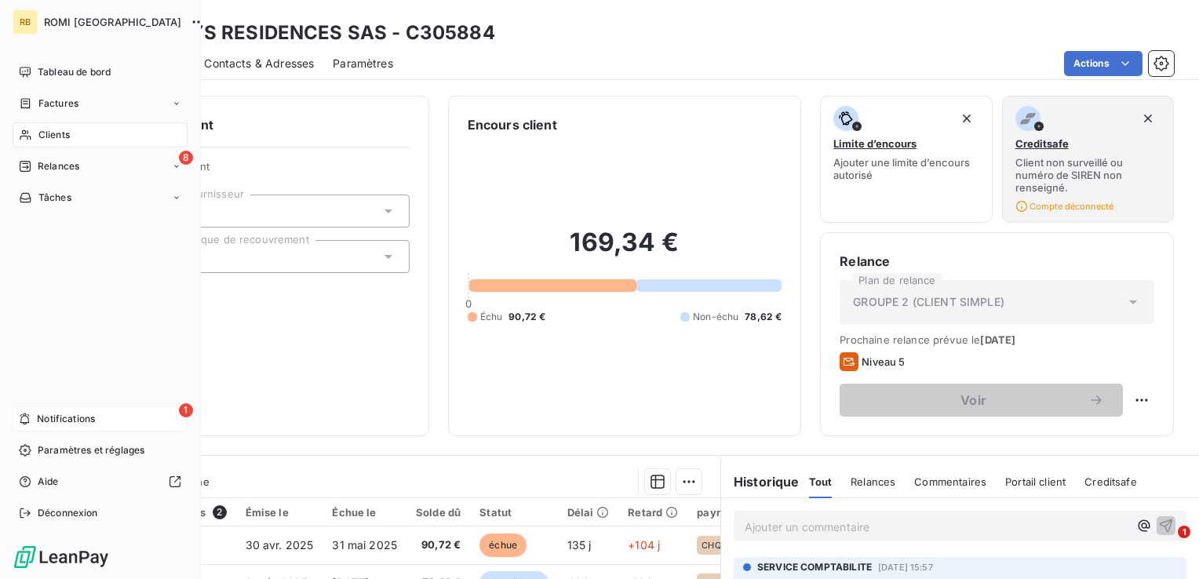
click at [101, 420] on div "1 Notifications" at bounding box center [100, 419] width 175 height 25
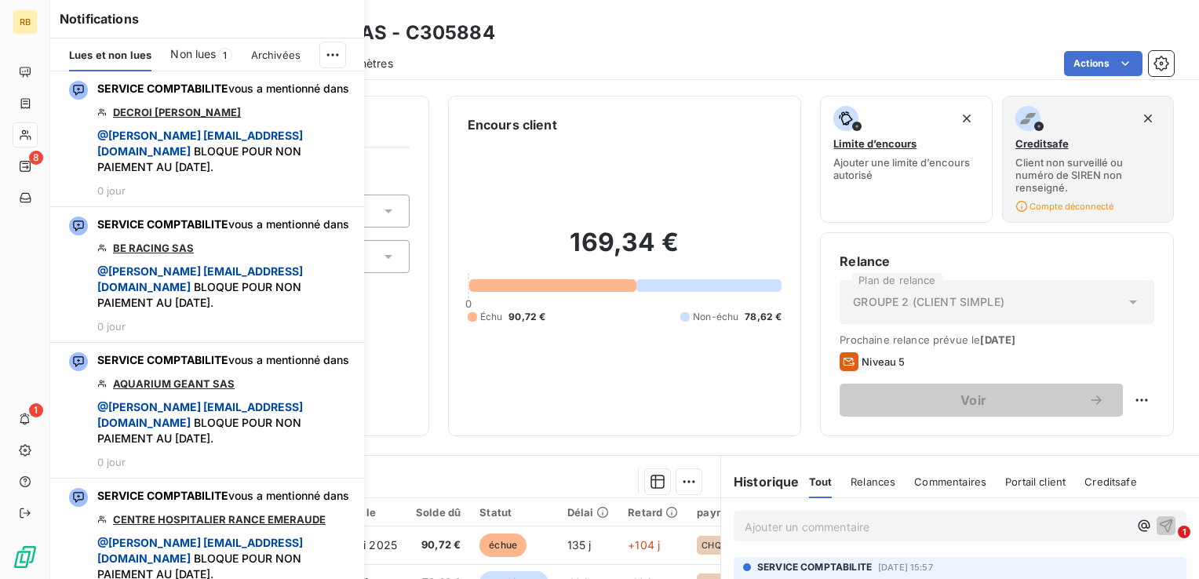
click at [223, 51] on span "1" at bounding box center [225, 55] width 14 height 14
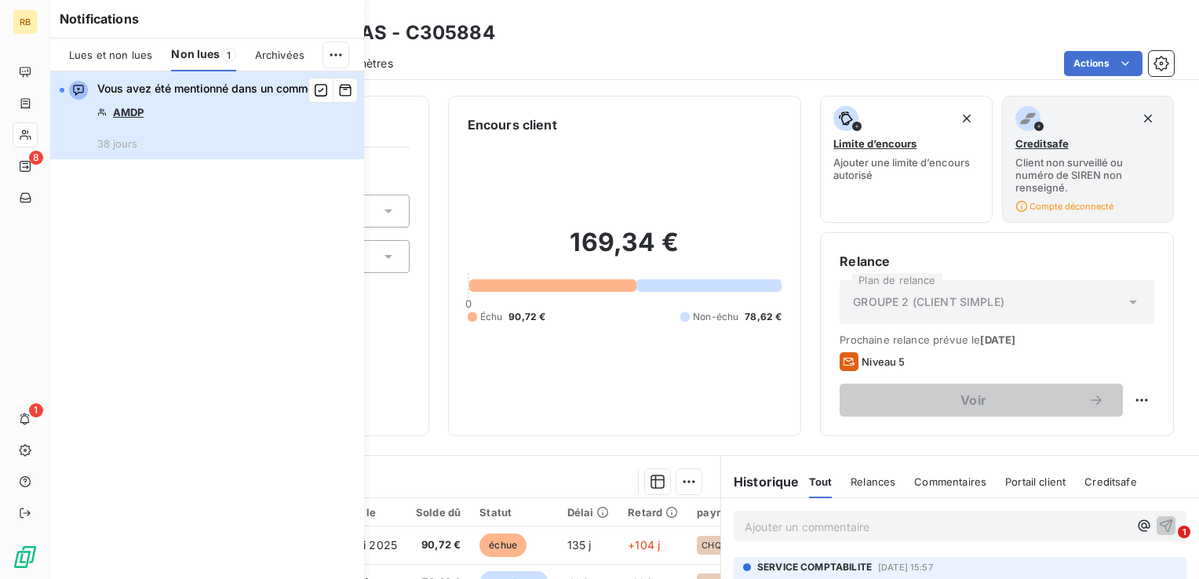
click at [224, 139] on div "Vous avez été mentionné dans un commentaire AMDP 38 jours" at bounding box center [220, 115] width 246 height 69
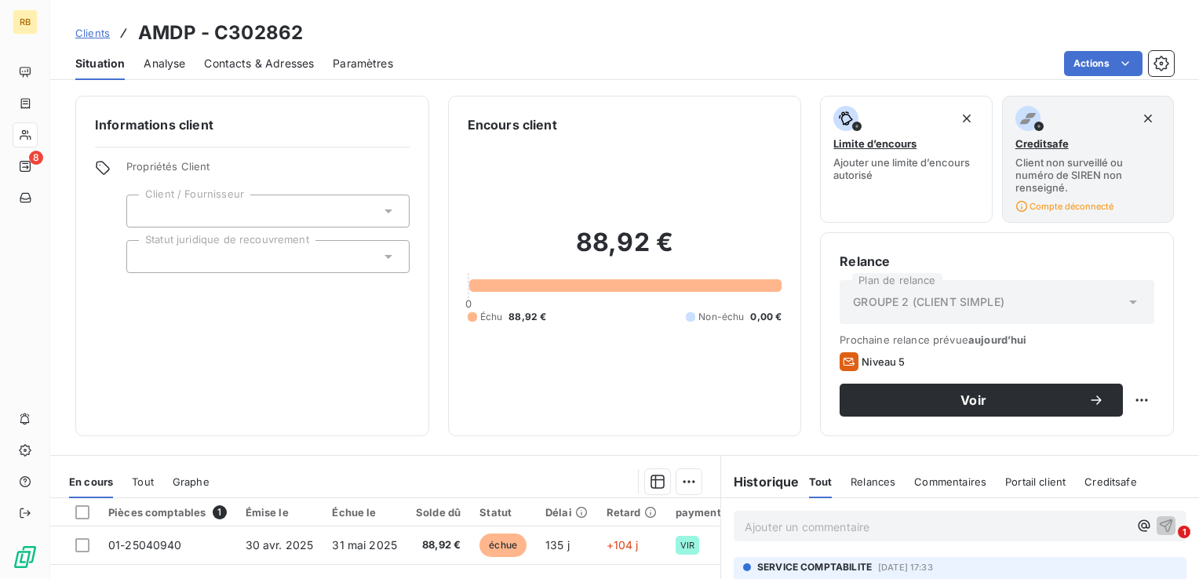
click at [392, 33] on div "Clients AMDP - C302862" at bounding box center [624, 33] width 1149 height 28
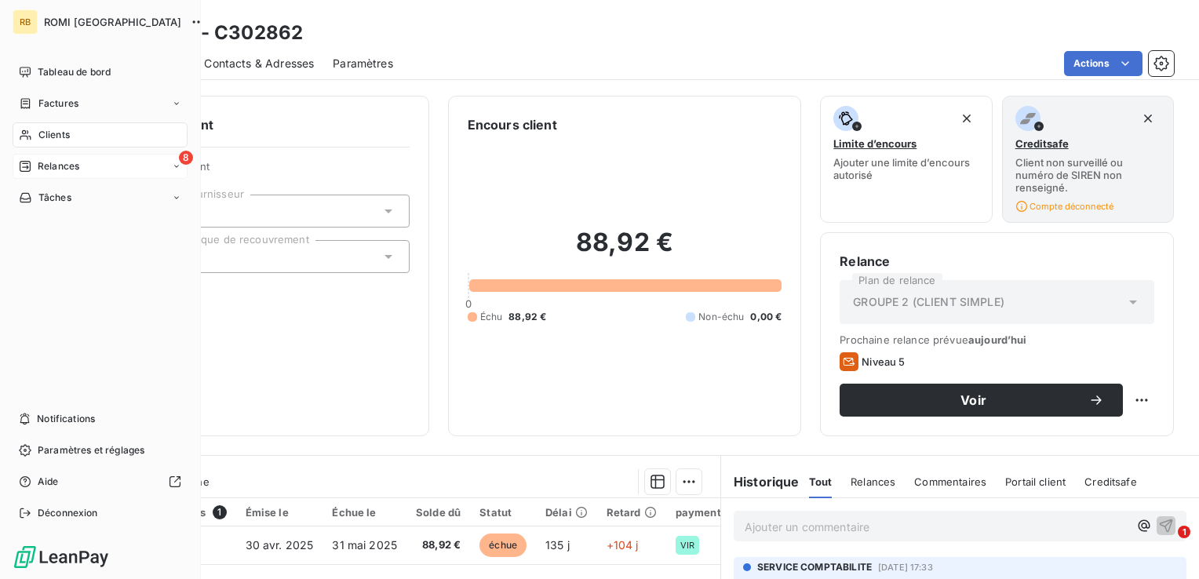
click at [72, 167] on span "Relances" at bounding box center [59, 166] width 42 height 14
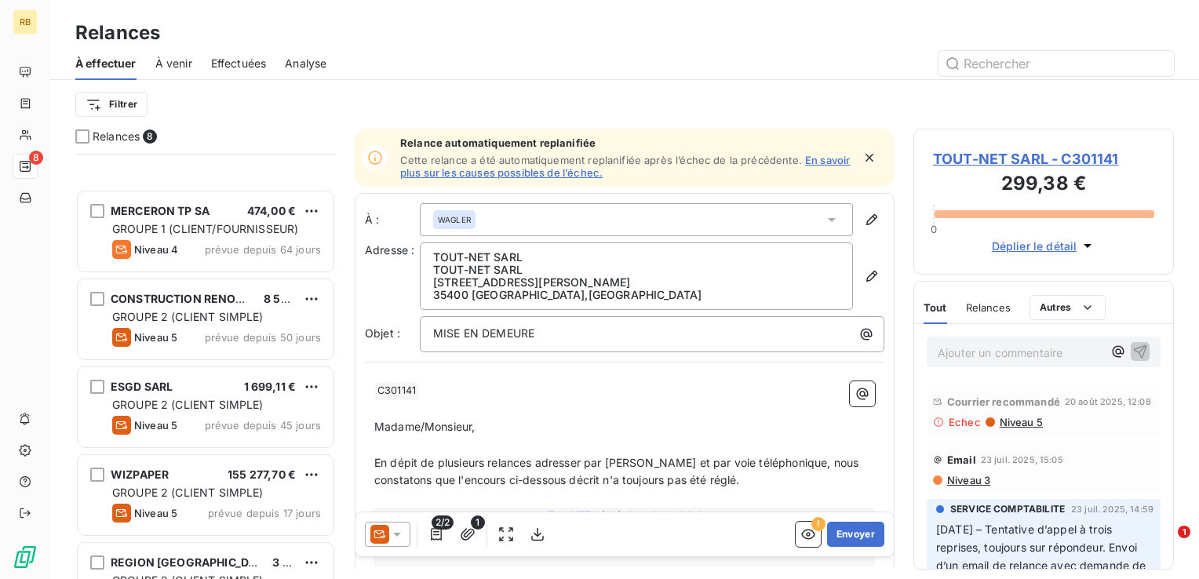
scroll to position [278, 0]
